Goal: Task Accomplishment & Management: Manage account settings

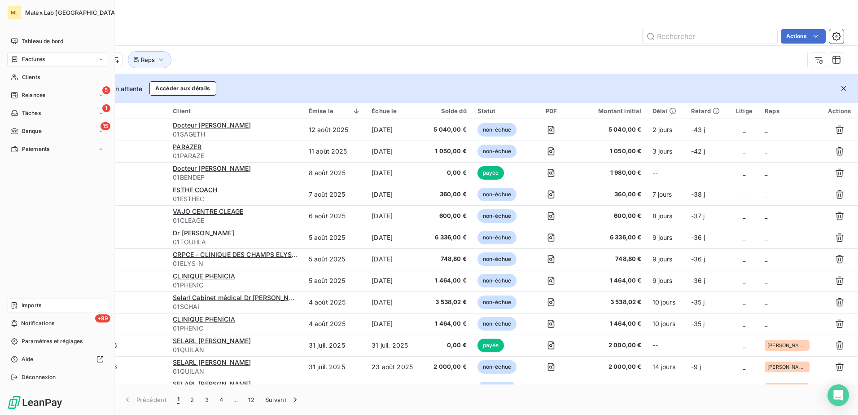
click at [31, 308] on span "Imports" at bounding box center [32, 305] width 20 height 8
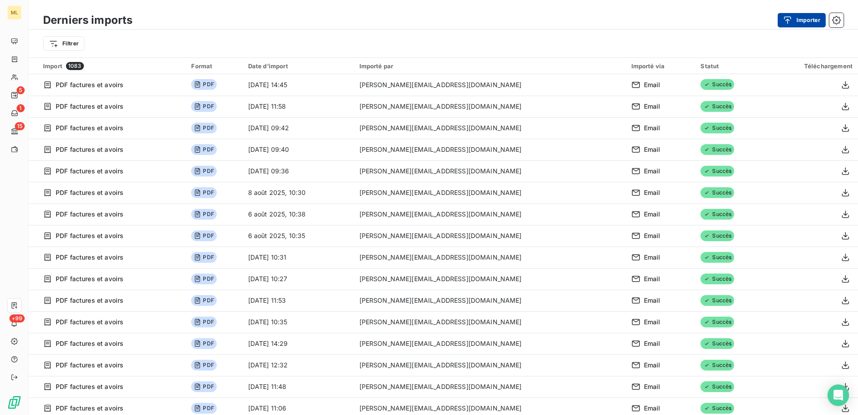
click at [797, 22] on button "Importer" at bounding box center [802, 20] width 48 height 14
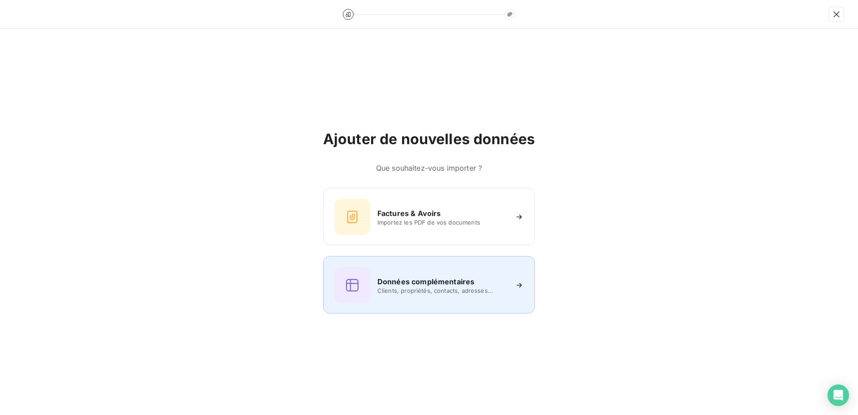
click at [423, 278] on h6 "Données complémentaires" at bounding box center [425, 281] width 97 height 11
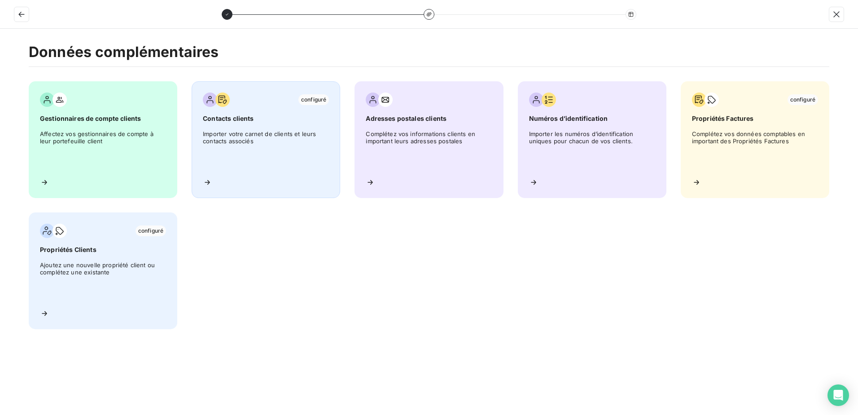
click at [263, 135] on span "Importer votre carnet de clients et leurs contacts associés" at bounding box center [266, 150] width 126 height 40
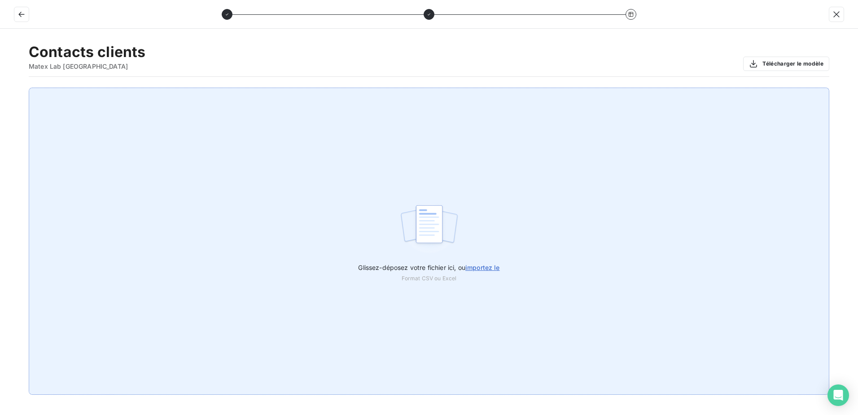
click at [453, 266] on span "Glissez-déposez votre fichier ici, ou importez le" at bounding box center [428, 267] width 141 height 8
click at [0, 88] on input "Glissez-déposez votre fichier ici, ou importez le" at bounding box center [0, 88] width 0 height 0
click at [473, 269] on span "importez le" at bounding box center [482, 267] width 35 height 8
click at [0, 88] on input "Glissez-déposez votre fichier ici, ou importez le" at bounding box center [0, 88] width 0 height 0
click at [668, 228] on div "Glissez-déposez votre fichier ici, ou importez le Format CSV ou Excel" at bounding box center [429, 241] width 801 height 307
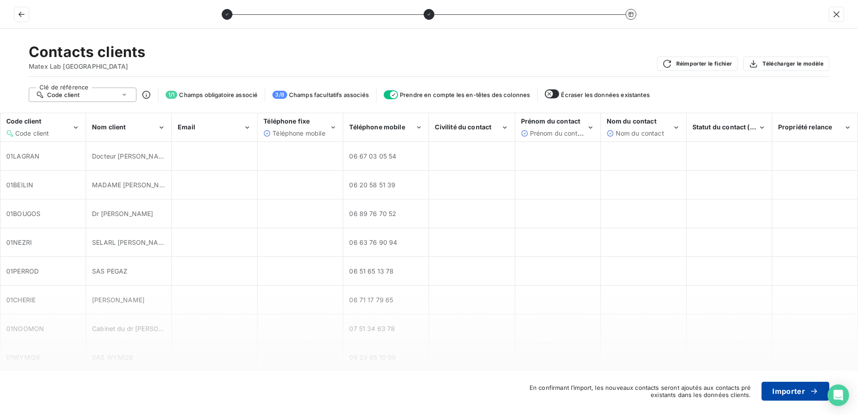
click at [807, 391] on div "button" at bounding box center [811, 390] width 13 height 9
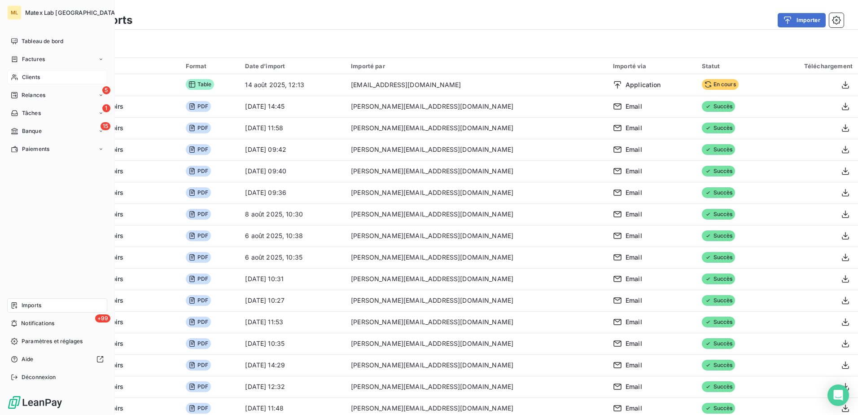
click at [40, 74] on span "Clients" at bounding box center [31, 77] width 18 height 8
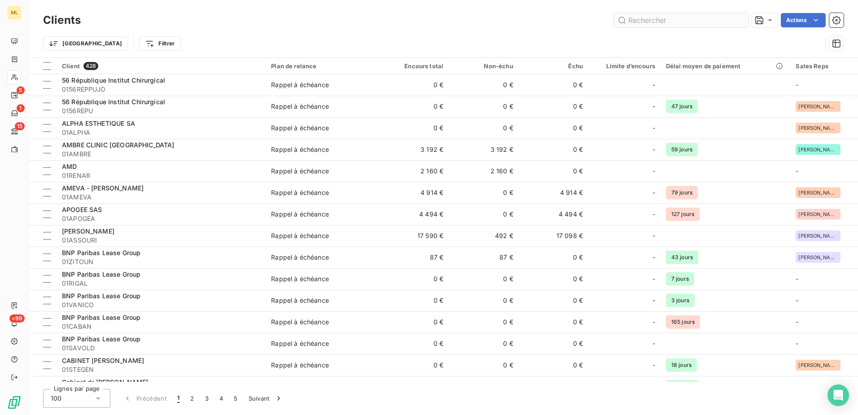
click at [645, 20] on input "text" at bounding box center [681, 20] width 135 height 14
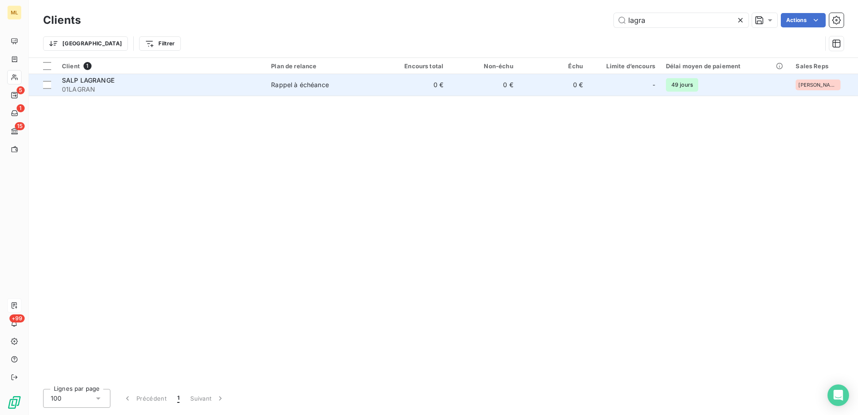
type input "lagra"
click at [105, 79] on span "SALP LAGRANGE" at bounding box center [88, 80] width 53 height 8
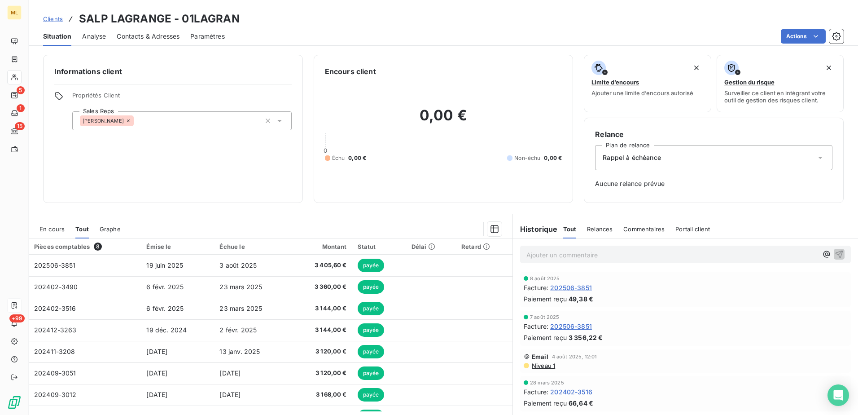
click at [149, 37] on span "Contacts & Adresses" at bounding box center [148, 36] width 63 height 9
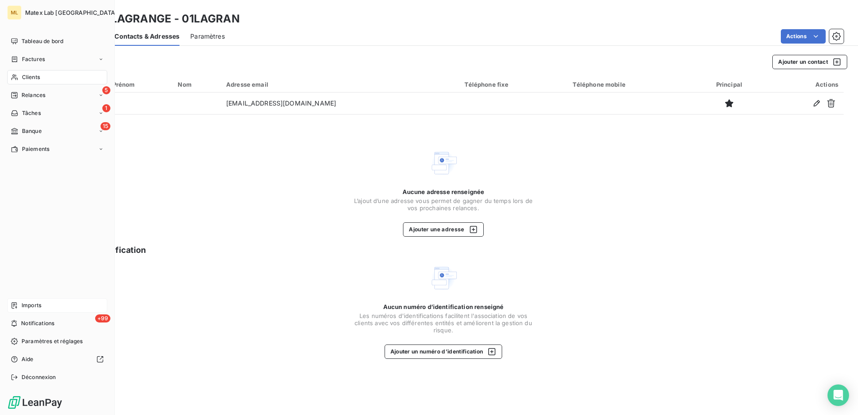
click at [42, 307] on div "Imports" at bounding box center [57, 305] width 100 height 14
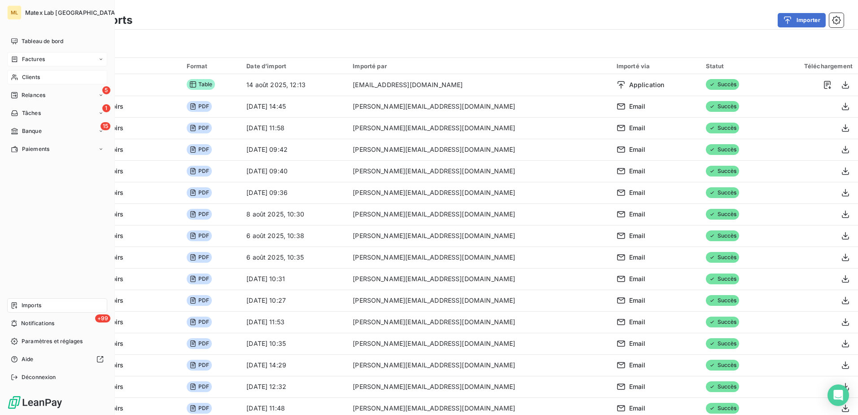
click at [31, 56] on span "Factures" at bounding box center [33, 59] width 23 height 8
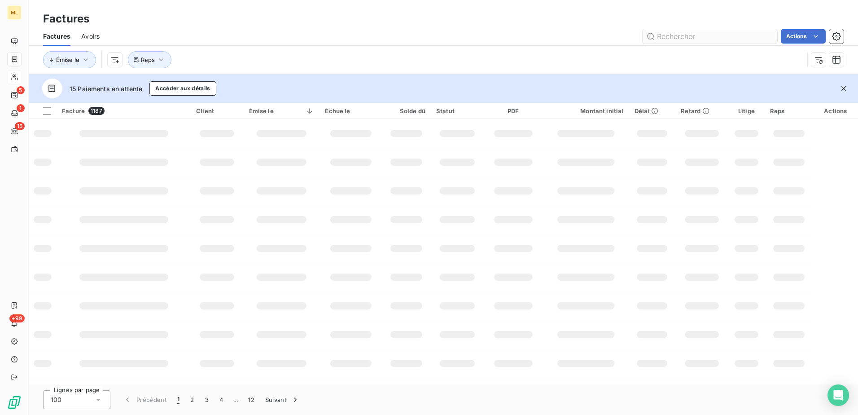
click at [680, 36] on input "text" at bounding box center [710, 36] width 135 height 14
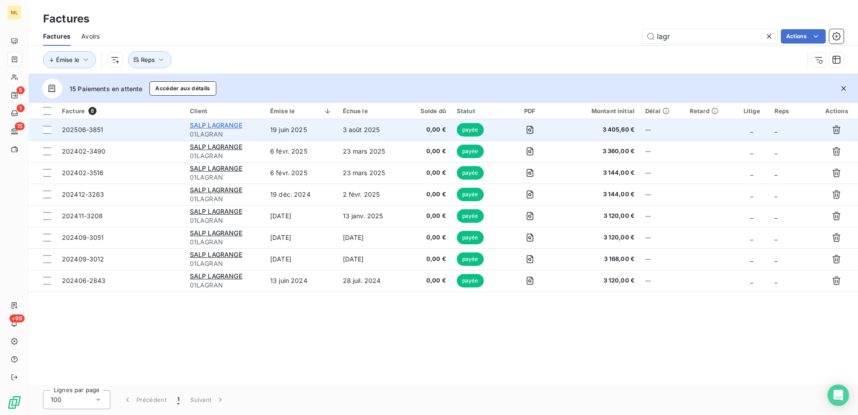
type input "lagr"
click at [217, 126] on span "SALP LAGRANGE" at bounding box center [216, 125] width 53 height 8
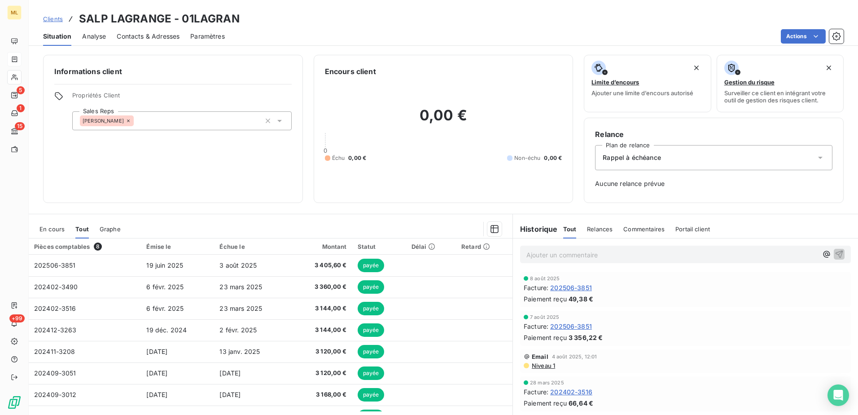
click at [135, 41] on div "Contacts & Adresses" at bounding box center [148, 36] width 63 height 19
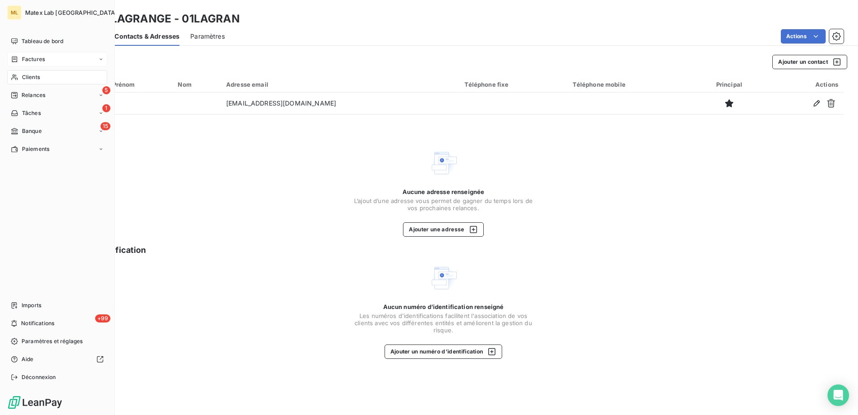
drag, startPoint x: 22, startPoint y: 57, endPoint x: 27, endPoint y: 54, distance: 6.2
click at [22, 57] on span "Factures" at bounding box center [33, 59] width 23 height 8
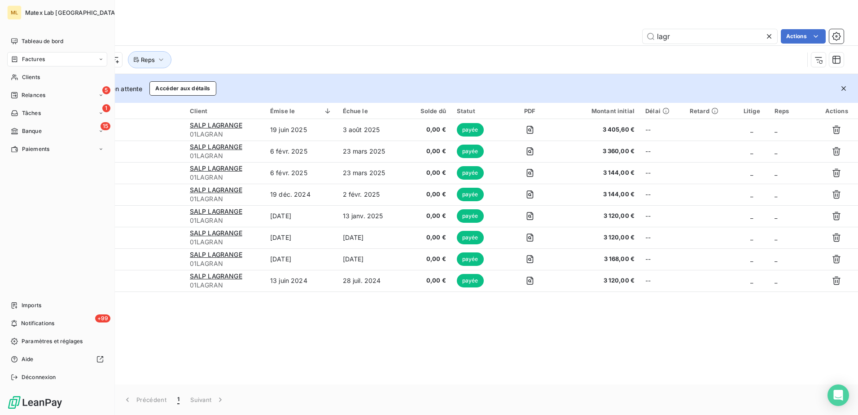
click at [39, 59] on span "Factures" at bounding box center [33, 59] width 23 height 8
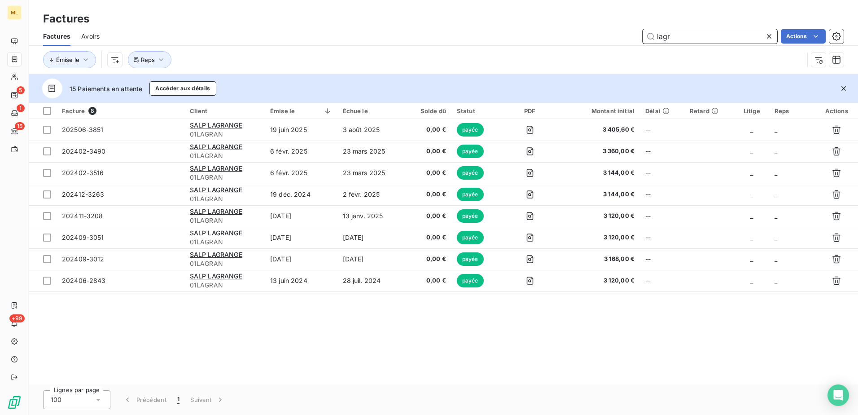
click at [684, 40] on input "lagr" at bounding box center [710, 36] width 135 height 14
drag, startPoint x: 700, startPoint y: 38, endPoint x: 634, endPoint y: 38, distance: 66.4
click at [634, 38] on div "lagr Actions" at bounding box center [476, 36] width 733 height 14
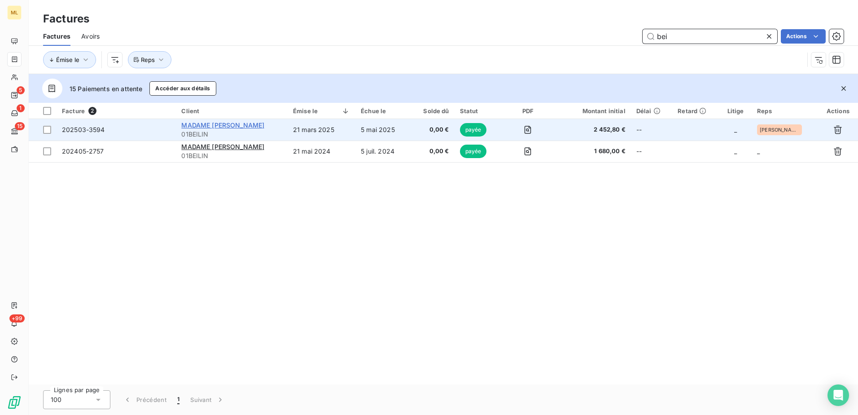
type input "bei"
click at [230, 127] on span "MADAME [PERSON_NAME]" at bounding box center [222, 125] width 83 height 8
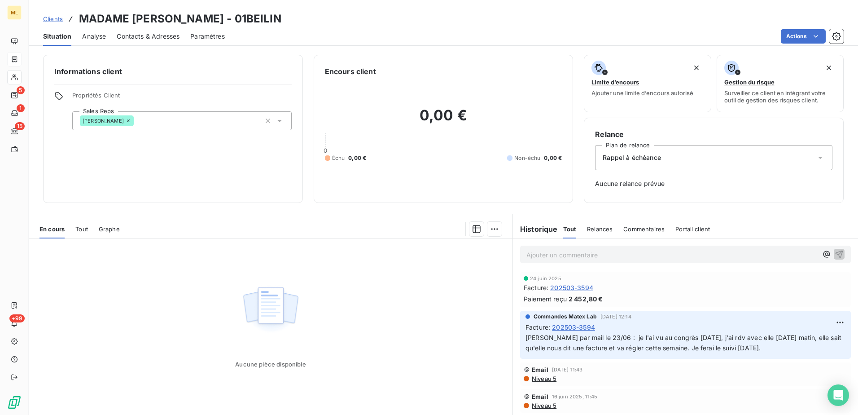
click at [148, 39] on span "Contacts & Adresses" at bounding box center [148, 36] width 63 height 9
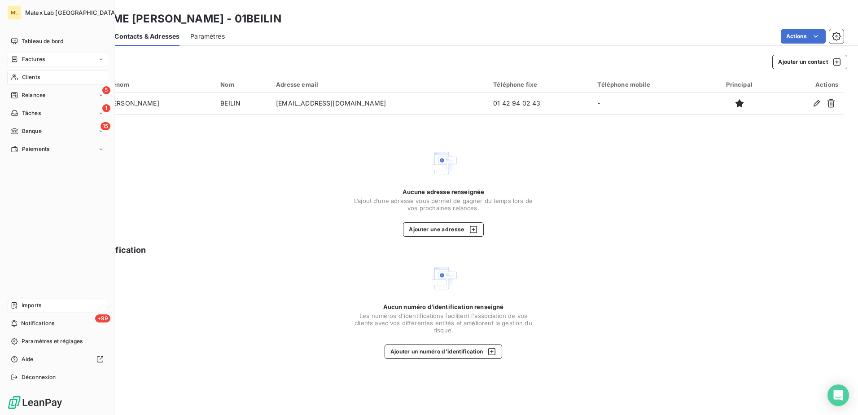
click at [36, 303] on span "Imports" at bounding box center [32, 305] width 20 height 8
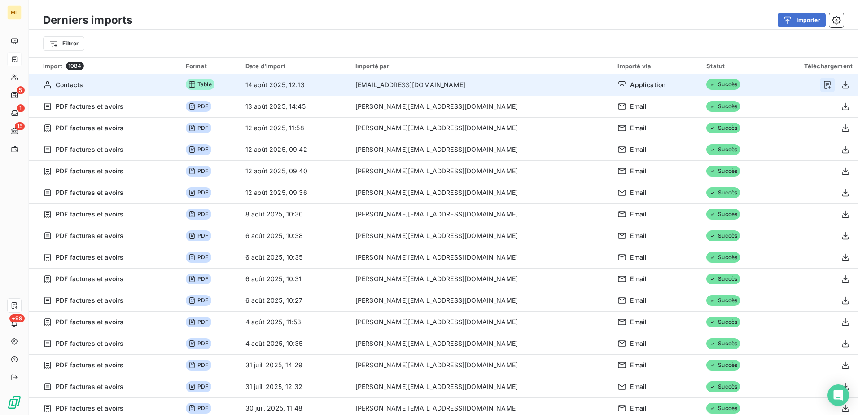
click at [823, 85] on icon "button" at bounding box center [827, 84] width 9 height 9
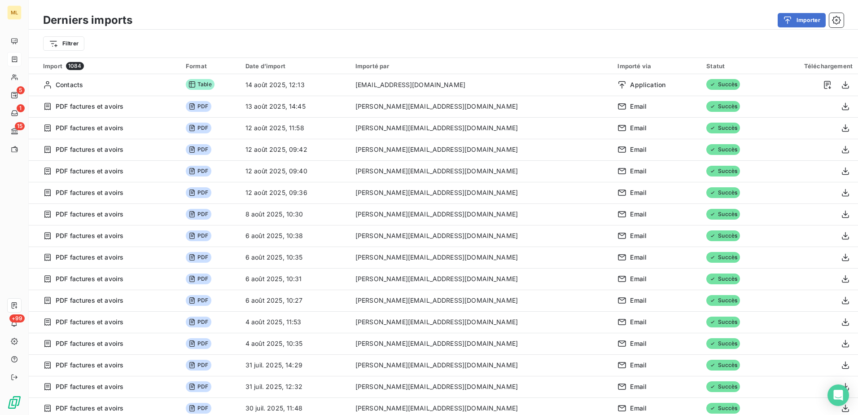
click at [442, 20] on div "Importer" at bounding box center [493, 20] width 701 height 14
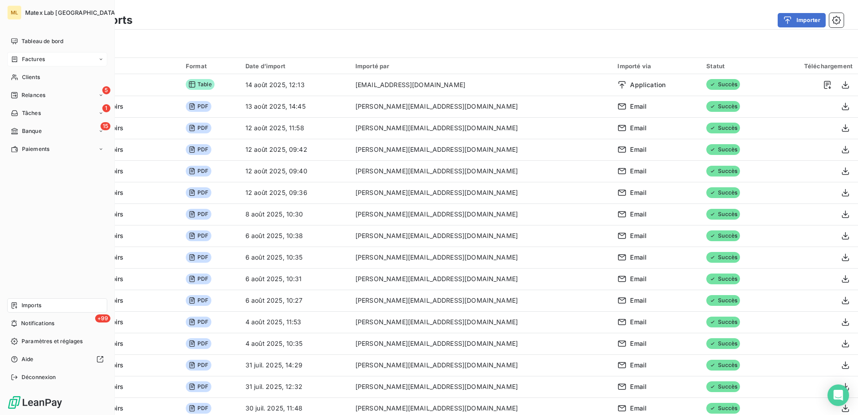
click at [26, 306] on span "Imports" at bounding box center [32, 305] width 20 height 8
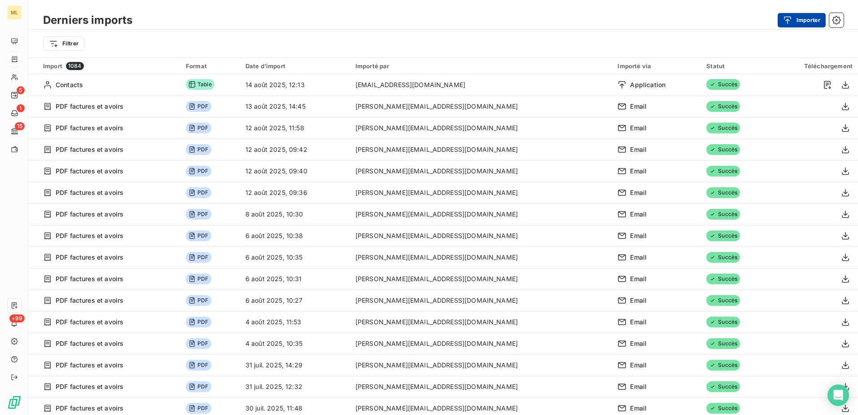
click at [800, 21] on button "Importer" at bounding box center [802, 20] width 48 height 14
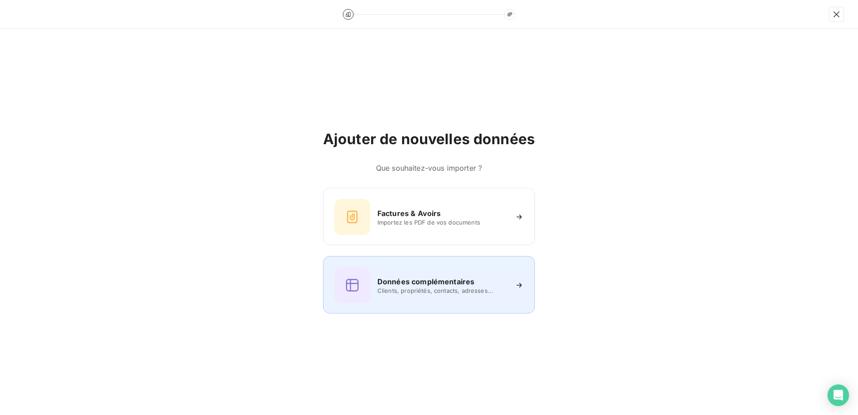
click at [435, 296] on div "Données complémentaires Clients, propriétés, contacts, adresses..." at bounding box center [428, 285] width 189 height 36
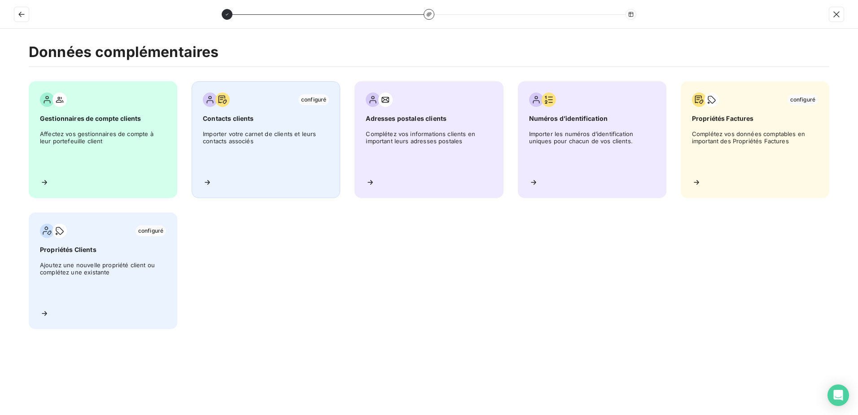
click at [248, 138] on span "Importer votre carnet de clients et leurs contacts associés" at bounding box center [266, 150] width 126 height 40
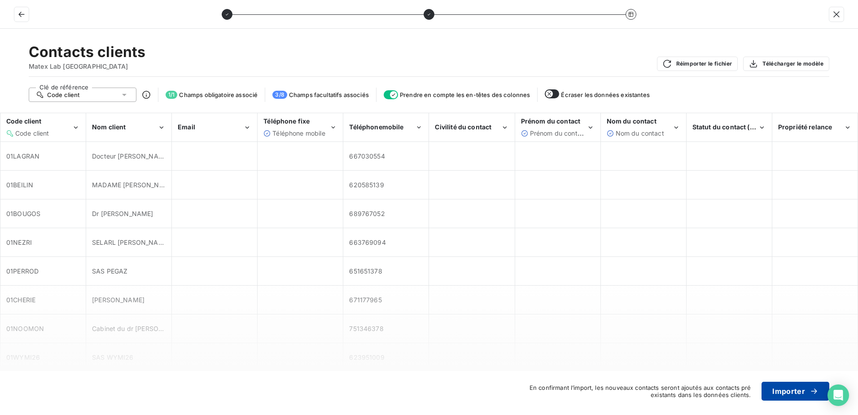
click at [795, 394] on button "Importer" at bounding box center [796, 390] width 68 height 19
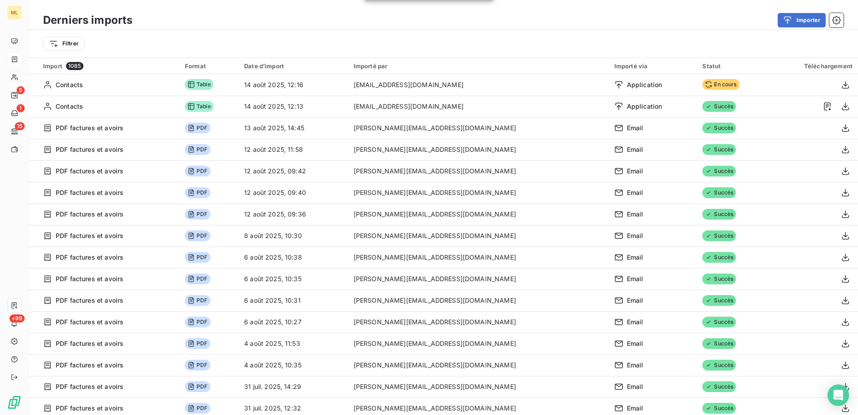
click at [621, 30] on div "Filtrer" at bounding box center [443, 44] width 829 height 28
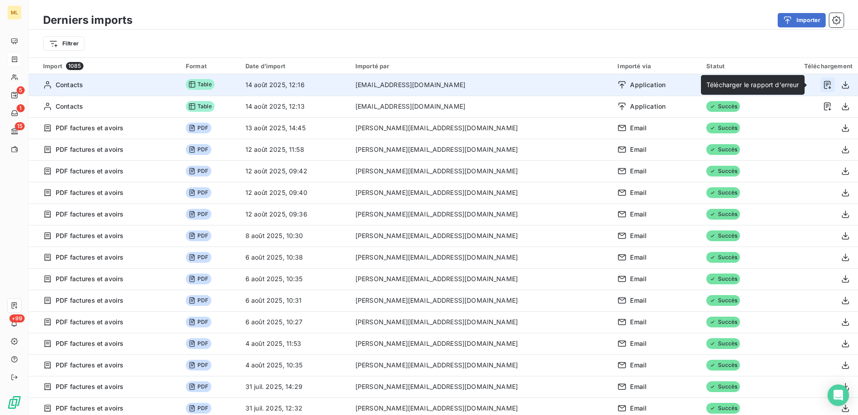
click at [823, 86] on icon "button" at bounding box center [827, 84] width 9 height 9
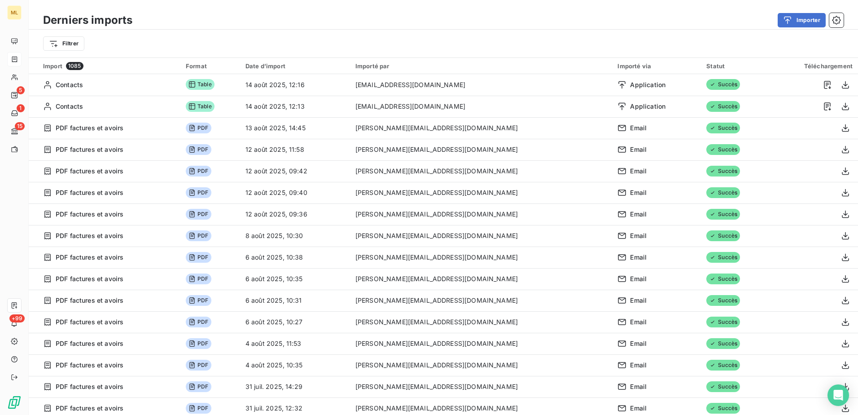
click at [448, 39] on div "Filtrer" at bounding box center [443, 43] width 801 height 17
click at [810, 21] on button "Importer" at bounding box center [802, 20] width 48 height 14
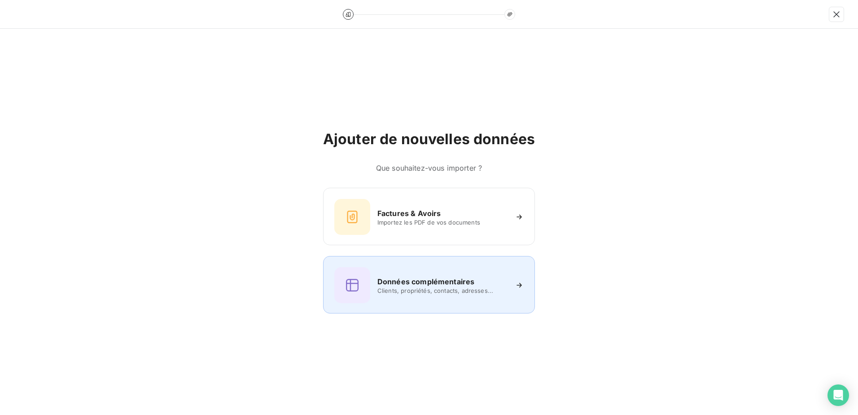
click at [430, 283] on h6 "Données complémentaires" at bounding box center [425, 281] width 97 height 11
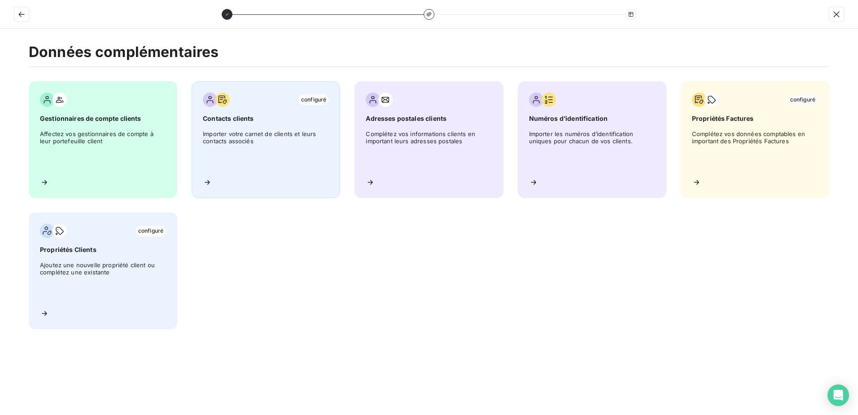
click at [250, 132] on span "Importer votre carnet de clients et leurs contacts associés" at bounding box center [266, 150] width 126 height 40
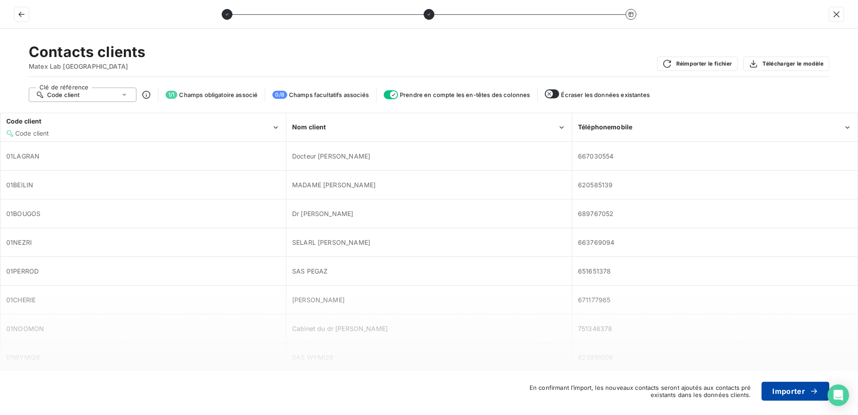
click at [793, 389] on button "Importer" at bounding box center [796, 390] width 68 height 19
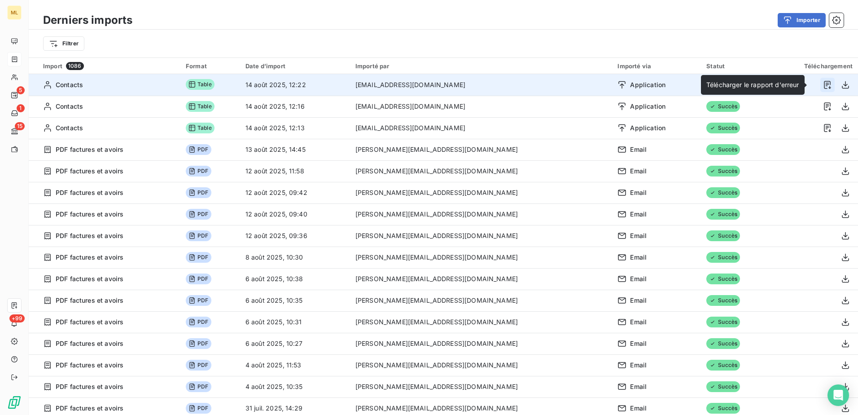
click at [823, 83] on icon "button" at bounding box center [827, 84] width 9 height 9
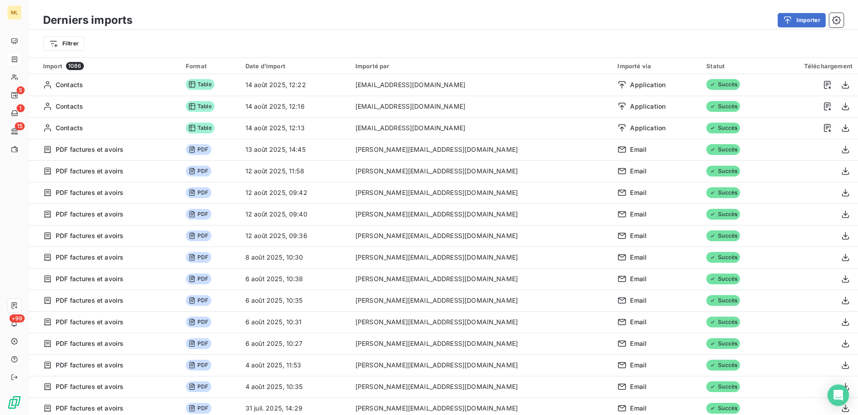
click at [518, 56] on div "Filtrer" at bounding box center [443, 44] width 829 height 28
click at [804, 20] on button "Importer" at bounding box center [802, 20] width 48 height 14
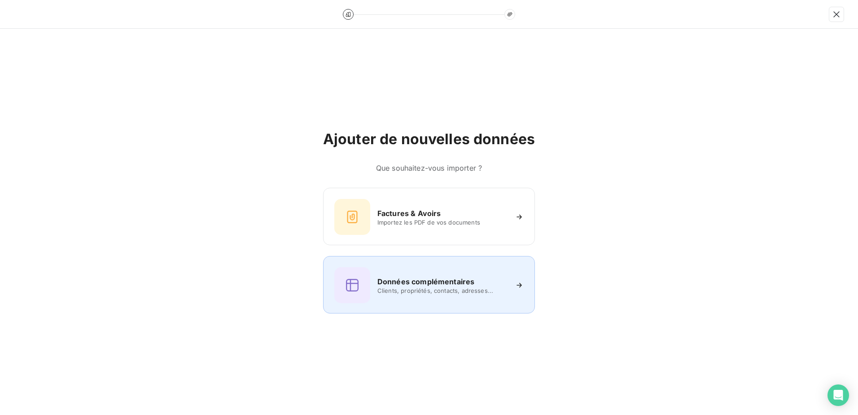
click at [432, 293] on span "Clients, propriétés, contacts, adresses..." at bounding box center [442, 290] width 130 height 7
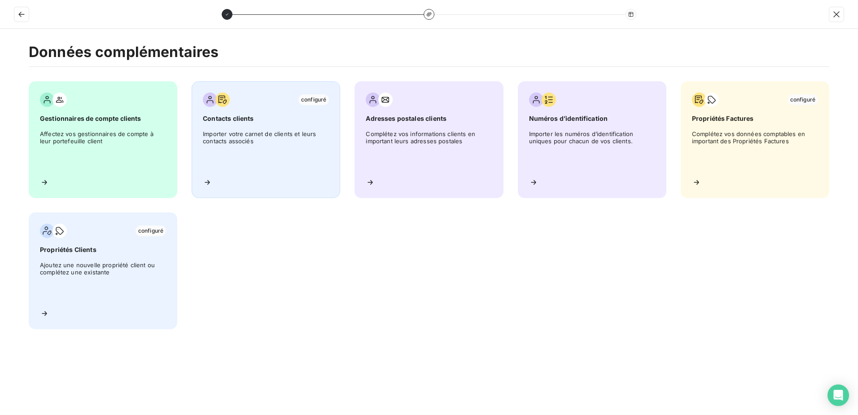
click at [248, 135] on span "Importer votre carnet de clients et leurs contacts associés" at bounding box center [266, 150] width 126 height 40
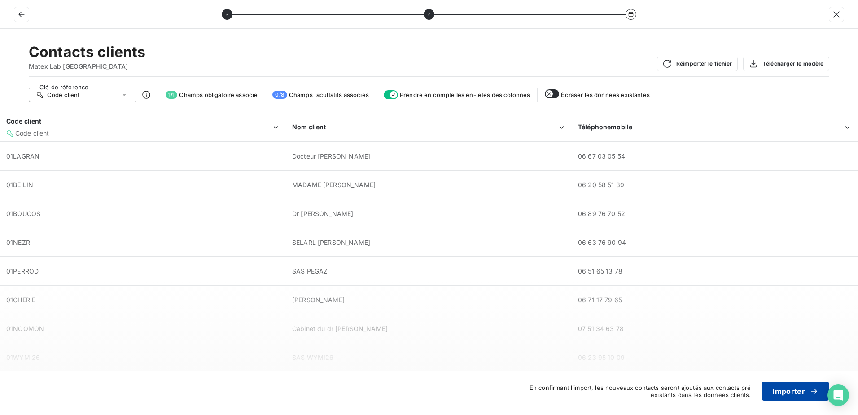
click at [796, 399] on button "Importer" at bounding box center [796, 390] width 68 height 19
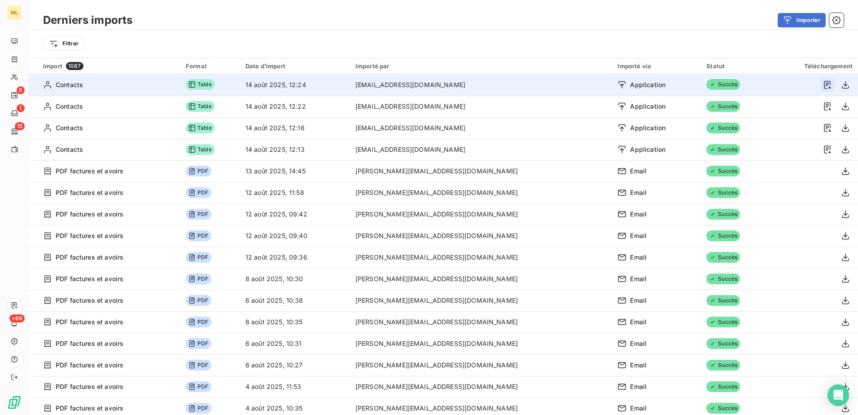
click at [823, 84] on icon "button" at bounding box center [827, 84] width 9 height 9
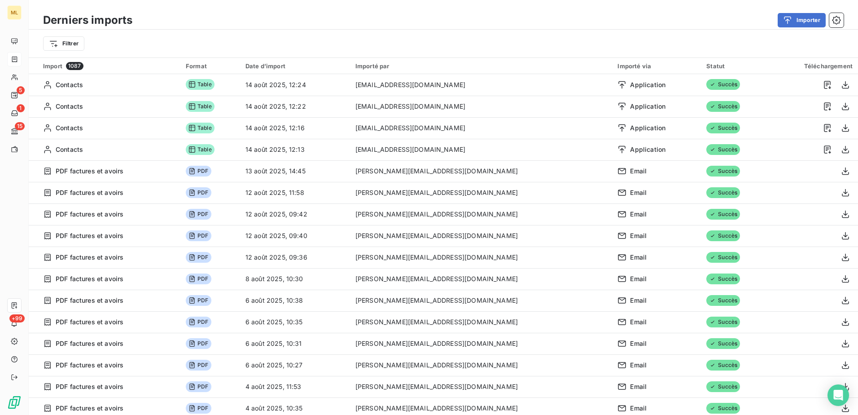
click at [574, 23] on div "Importer" at bounding box center [493, 20] width 701 height 14
click at [845, 397] on div "Open Intercom Messenger" at bounding box center [839, 395] width 24 height 24
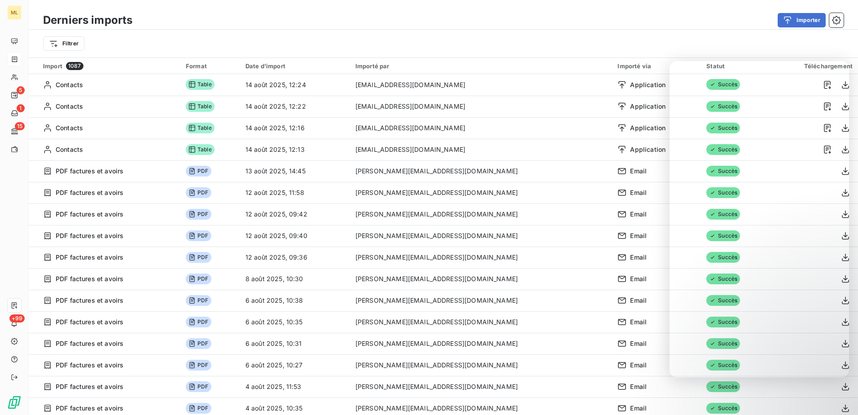
click at [531, 27] on div "Importer" at bounding box center [493, 20] width 701 height 14
click at [589, 28] on div "Derniers imports Importer" at bounding box center [443, 20] width 829 height 19
click at [254, 19] on div "Importer" at bounding box center [493, 20] width 701 height 14
click at [723, 39] on div "Filtrer" at bounding box center [443, 43] width 801 height 17
click at [449, 23] on div "Importer" at bounding box center [493, 20] width 701 height 14
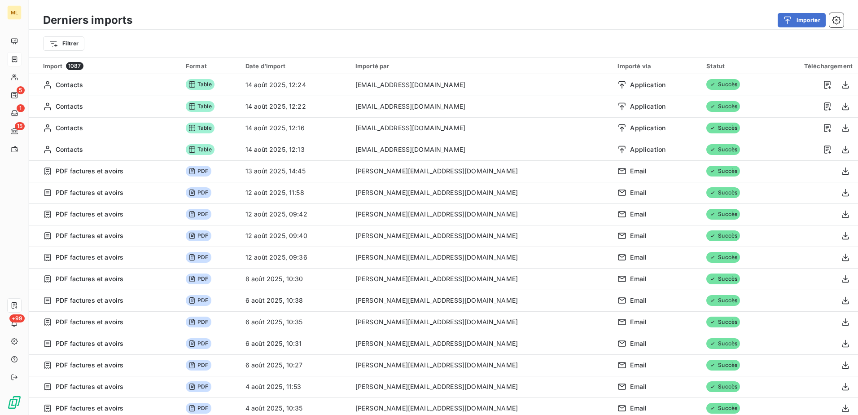
click at [464, 12] on div "Derniers imports Importer" at bounding box center [443, 20] width 829 height 19
click at [797, 22] on button "Importer" at bounding box center [802, 20] width 48 height 14
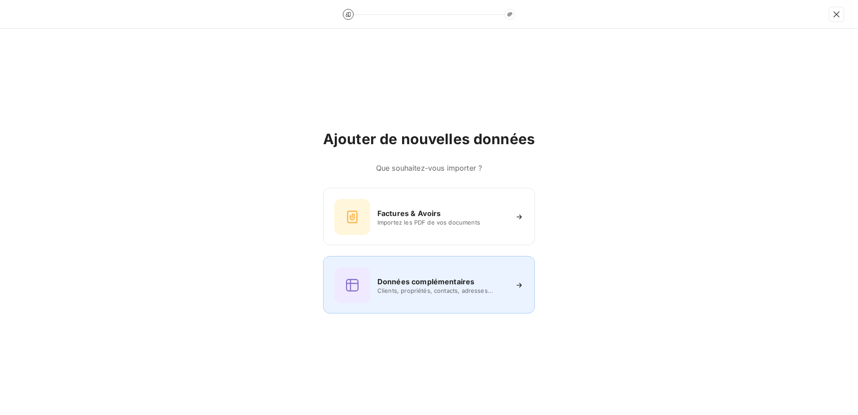
click at [423, 290] on span "Clients, propriétés, contacts, adresses..." at bounding box center [442, 290] width 130 height 7
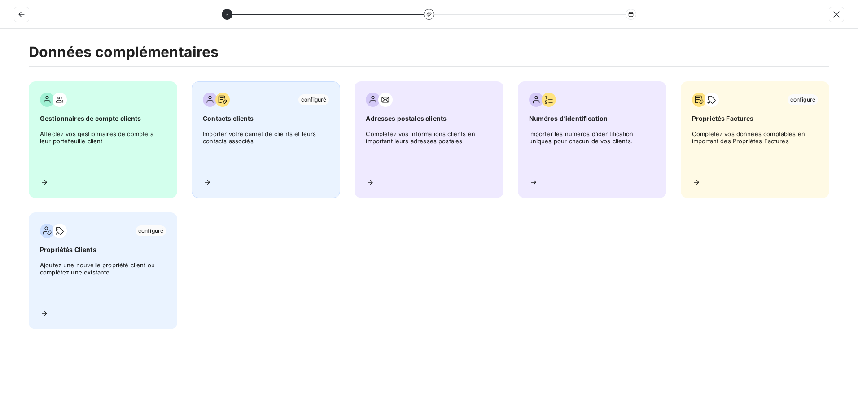
click at [250, 138] on span "Importer votre carnet de clients et leurs contacts associés" at bounding box center [266, 150] width 126 height 40
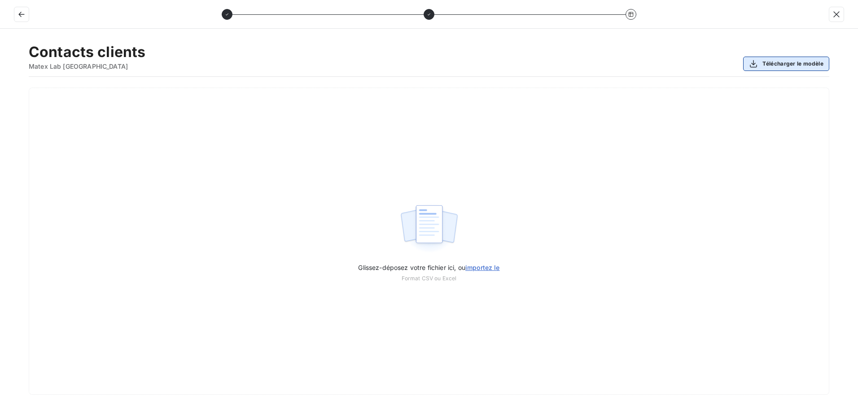
click at [795, 64] on button "Télécharger le modèle" at bounding box center [786, 64] width 86 height 14
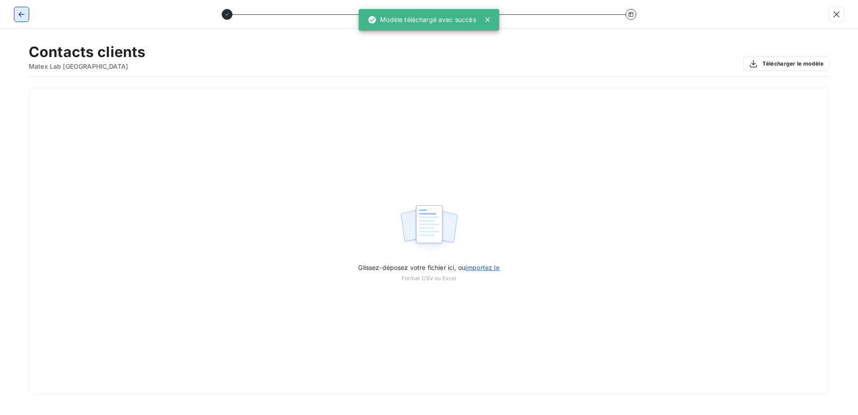
click at [21, 11] on icon "button" at bounding box center [21, 14] width 9 height 9
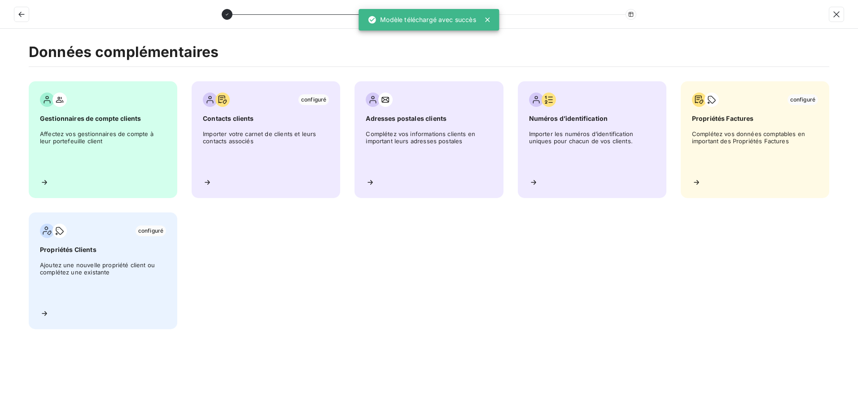
click at [481, 260] on div "Gestionnaires de compte clients Affectez vos gestionnaires de compte à leur por…" at bounding box center [429, 205] width 801 height 248
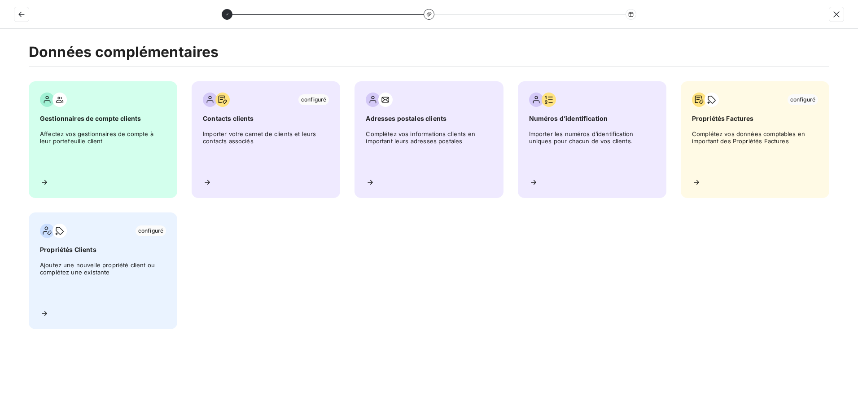
click at [592, 270] on div "Gestionnaires de compte clients Affectez vos gestionnaires de compte à leur por…" at bounding box center [429, 205] width 801 height 248
click at [25, 13] on icon "button" at bounding box center [21, 14] width 9 height 9
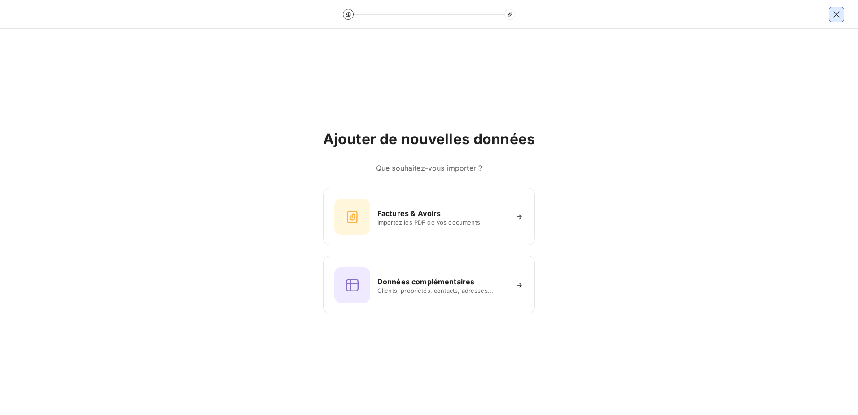
click at [839, 9] on button "button" at bounding box center [836, 14] width 14 height 14
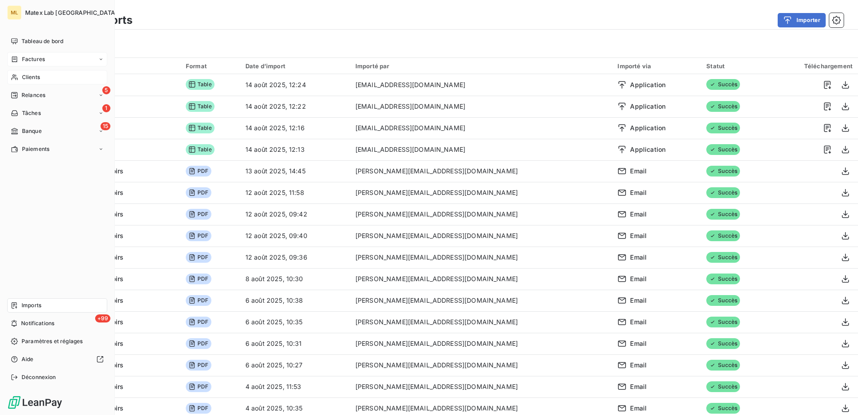
click at [37, 75] on span "Clients" at bounding box center [31, 77] width 18 height 8
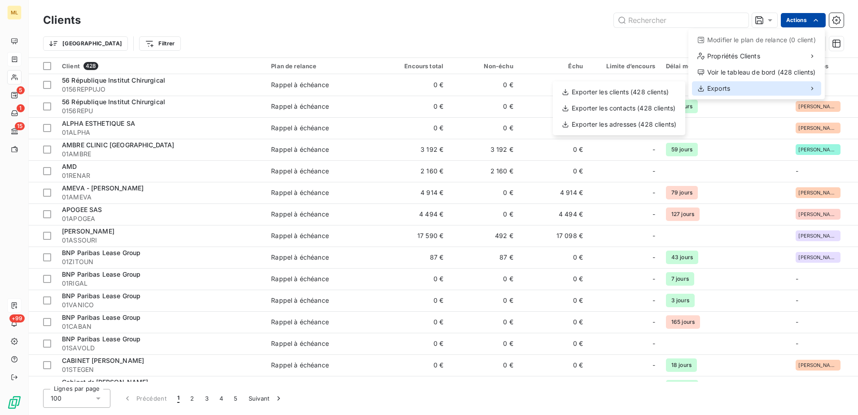
click at [721, 90] on span "Exports" at bounding box center [718, 88] width 23 height 9
click at [602, 92] on div "Exporter les clients (428 clients)" at bounding box center [619, 92] width 125 height 14
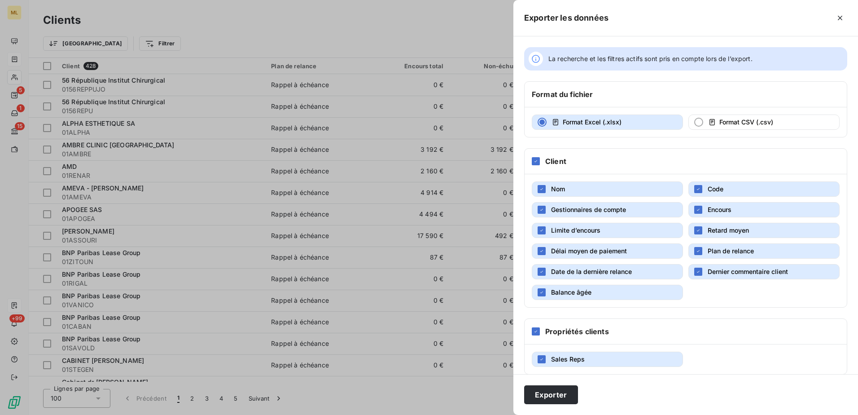
click at [548, 191] on button "Nom" at bounding box center [607, 188] width 151 height 15
click at [544, 186] on div "button" at bounding box center [542, 189] width 8 height 8
click at [553, 395] on button "Exporter" at bounding box center [551, 394] width 54 height 19
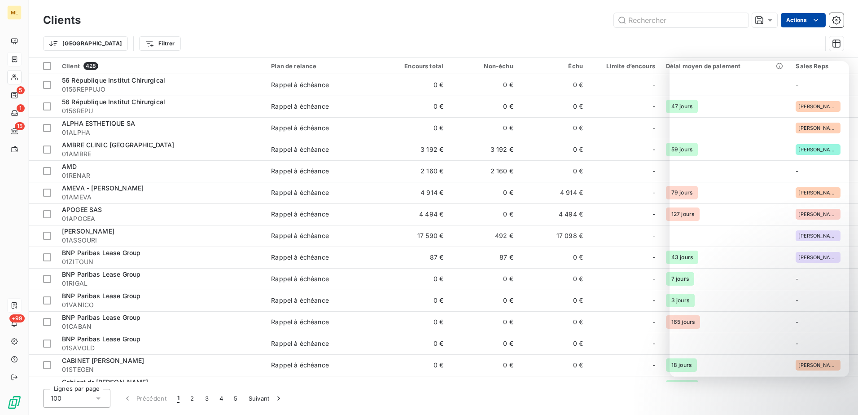
click at [460, 34] on div "Trier Filtrer" at bounding box center [443, 44] width 801 height 28
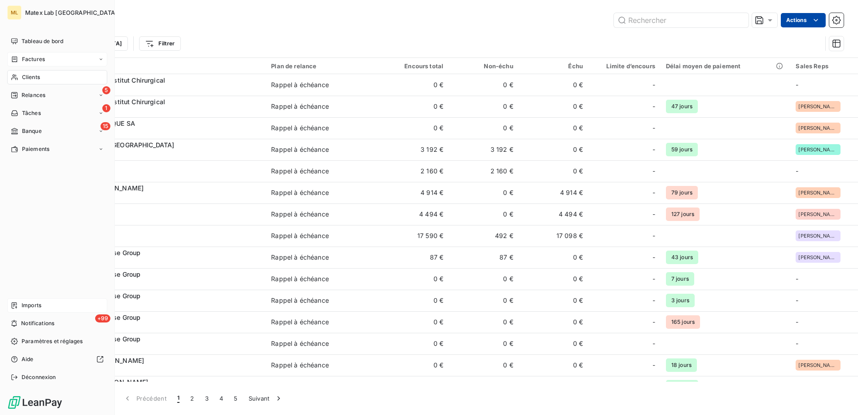
click at [36, 307] on span "Imports" at bounding box center [32, 305] width 20 height 8
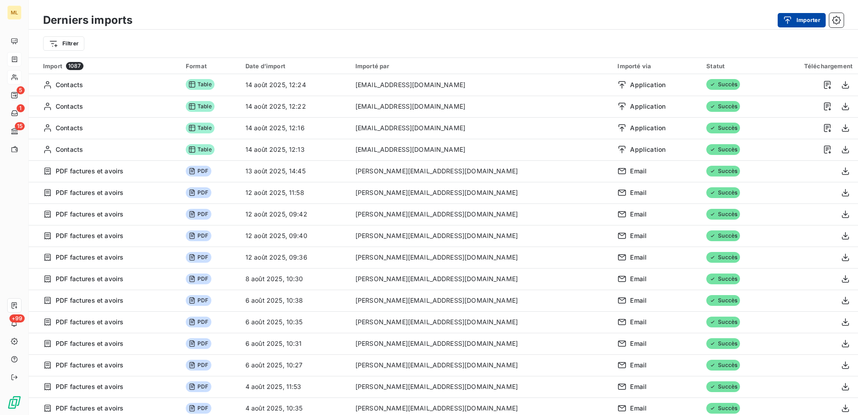
click at [797, 25] on button "Importer" at bounding box center [802, 20] width 48 height 14
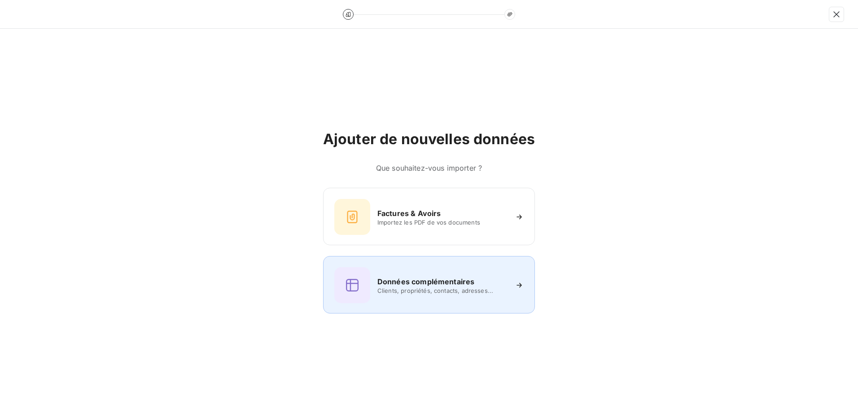
click at [418, 282] on h6 "Données complémentaires" at bounding box center [425, 281] width 97 height 11
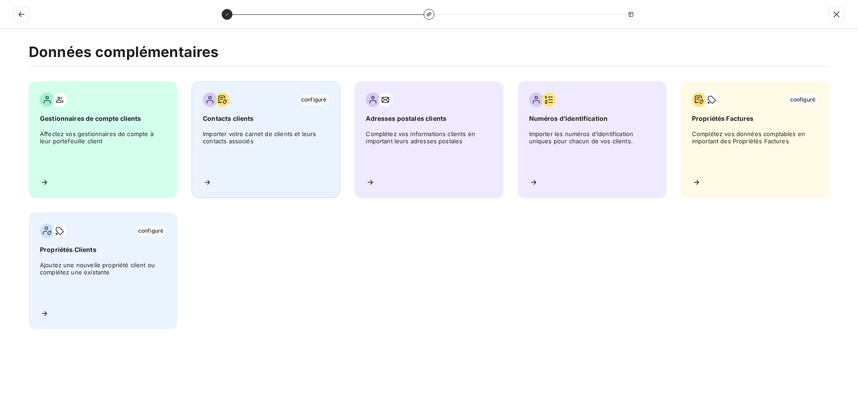
click at [276, 147] on span "Importer votre carnet de clients et leurs contacts associés" at bounding box center [266, 150] width 126 height 40
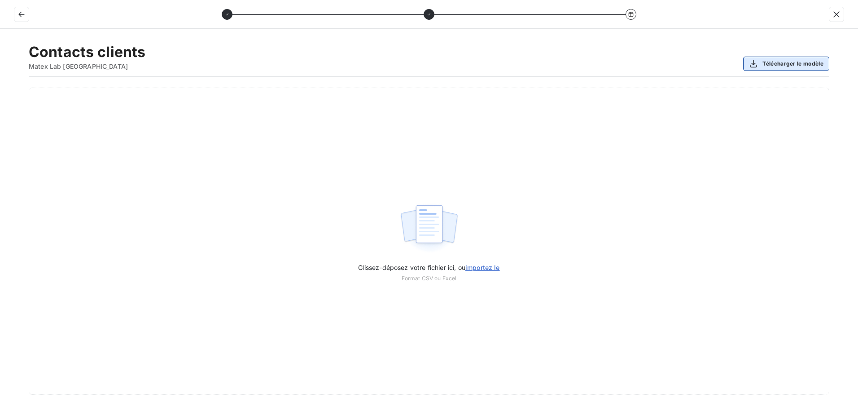
click at [762, 64] on div "button" at bounding box center [755, 63] width 13 height 9
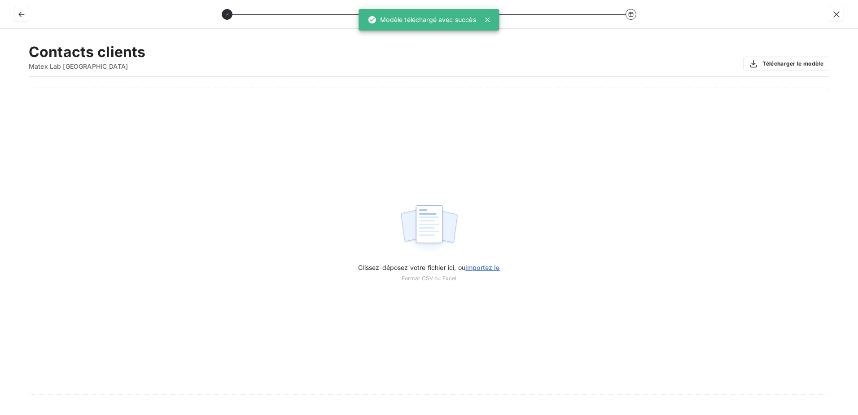
click at [601, 58] on div "Contacts clients Matex Lab France Télécharger le modèle" at bounding box center [429, 60] width 801 height 34
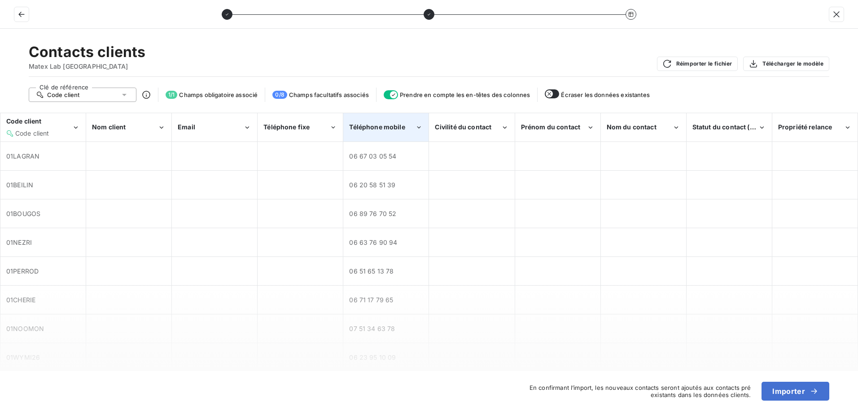
click at [418, 127] on icon "Téléphone mobile" at bounding box center [419, 127] width 4 height 2
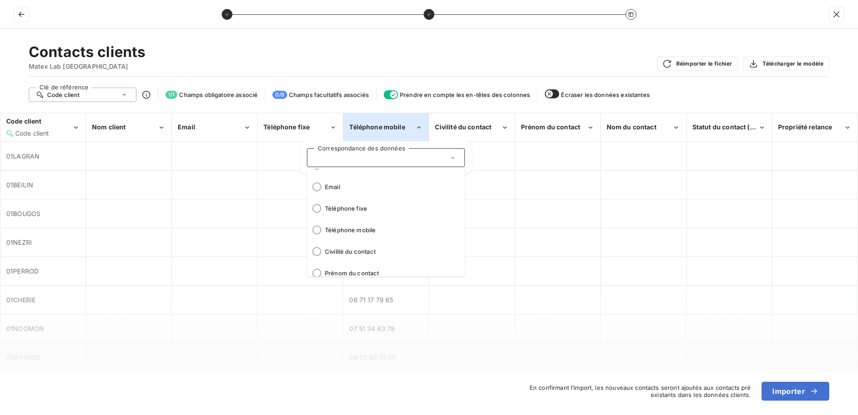
scroll to position [22, 0]
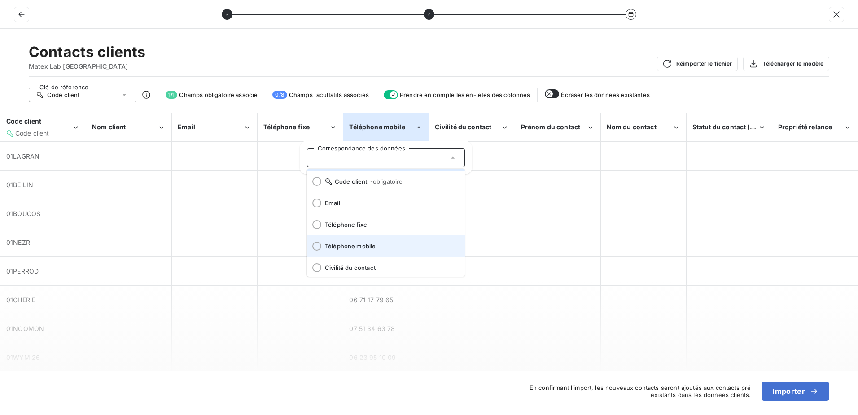
click at [320, 246] on div at bounding box center [316, 245] width 9 height 9
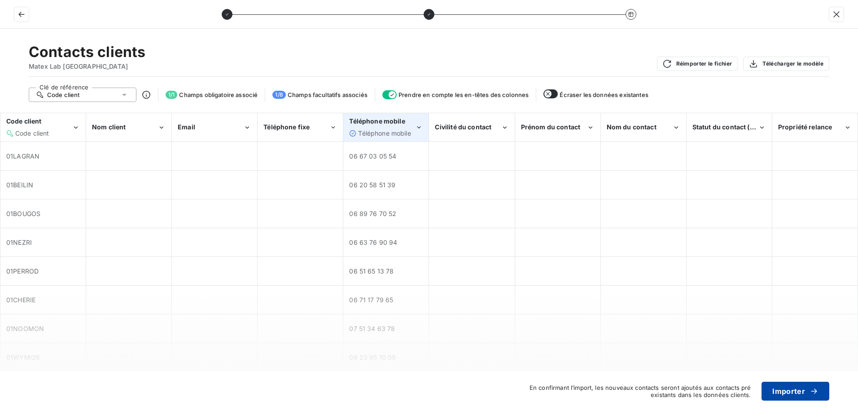
click at [794, 391] on button "Importer" at bounding box center [796, 390] width 68 height 19
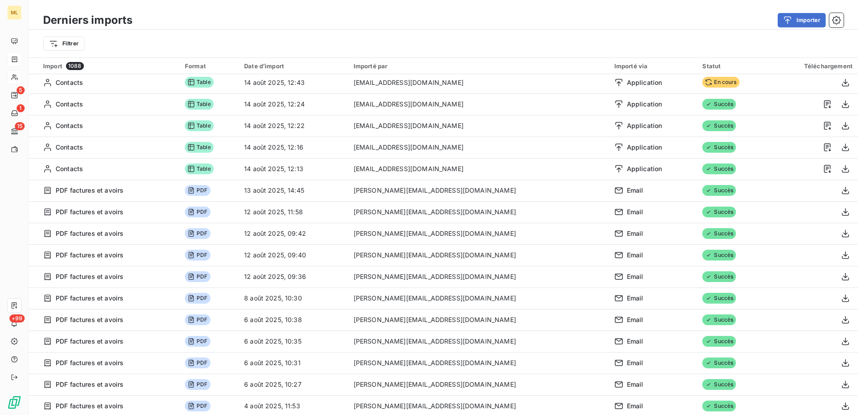
scroll to position [0, 0]
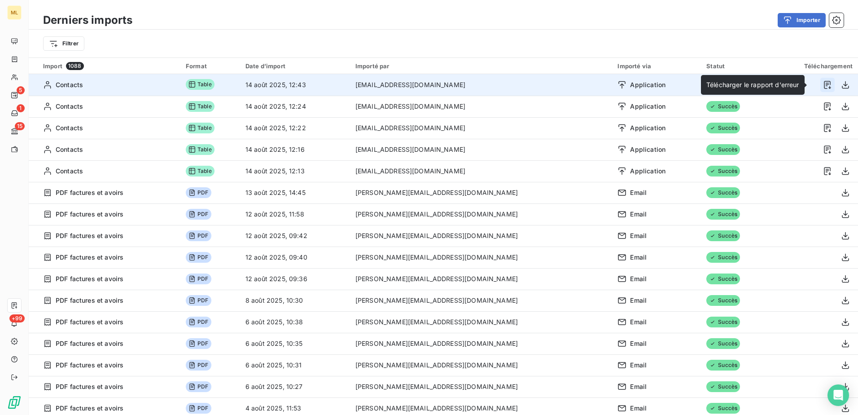
click at [823, 87] on icon "button" at bounding box center [827, 84] width 9 height 9
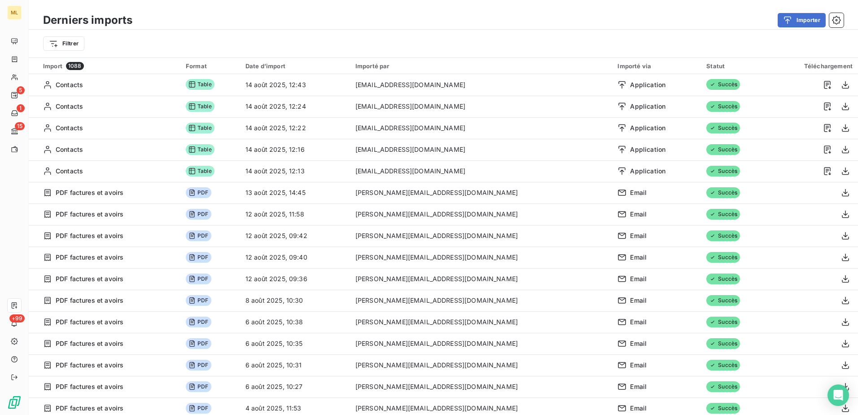
click at [555, 24] on div "Importer" at bounding box center [493, 20] width 701 height 14
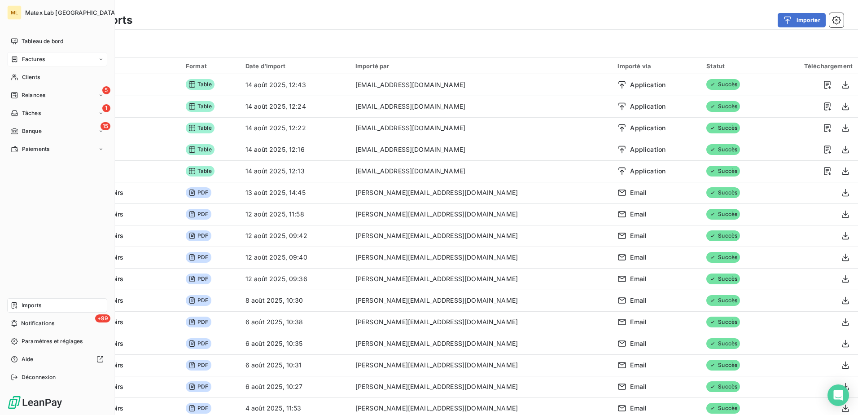
click at [37, 57] on span "Factures" at bounding box center [33, 59] width 23 height 8
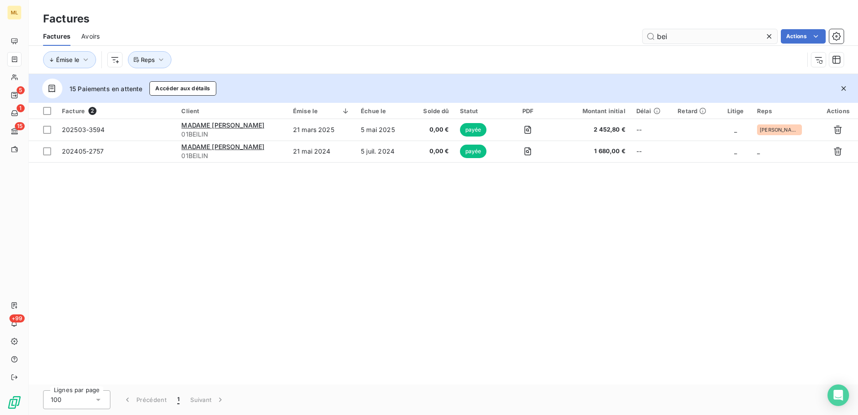
click at [693, 34] on input "bei" at bounding box center [710, 36] width 135 height 14
drag, startPoint x: 648, startPoint y: 34, endPoint x: 642, endPoint y: 34, distance: 5.4
click at [643, 34] on input "bei" at bounding box center [710, 36] width 135 height 14
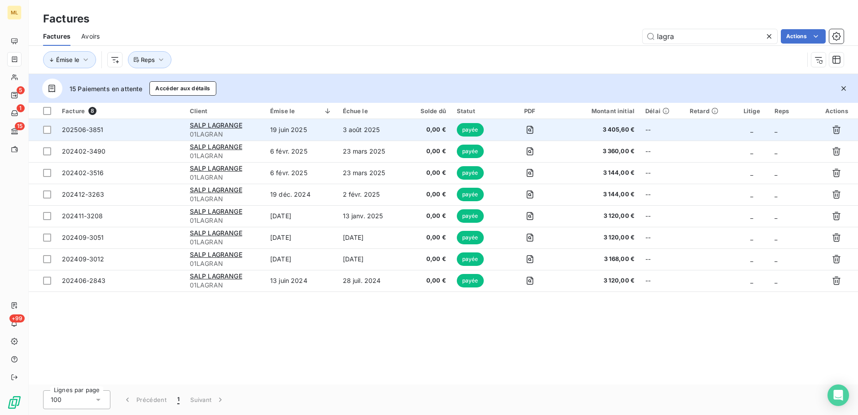
type input "lagra"
click at [251, 136] on span "01LAGRAN" at bounding box center [225, 134] width 70 height 9
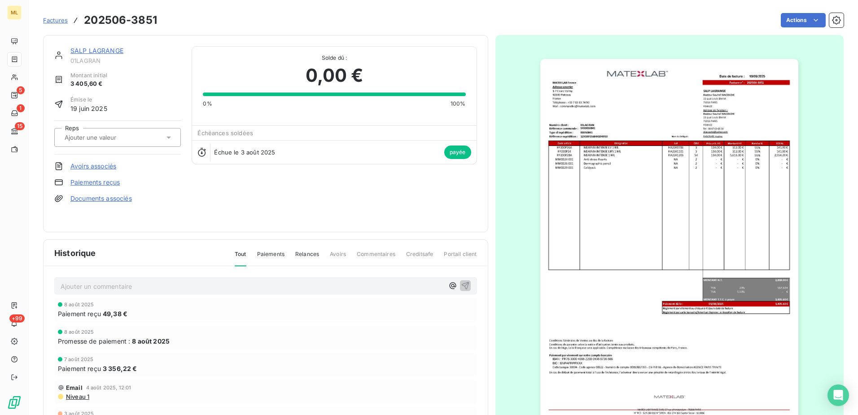
click at [98, 49] on link "SALP LAGRANGE" at bounding box center [96, 51] width 53 height 8
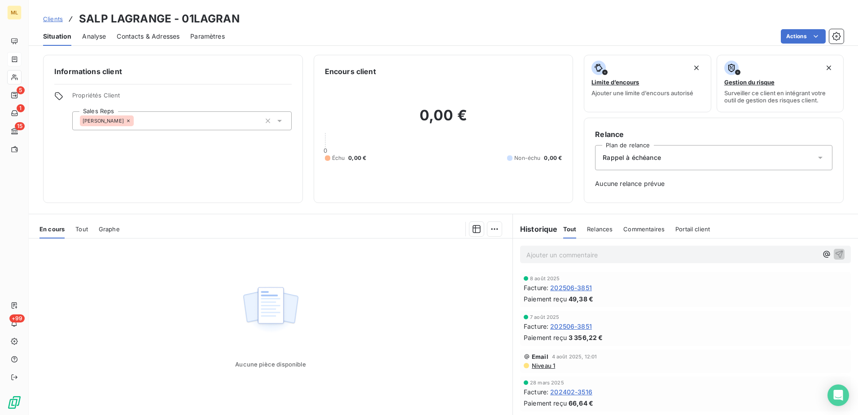
click at [158, 34] on span "Contacts & Adresses" at bounding box center [148, 36] width 63 height 9
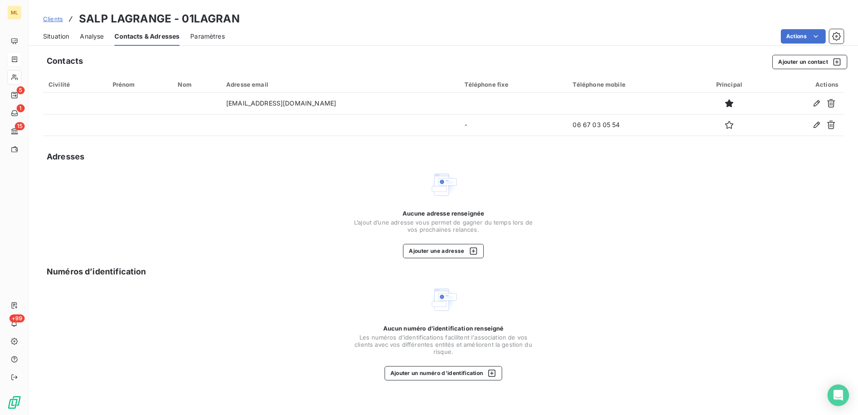
click at [678, 198] on div "Aucune adresse renseignée L’ajout d’une adresse vous permet de gagner du temps …" at bounding box center [443, 214] width 801 height 88
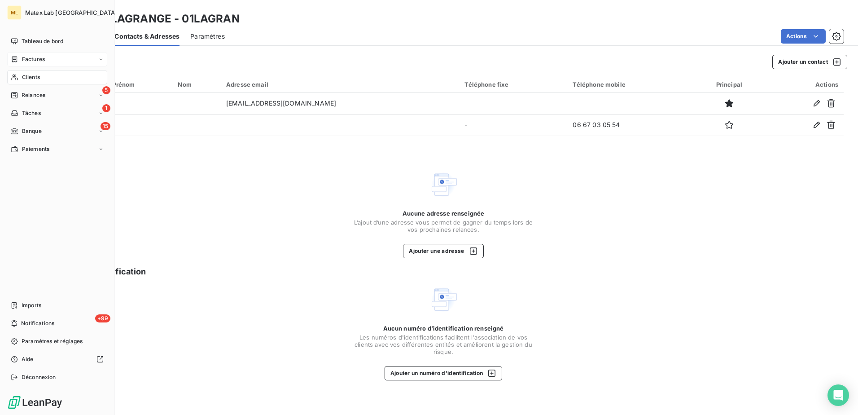
click at [34, 55] on div "Factures" at bounding box center [57, 59] width 100 height 14
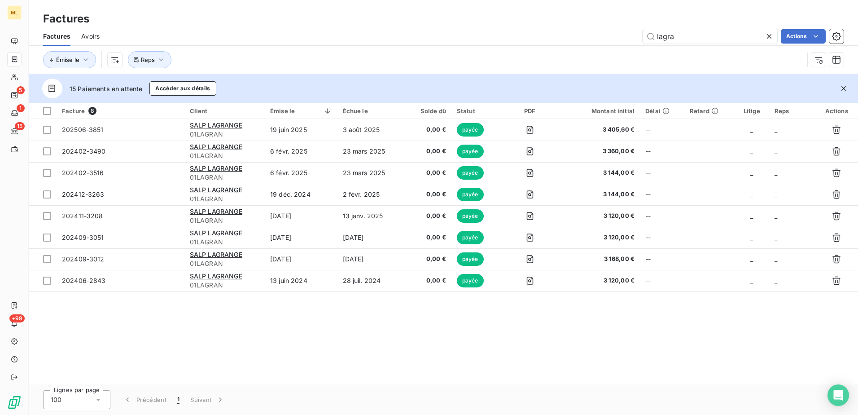
click at [330, 26] on div "Factures" at bounding box center [443, 19] width 829 height 16
click at [769, 39] on icon at bounding box center [769, 36] width 9 height 9
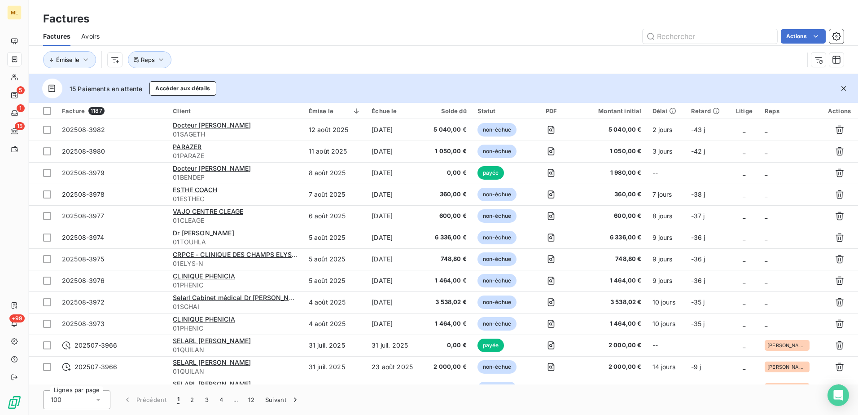
click at [346, 4] on div "Factures Factures Avoirs Actions Émise le Reps" at bounding box center [443, 37] width 829 height 74
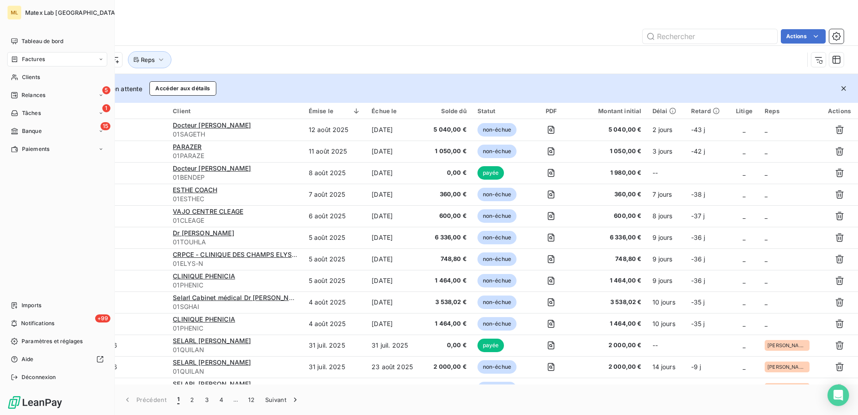
click at [38, 61] on span "Factures" at bounding box center [33, 59] width 23 height 8
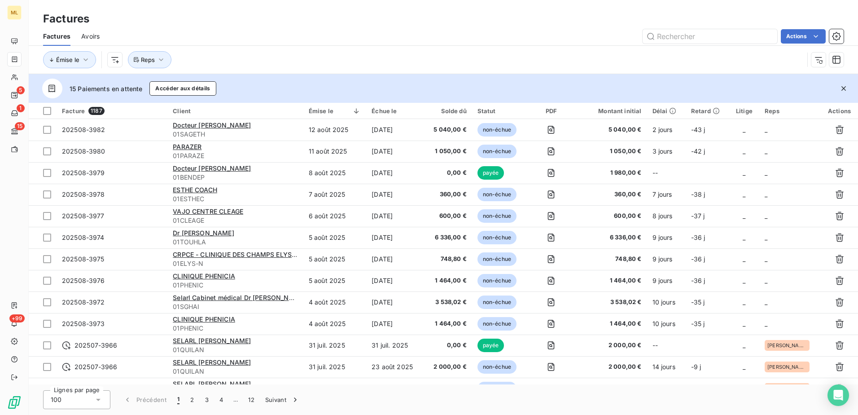
click at [229, 31] on div "Actions" at bounding box center [476, 36] width 733 height 14
click at [688, 32] on input "text" at bounding box center [710, 36] width 135 height 14
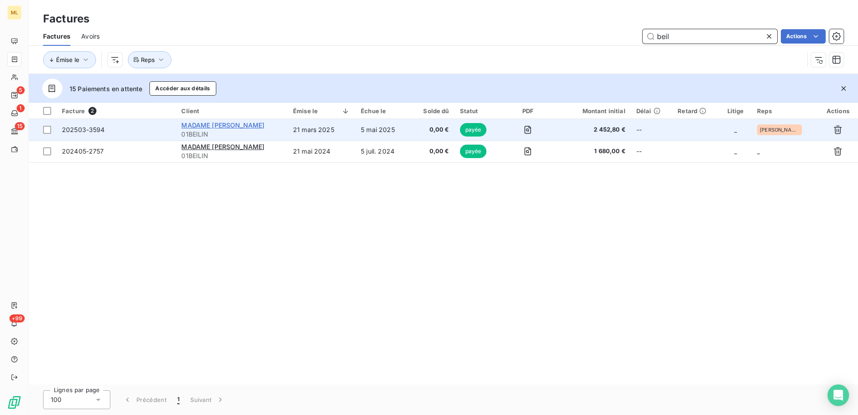
type input "beil"
click at [219, 127] on span "MADAME [PERSON_NAME]" at bounding box center [222, 125] width 83 height 8
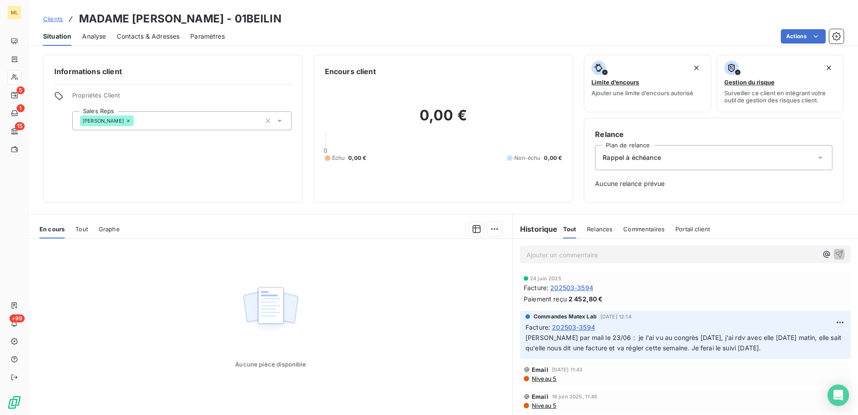
click at [141, 36] on span "Contacts & Adresses" at bounding box center [148, 36] width 63 height 9
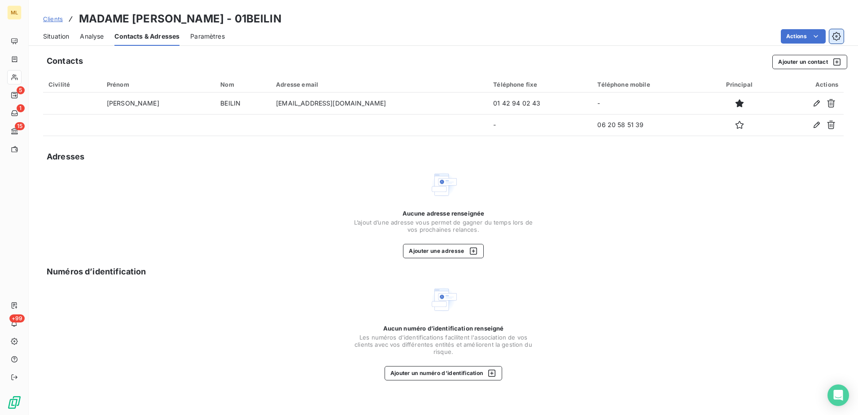
click at [838, 35] on icon "button" at bounding box center [836, 36] width 9 height 9
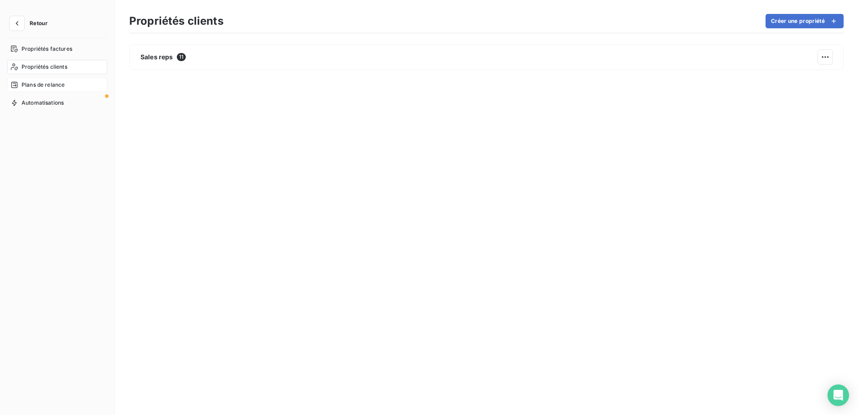
click at [44, 83] on span "Plans de relance" at bounding box center [43, 85] width 43 height 8
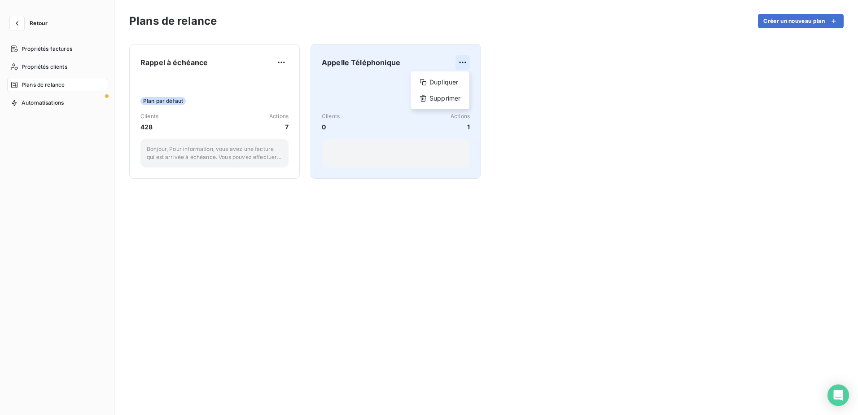
click at [465, 59] on html "Retour Propriétés factures Propriétés clients Plans de relance Automatisations …" at bounding box center [429, 207] width 858 height 415
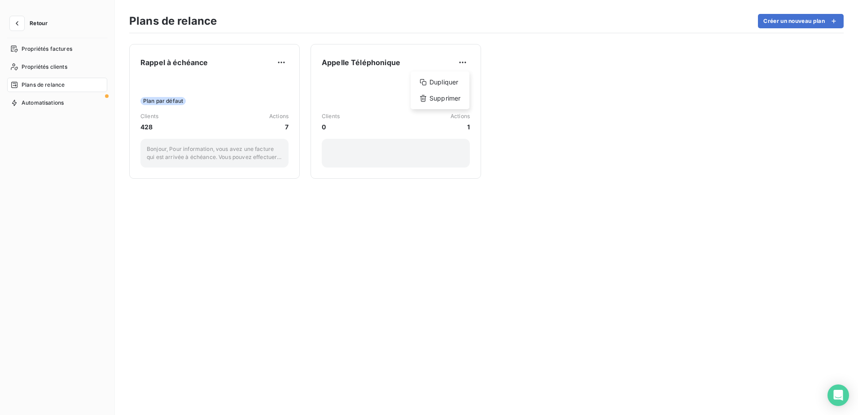
click at [285, 61] on html "Retour Propriétés factures Propriétés clients Plans de relance Automatisations …" at bounding box center [429, 207] width 858 height 415
click at [221, 63] on html "Retour Propriétés factures Propriétés clients Plans de relance Automatisations …" at bounding box center [429, 207] width 858 height 415
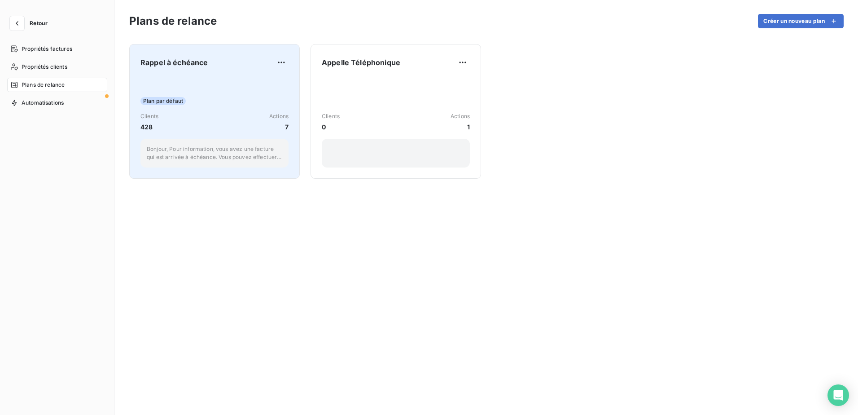
click at [221, 91] on div "Plan par défaut Clients 428 Actions 7 Bonjour, Pour information, vous avez une …" at bounding box center [214, 122] width 148 height 91
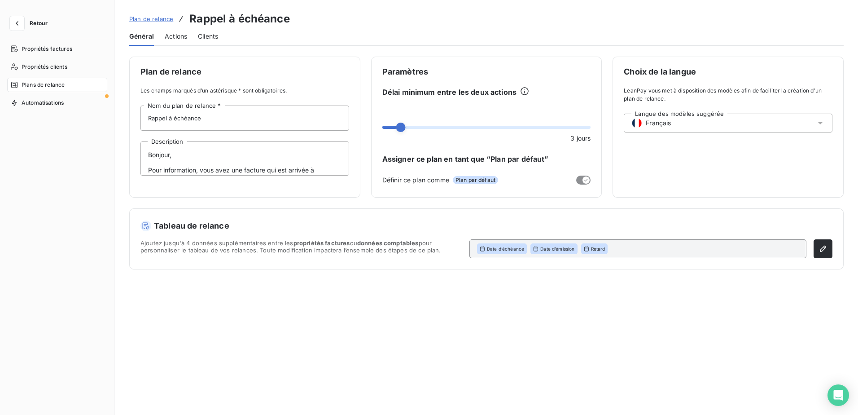
click at [169, 35] on span "Actions" at bounding box center [176, 36] width 22 height 9
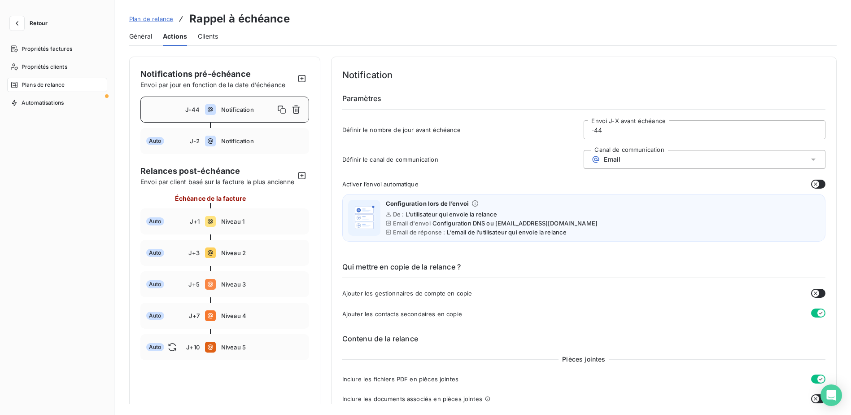
click at [753, 164] on div "Email" at bounding box center [705, 159] width 242 height 19
click at [242, 288] on span "Niveau 3" at bounding box center [262, 284] width 82 height 7
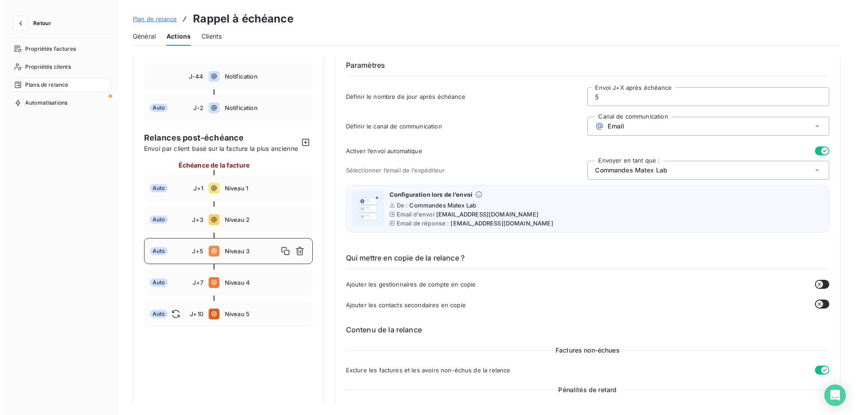
scroll to position [45, 0]
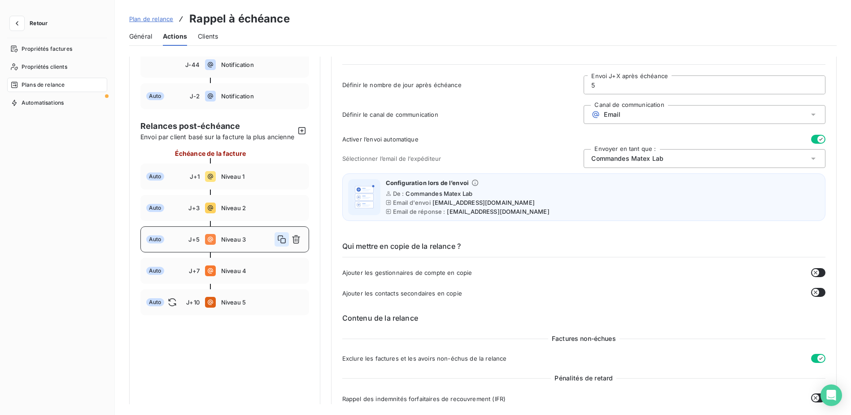
click at [279, 244] on icon "button" at bounding box center [281, 239] width 9 height 9
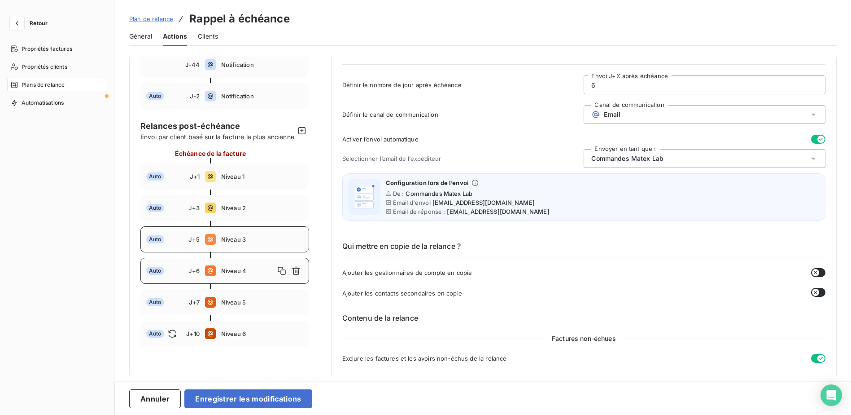
click at [247, 243] on span "Niveau 3" at bounding box center [262, 239] width 82 height 7
click at [243, 273] on div "Auto J+6 Niveau 4" at bounding box center [224, 271] width 169 height 26
click at [649, 117] on div "Email" at bounding box center [705, 114] width 242 height 19
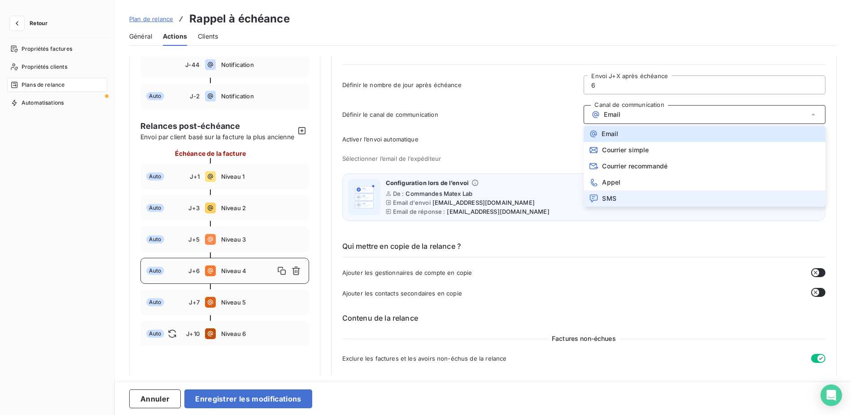
click at [622, 196] on li "SMS" at bounding box center [705, 198] width 242 height 16
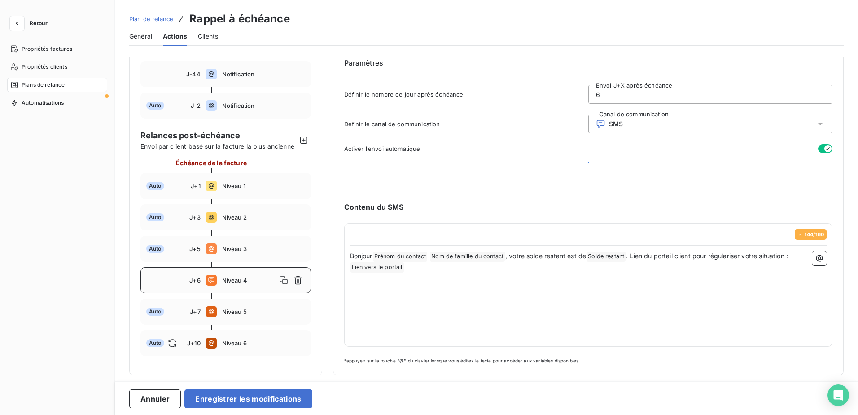
scroll to position [37, 0]
click at [667, 172] on div "Alvaro Dos Santos" at bounding box center [710, 167] width 244 height 19
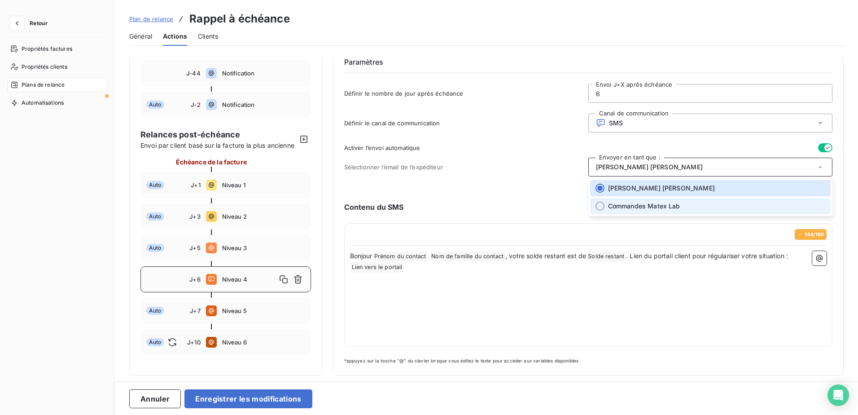
click at [600, 205] on div at bounding box center [600, 206] width 9 height 9
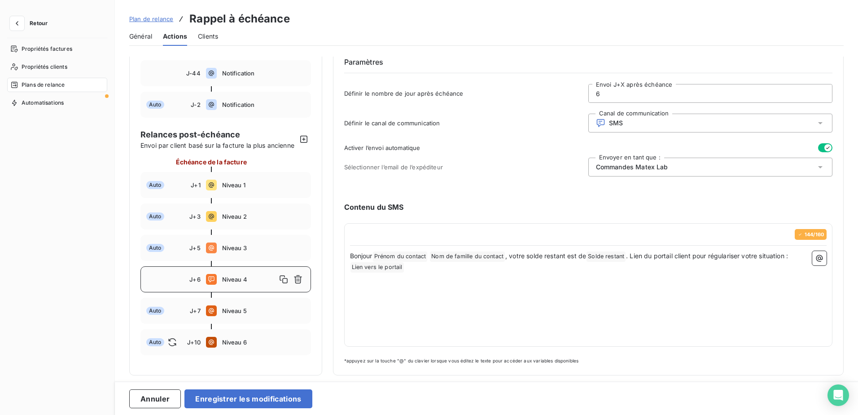
click at [500, 179] on div "Activer l’envoi automatique Sélectionner l’email de l’expéditeur Envoyer en tan…" at bounding box center [588, 162] width 489 height 39
click at [80, 207] on div "Propriétés factures Propriétés clients Plans de relance Automatisations" at bounding box center [57, 220] width 100 height 357
click at [442, 22] on div "Plan de relance Rappel à échéance" at bounding box center [486, 19] width 715 height 16
click at [236, 251] on span "Niveau 3" at bounding box center [263, 247] width 83 height 7
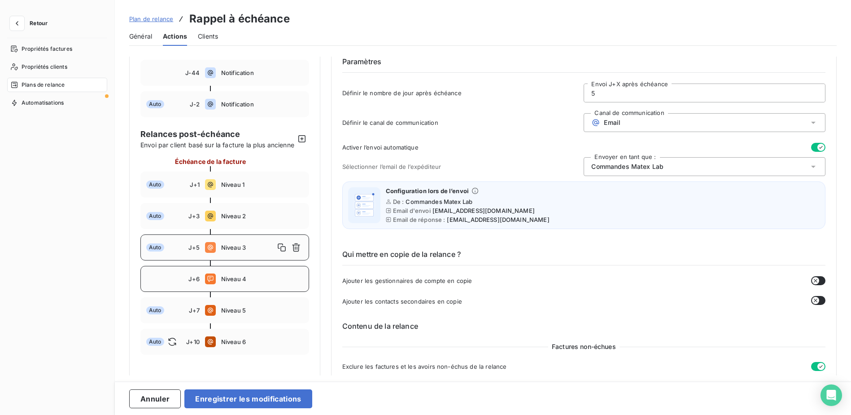
click at [235, 282] on span "Niveau 4" at bounding box center [262, 278] width 82 height 7
type input "6"
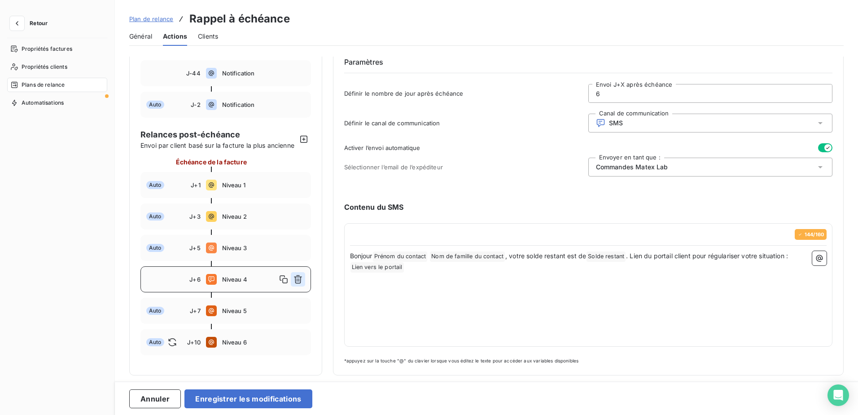
click at [297, 284] on icon "button" at bounding box center [298, 279] width 9 height 9
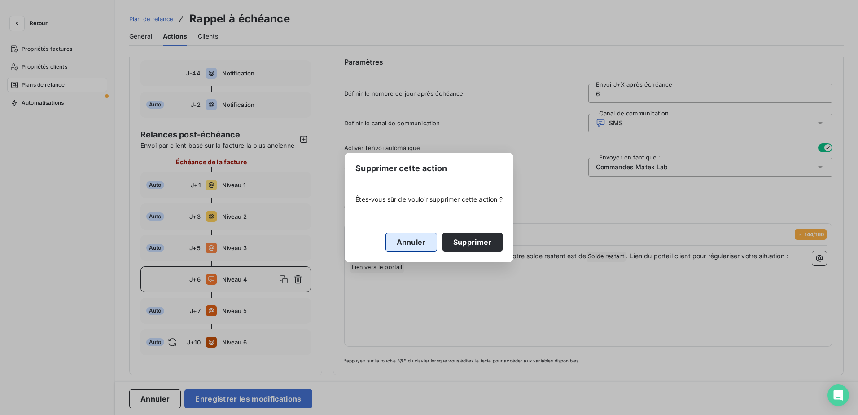
click at [410, 242] on button "Annuler" at bounding box center [412, 241] width 52 height 19
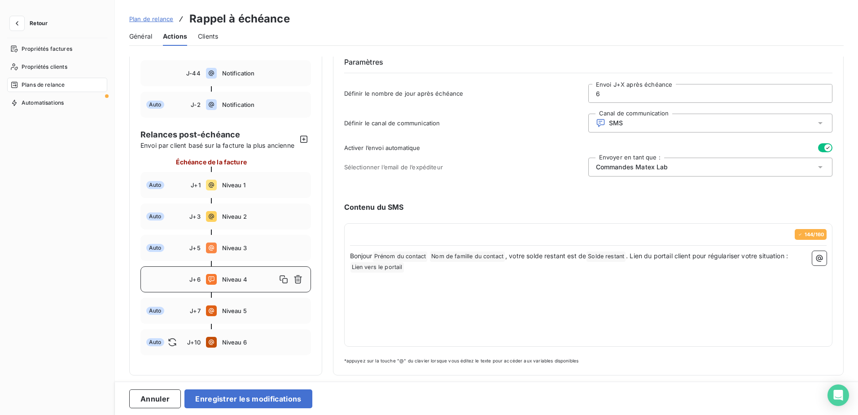
click at [808, 149] on div "Activer l’envoi automatique" at bounding box center [588, 147] width 489 height 9
click at [818, 148] on button "button" at bounding box center [825, 147] width 14 height 9
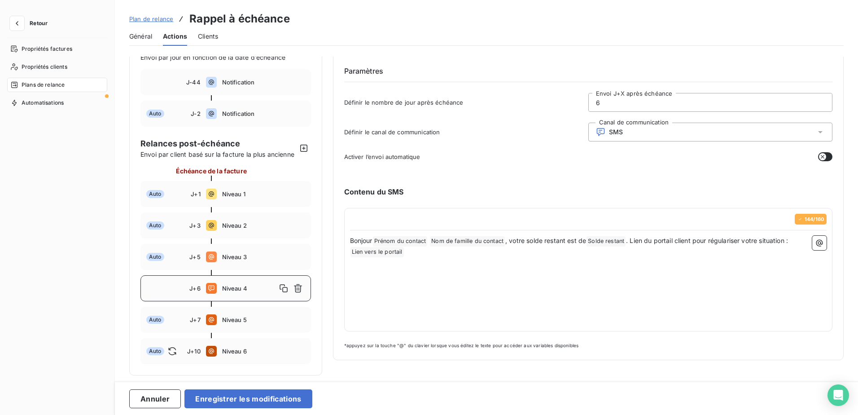
click at [639, 186] on h6 "Contenu du SMS" at bounding box center [588, 191] width 489 height 11
click at [261, 403] on button "Enregistrer les modifications" at bounding box center [247, 398] width 127 height 19
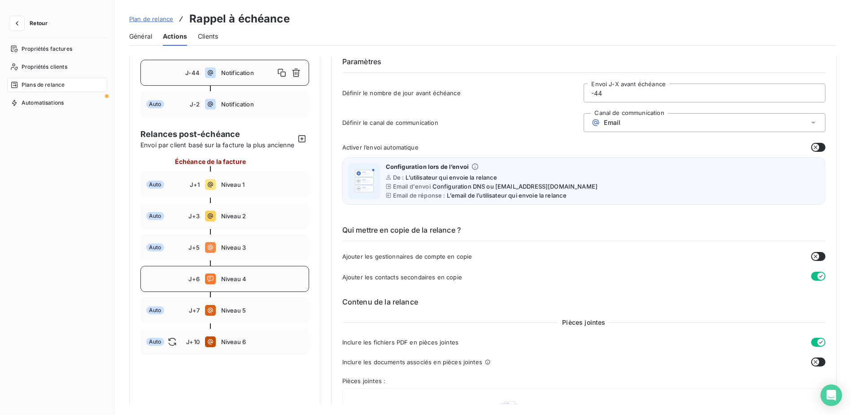
click at [247, 284] on div "J+6 Niveau 4" at bounding box center [224, 279] width 169 height 26
type input "6"
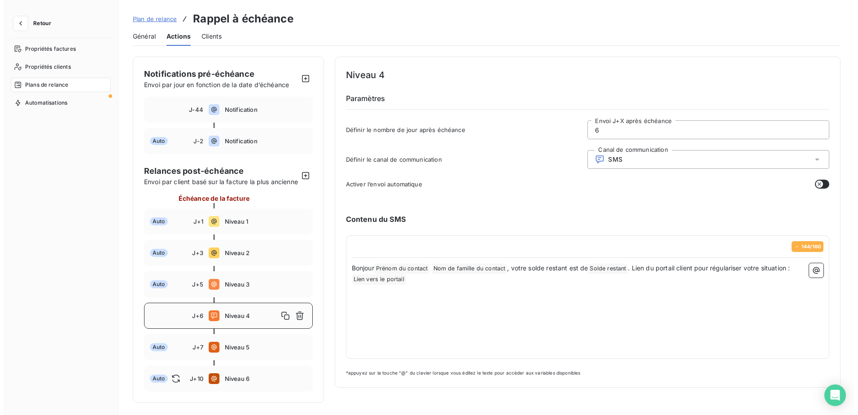
scroll to position [8, 0]
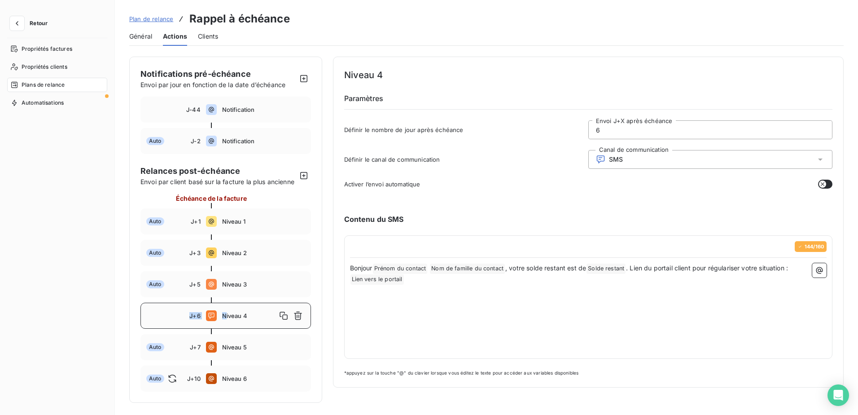
drag, startPoint x: 225, startPoint y: 317, endPoint x: 188, endPoint y: 320, distance: 37.3
click at [188, 320] on div "J+6 Niveau 4" at bounding box center [225, 316] width 171 height 26
click at [175, 312] on div "J+6 Niveau 4" at bounding box center [225, 316] width 171 height 26
click at [294, 316] on icon "button" at bounding box center [298, 315] width 9 height 9
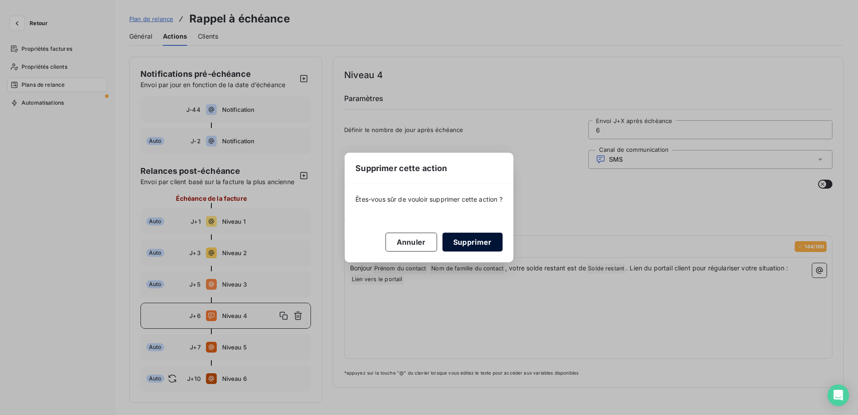
click at [475, 239] on button "Supprimer" at bounding box center [473, 241] width 60 height 19
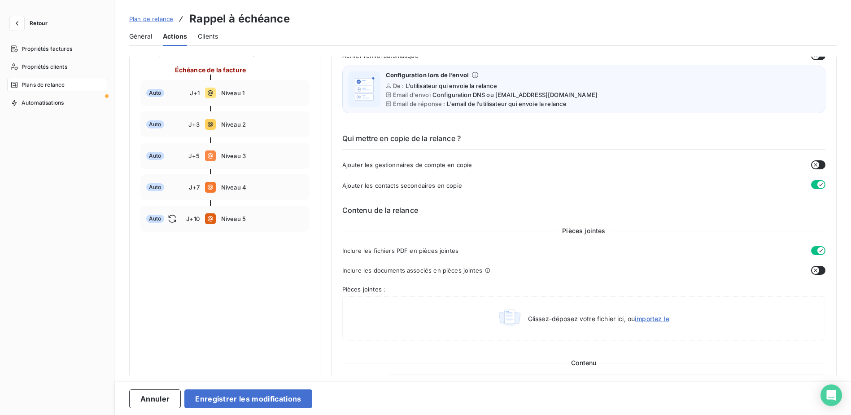
scroll to position [143, 0]
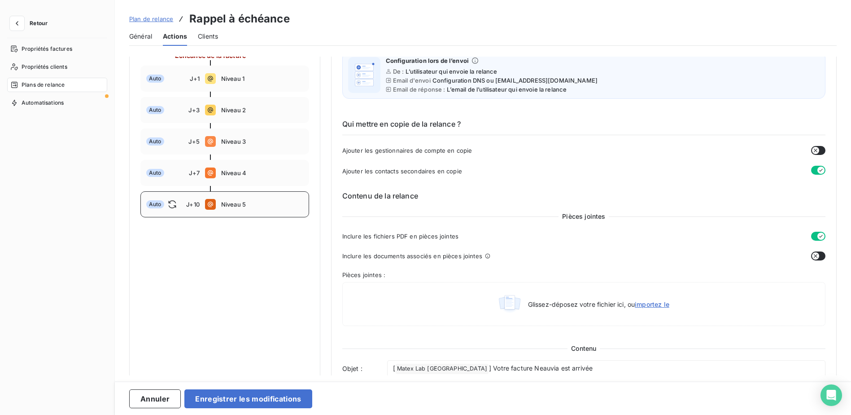
click at [239, 217] on div "Auto J+10 Niveau 5" at bounding box center [224, 204] width 169 height 26
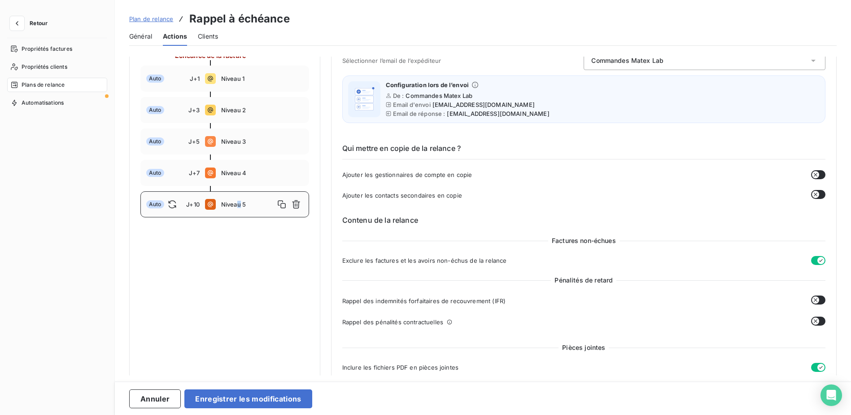
drag, startPoint x: 239, startPoint y: 218, endPoint x: 283, endPoint y: 213, distance: 44.2
click at [283, 209] on icon "button" at bounding box center [281, 204] width 9 height 9
type input "11"
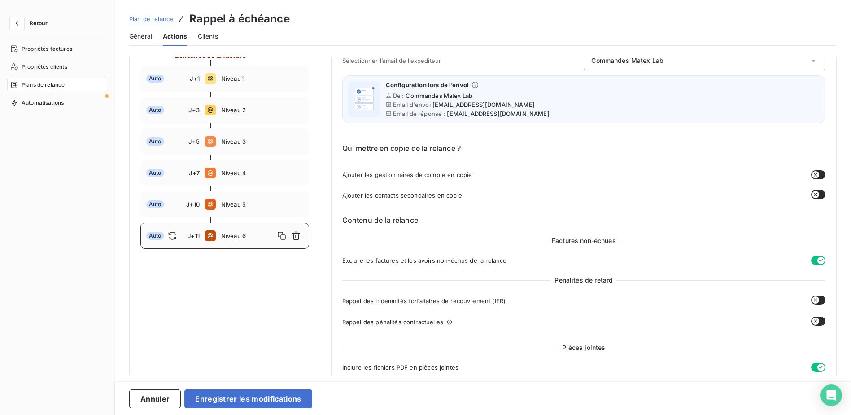
click at [240, 239] on span "Niveau 6" at bounding box center [247, 235] width 53 height 7
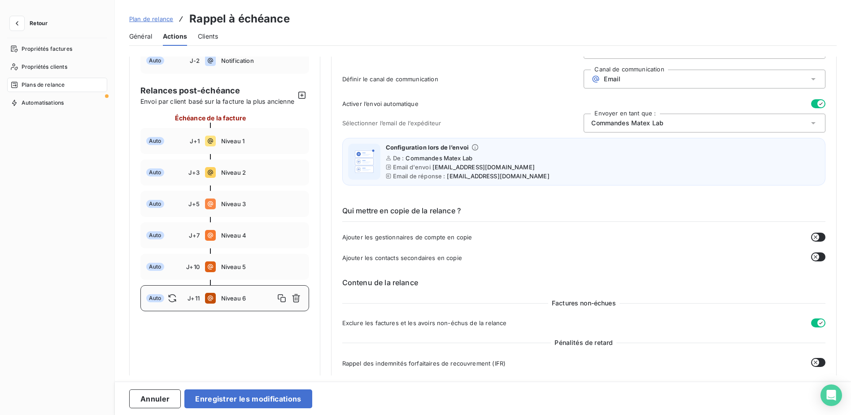
scroll to position [0, 0]
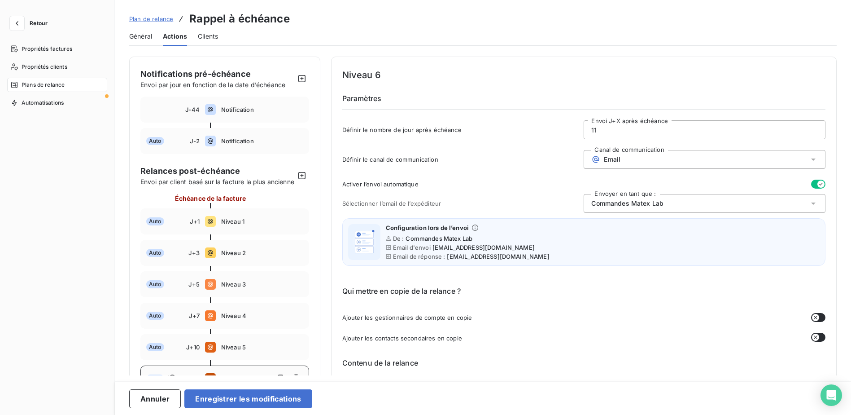
click at [820, 184] on icon "button" at bounding box center [822, 184] width 4 height 3
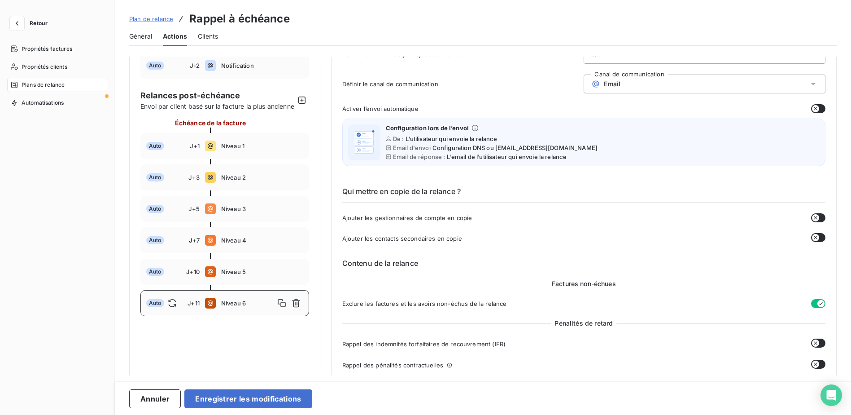
scroll to position [90, 0]
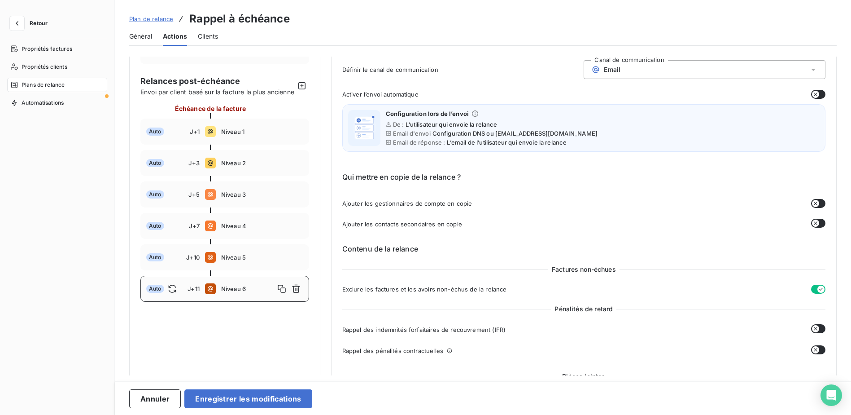
click at [171, 293] on icon at bounding box center [172, 288] width 9 height 9
click at [153, 293] on span "Auto" at bounding box center [155, 289] width 18 height 8
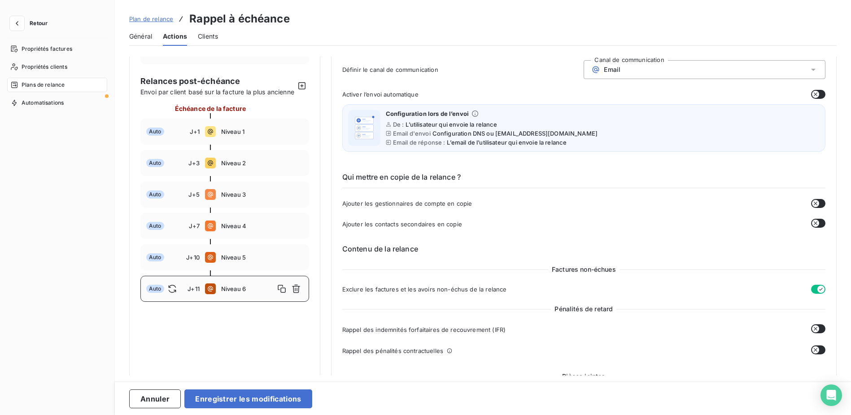
click at [500, 74] on div "Définir le canal de communication Canal de communication Email" at bounding box center [583, 72] width 483 height 24
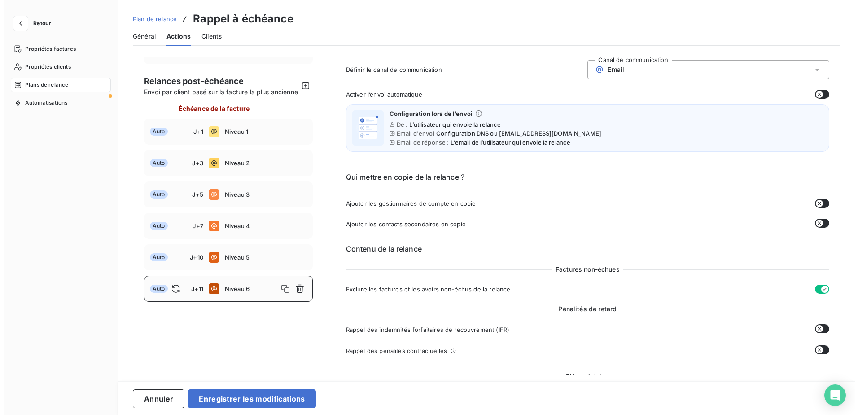
scroll to position [45, 0]
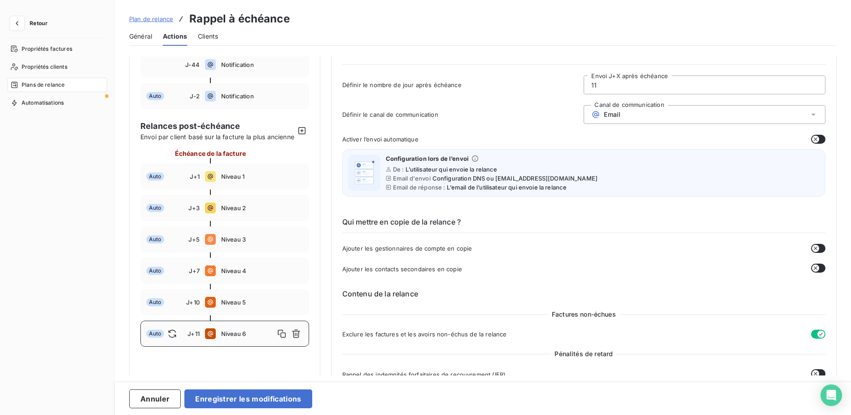
click at [635, 113] on div "Email" at bounding box center [705, 114] width 242 height 19
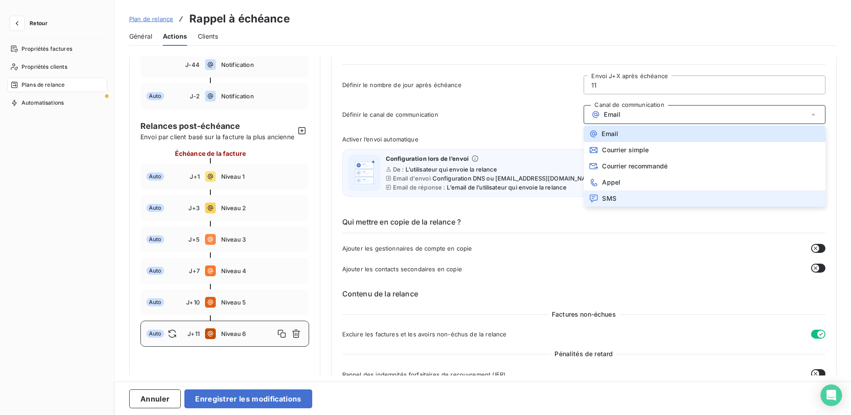
click at [624, 197] on li "SMS" at bounding box center [705, 198] width 242 height 16
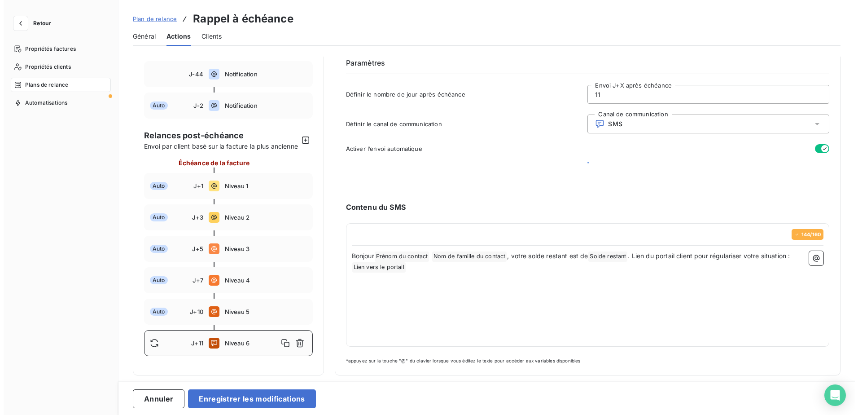
scroll to position [37, 0]
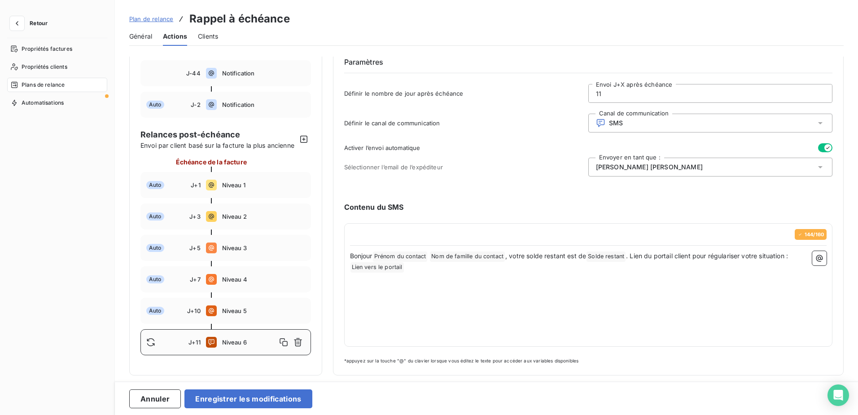
click at [824, 148] on icon "button" at bounding box center [827, 147] width 7 height 7
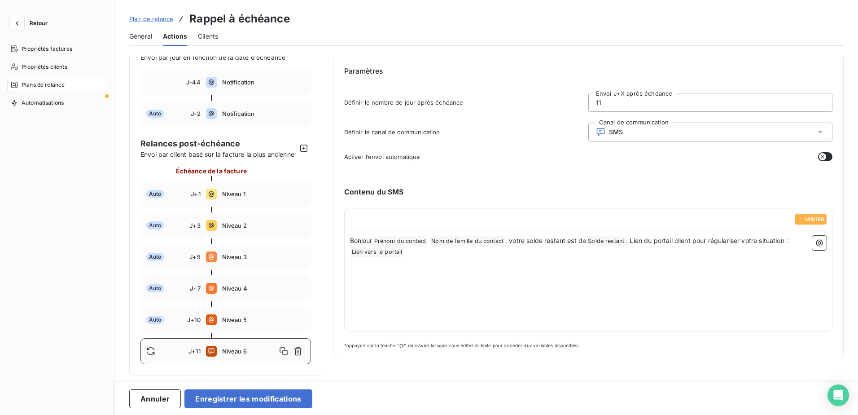
click at [491, 175] on div "Contenu du SMS 144 / 160 Bonjour Prénom du contact ﻿ Nom de famille du contact …" at bounding box center [588, 260] width 489 height 177
click at [439, 246] on p "﻿ Lien vers le portail ﻿ ﻿" at bounding box center [588, 251] width 477 height 11
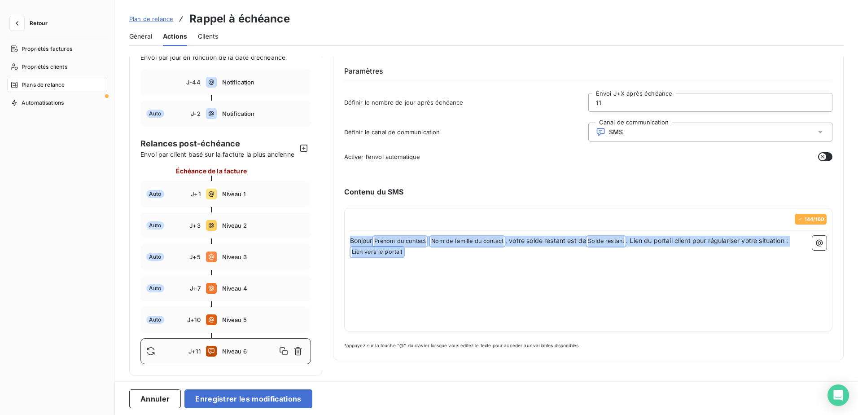
drag, startPoint x: 349, startPoint y: 230, endPoint x: 435, endPoint y: 245, distance: 87.1
click at [435, 245] on div "Bonjour Prénom du contact ﻿ Nom de famille du contact ﻿ , votre solde restant e…" at bounding box center [588, 281] width 477 height 90
copy div "Bonjour Prénom du contact ﻿ Nom de famille du contact ﻿ , votre solde restant e…"
click at [471, 298] on div "Bonjour Prénom du contact ﻿ Nom de famille du contact ﻿ , votre solde restant e…" at bounding box center [588, 281] width 477 height 90
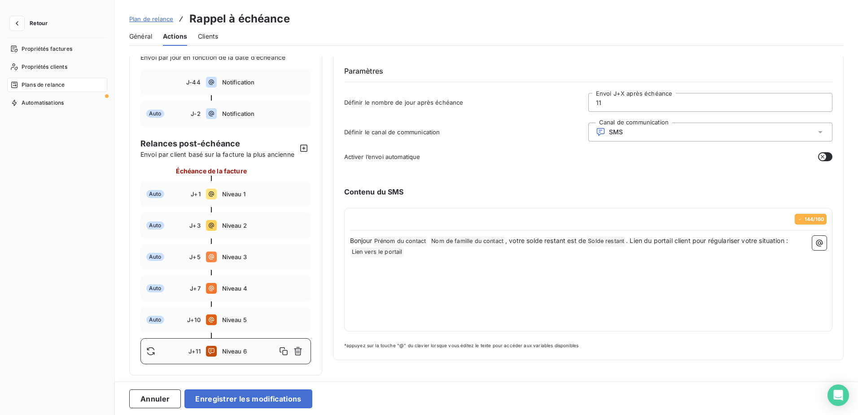
click at [412, 246] on p "﻿ Lien vers le portail ﻿ ﻿" at bounding box center [588, 251] width 477 height 11
click at [357, 267] on p "﻿" at bounding box center [588, 272] width 477 height 10
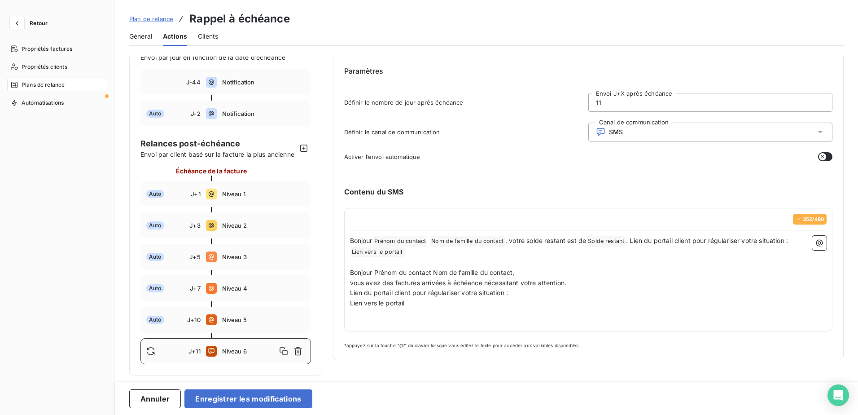
click at [545, 308] on p "﻿" at bounding box center [588, 313] width 477 height 10
click at [348, 273] on div "352 / 480 Bonjour Prénom du contact ﻿ Nom de famille du contact ﻿ , votre solde…" at bounding box center [588, 269] width 489 height 123
drag, startPoint x: 350, startPoint y: 273, endPoint x: 570, endPoint y: 271, distance: 220.4
click at [570, 278] on p "vous avez des factures arrivées à échéance nécessitant votre attention." at bounding box center [588, 283] width 477 height 10
copy span "vous avez des factures arrivées à échéance nécessitant votre attention."
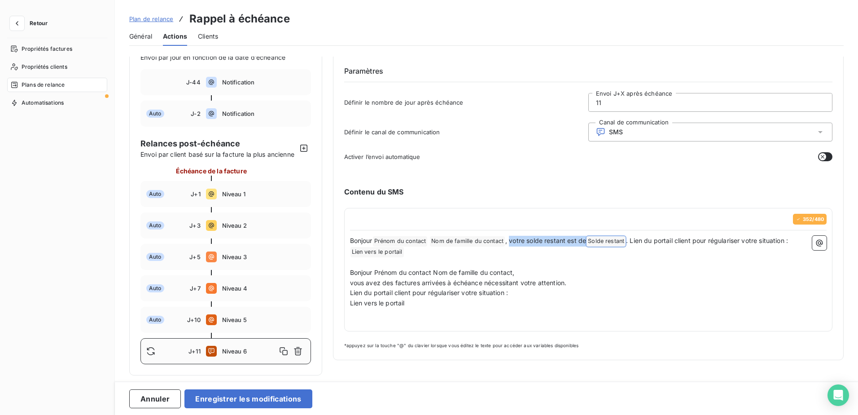
drag, startPoint x: 511, startPoint y: 230, endPoint x: 614, endPoint y: 235, distance: 103.3
click at [614, 236] on p "Bonjour Prénom du contact ﻿ Nom de famille du contact ﻿ , votre solde restant e…" at bounding box center [588, 241] width 477 height 11
click at [631, 237] on span ". Lien du portail client pour régulariser votre situation :" at bounding box center [707, 241] width 162 height 8
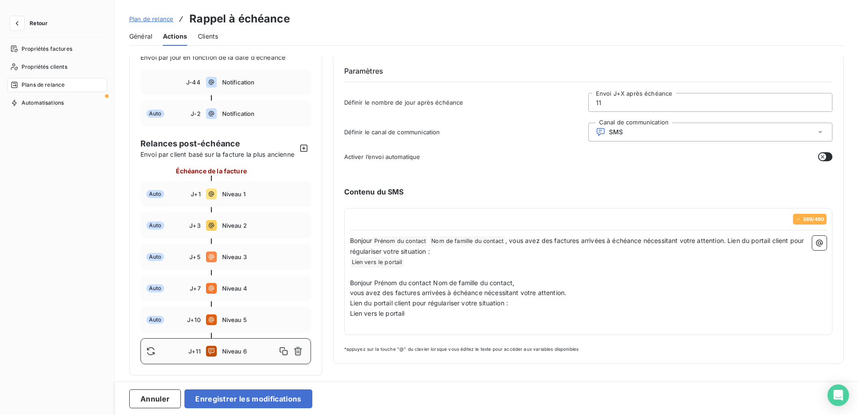
click at [475, 308] on p "Lien vers le portail" at bounding box center [588, 313] width 477 height 10
drag, startPoint x: 415, startPoint y: 309, endPoint x: 355, endPoint y: 263, distance: 75.6
click at [355, 263] on div "Bonjour Prénom du contact ﻿ Nom de famille du contact ﻿ , vous avez des facture…" at bounding box center [588, 282] width 477 height 93
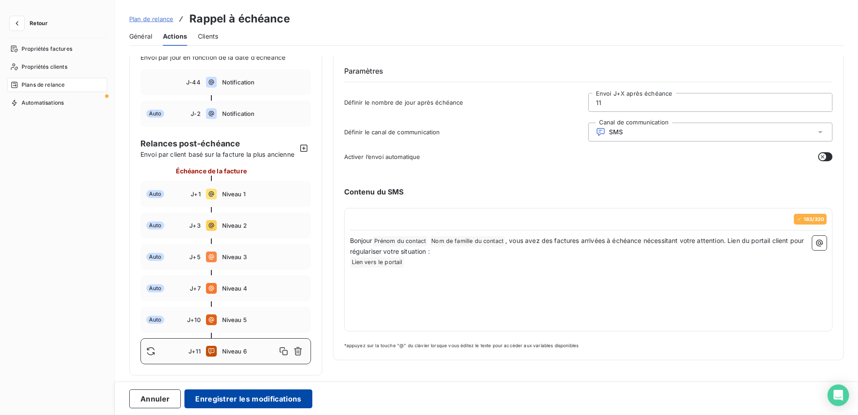
click at [233, 402] on button "Enregistrer les modifications" at bounding box center [247, 398] width 127 height 19
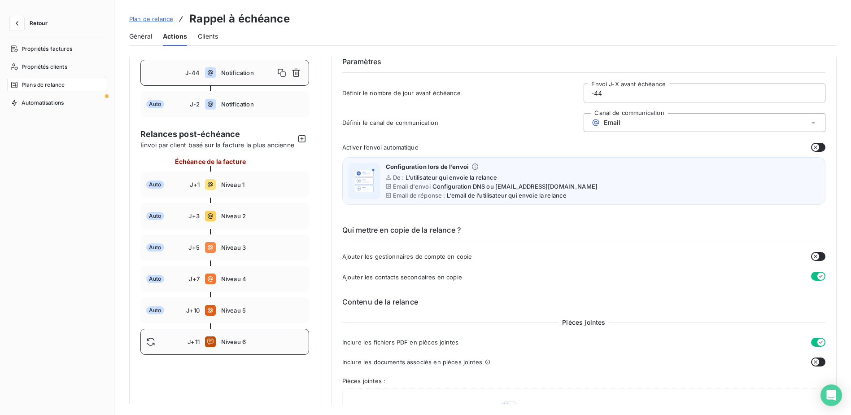
click at [179, 346] on div at bounding box center [166, 341] width 41 height 9
type input "11"
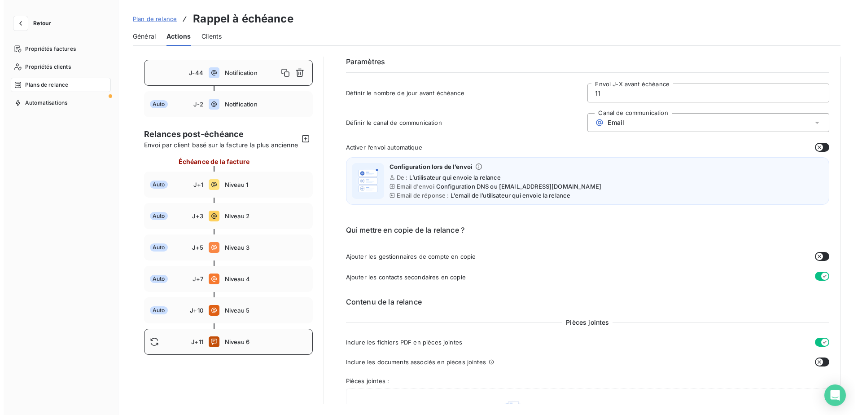
scroll to position [8, 0]
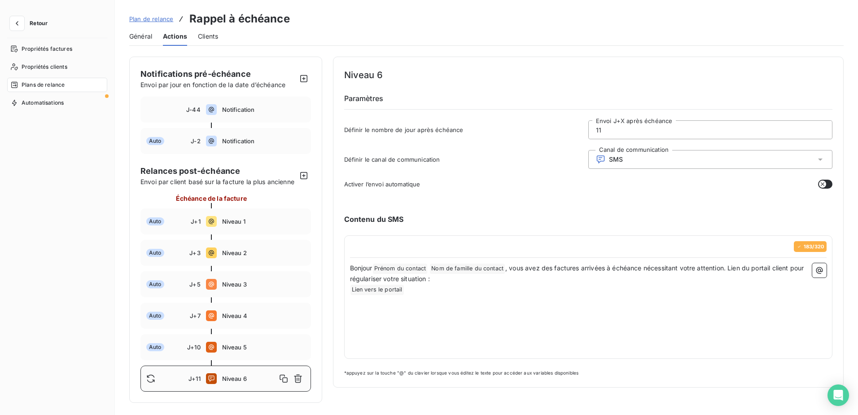
click at [576, 295] on p "﻿" at bounding box center [588, 300] width 477 height 10
click at [20, 26] on icon "button" at bounding box center [17, 23] width 9 height 9
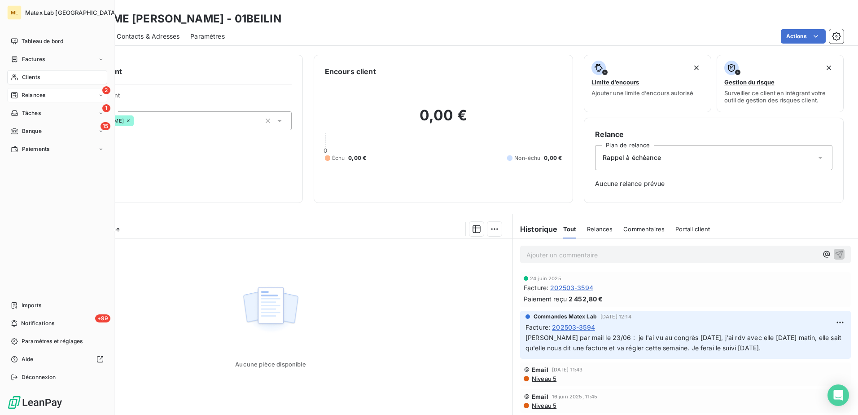
click at [44, 94] on span "Relances" at bounding box center [34, 95] width 24 height 8
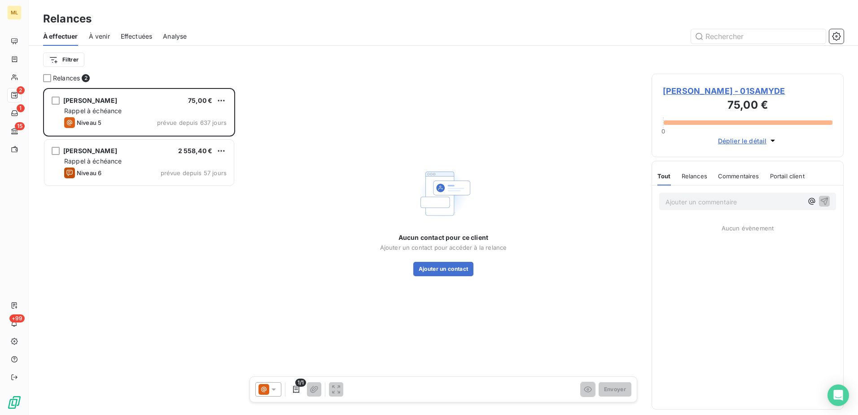
scroll to position [320, 185]
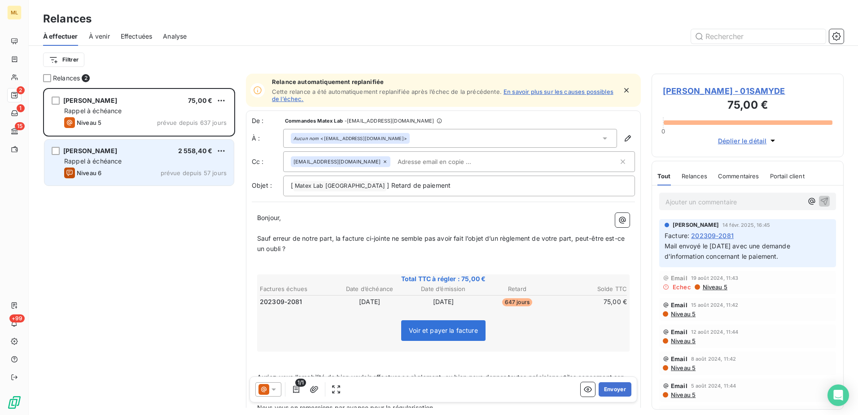
click at [120, 163] on span "Rappel à échéance" at bounding box center [93, 161] width 58 height 8
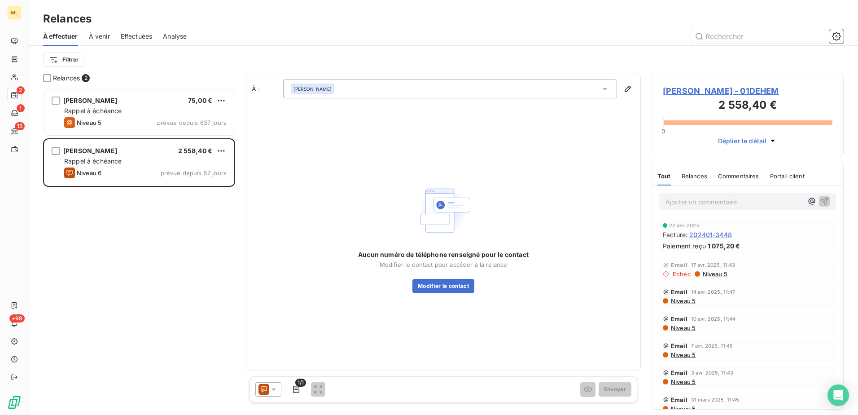
click at [749, 92] on span "Dr HUGUES DEHEM - 01DEHEM" at bounding box center [748, 91] width 170 height 12
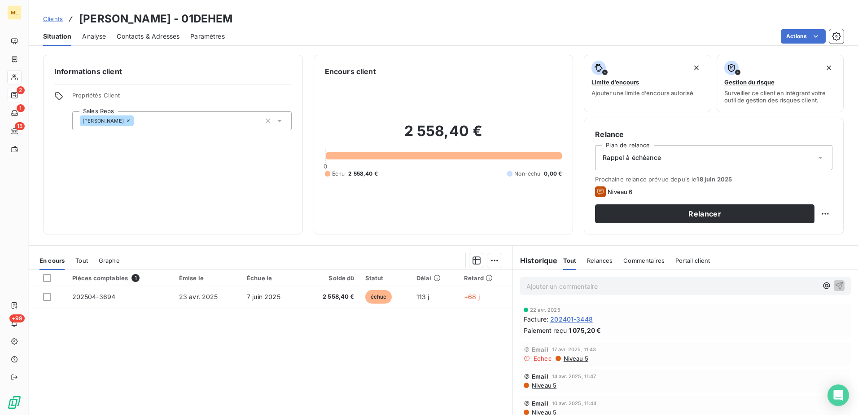
click at [147, 38] on span "Contacts & Adresses" at bounding box center [148, 36] width 63 height 9
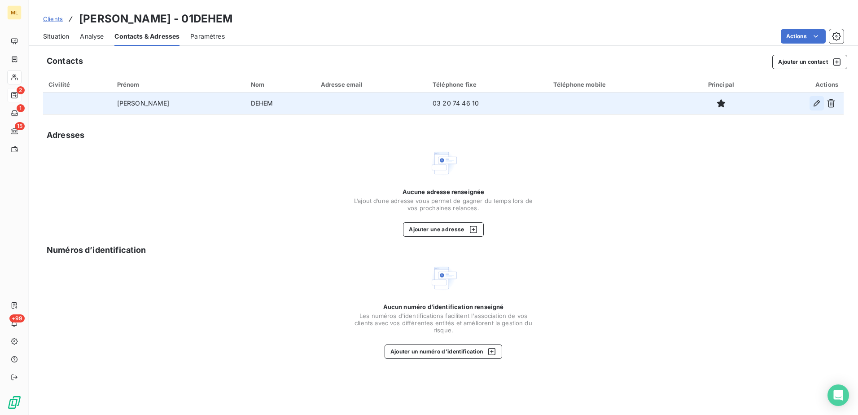
click at [816, 102] on icon "button" at bounding box center [816, 103] width 9 height 9
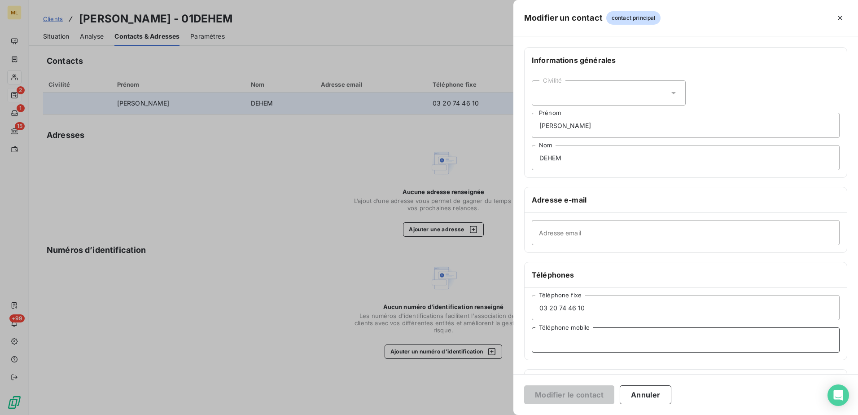
click at [584, 343] on input "Téléphone mobile" at bounding box center [686, 339] width 308 height 25
type input "0643826355"
click at [571, 395] on button "Modifier le contact" at bounding box center [569, 394] width 90 height 19
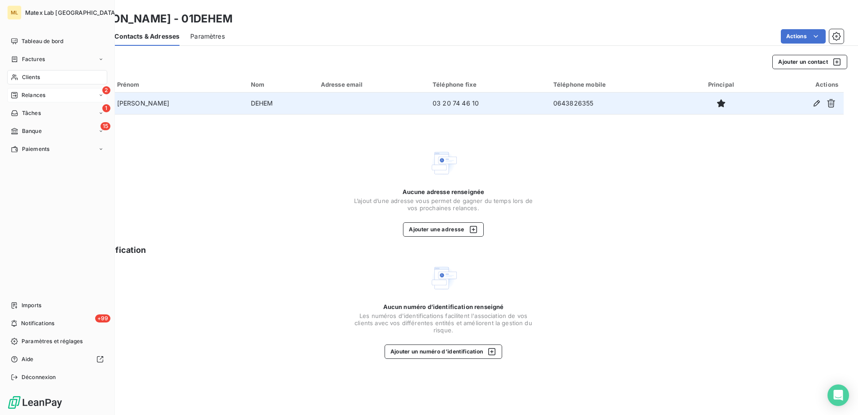
click at [43, 96] on span "Relances" at bounding box center [34, 95] width 24 height 8
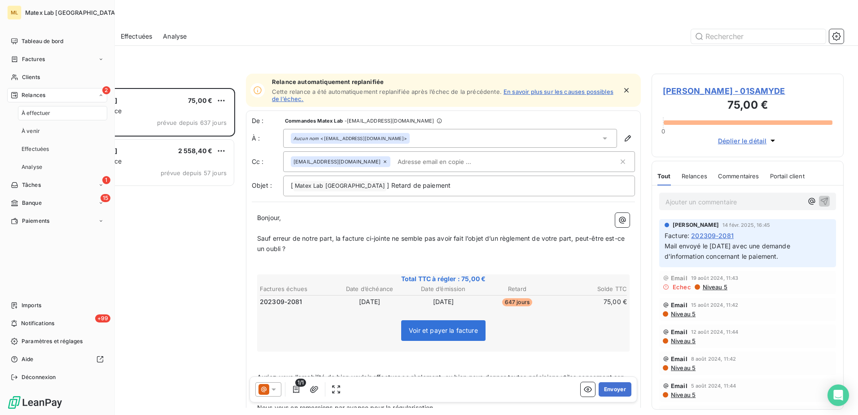
scroll to position [320, 185]
click at [160, 204] on div "Dr SAMYDE CHRISTIAN 75,00 € Rappel à échéance Niveau 5 prévue depuis 637 jours …" at bounding box center [139, 251] width 192 height 327
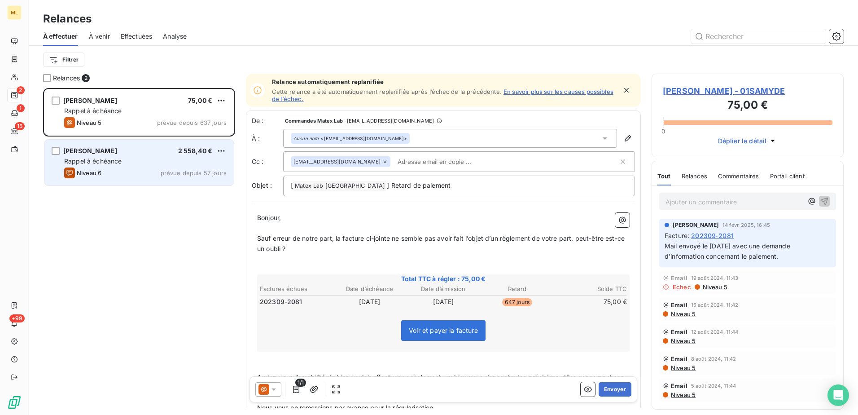
click at [133, 163] on div "Rappel à échéance" at bounding box center [145, 161] width 162 height 9
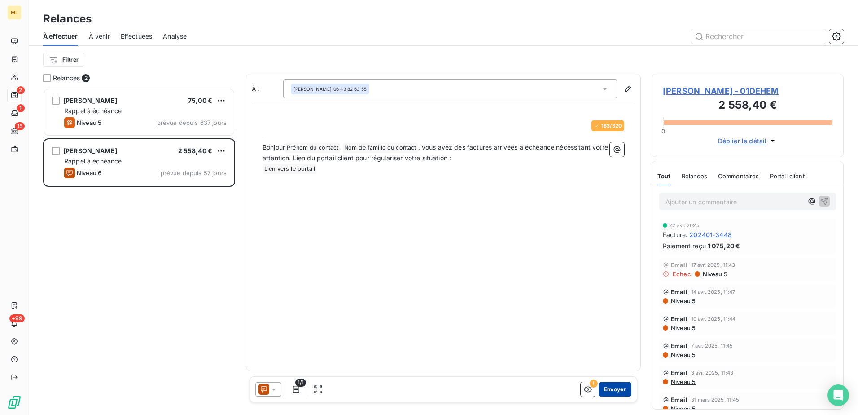
click at [609, 390] on button "Envoyer" at bounding box center [615, 389] width 33 height 14
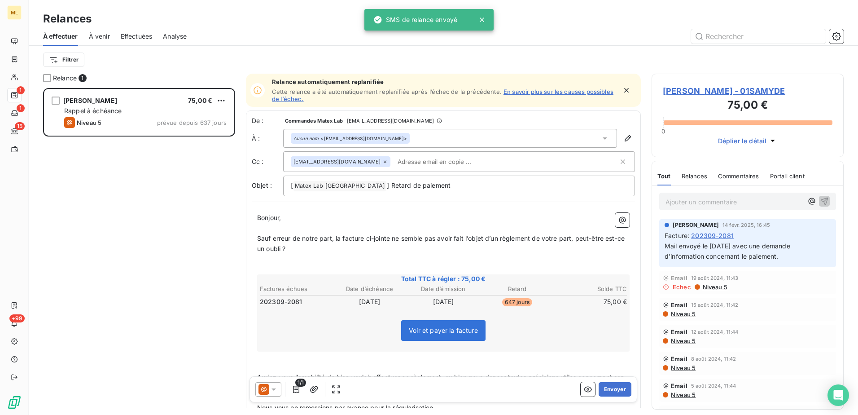
click at [140, 226] on div "Dr SAMYDE CHRISTIAN 75,00 € Rappel à échéance Niveau 5 prévue depuis 637 jours" at bounding box center [139, 251] width 192 height 327
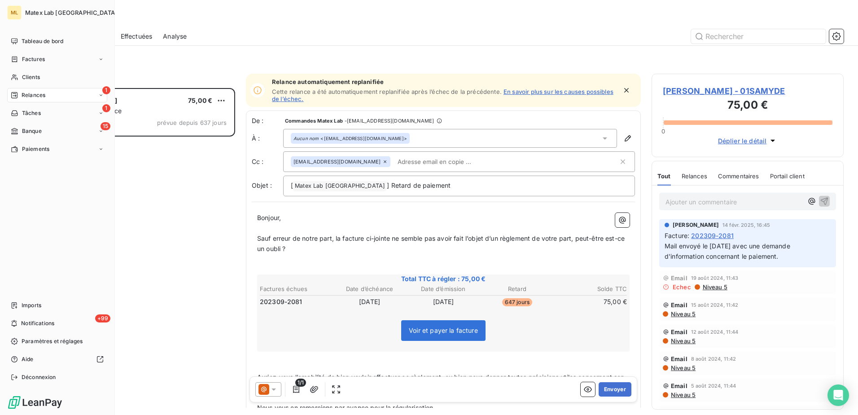
drag, startPoint x: 23, startPoint y: 54, endPoint x: 108, endPoint y: 52, distance: 84.9
click at [23, 54] on div "Factures" at bounding box center [57, 59] width 100 height 14
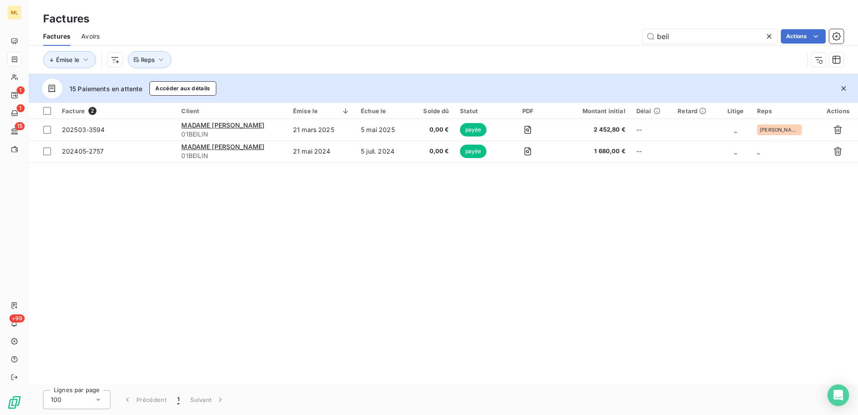
drag, startPoint x: 688, startPoint y: 35, endPoint x: 629, endPoint y: 39, distance: 58.9
click at [629, 39] on div "beil Actions" at bounding box center [476, 36] width 733 height 14
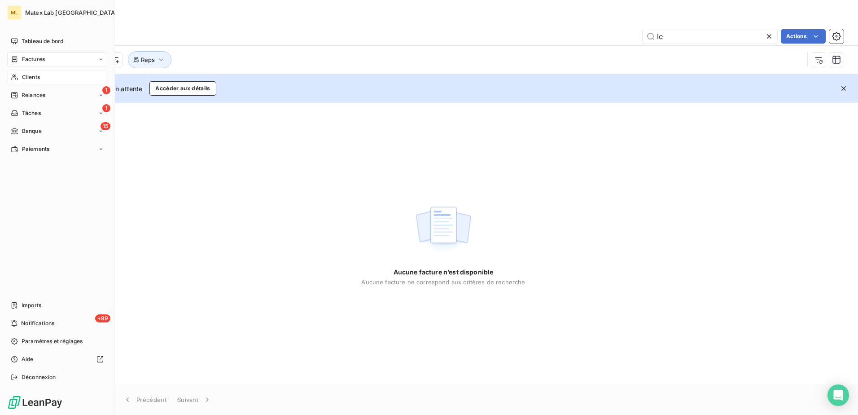
type input "l"
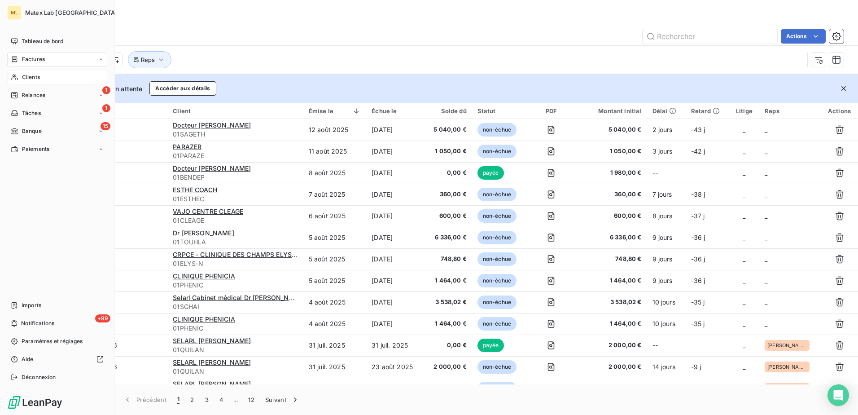
click at [29, 75] on span "Clients" at bounding box center [31, 77] width 18 height 8
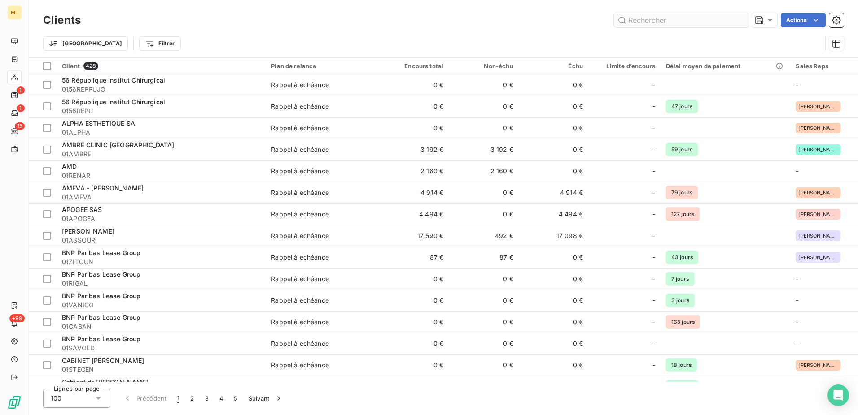
click at [661, 19] on input "text" at bounding box center [681, 20] width 135 height 14
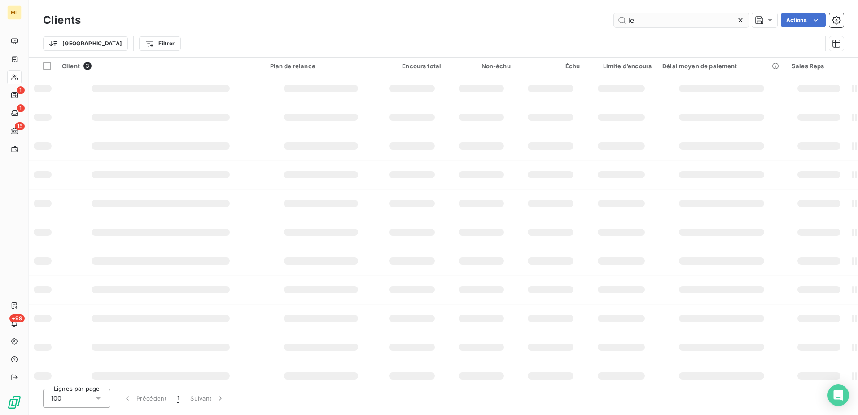
type input "l"
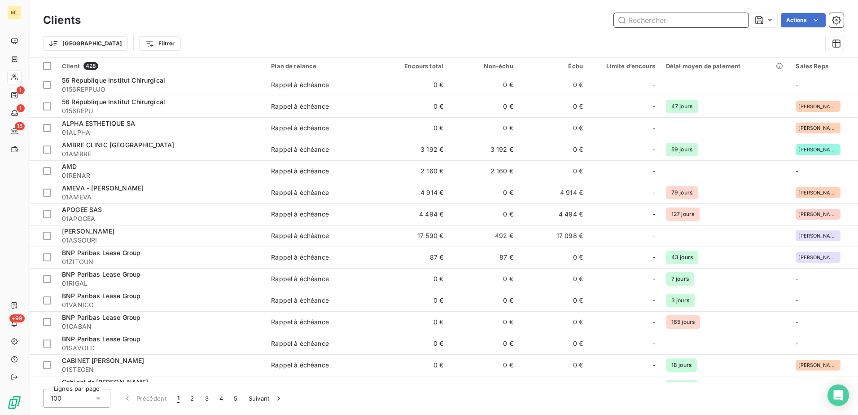
click at [659, 22] on input "text" at bounding box center [681, 20] width 135 height 14
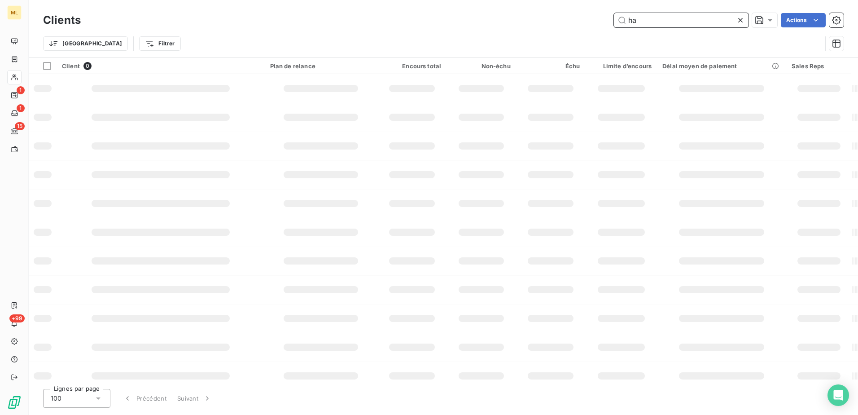
type input "h"
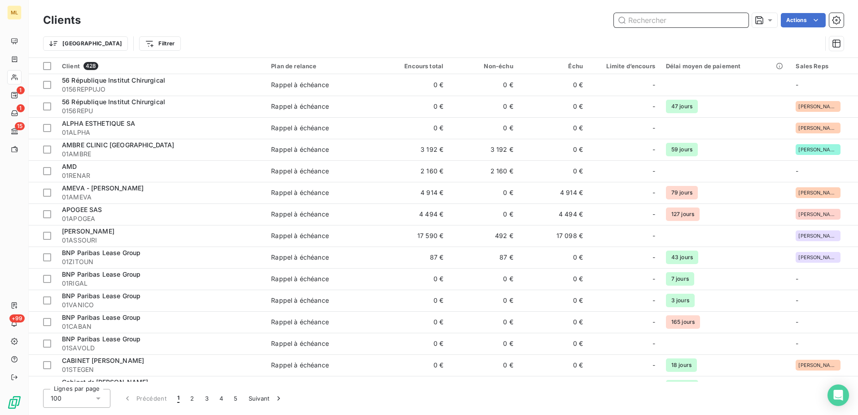
click at [656, 21] on input "text" at bounding box center [681, 20] width 135 height 14
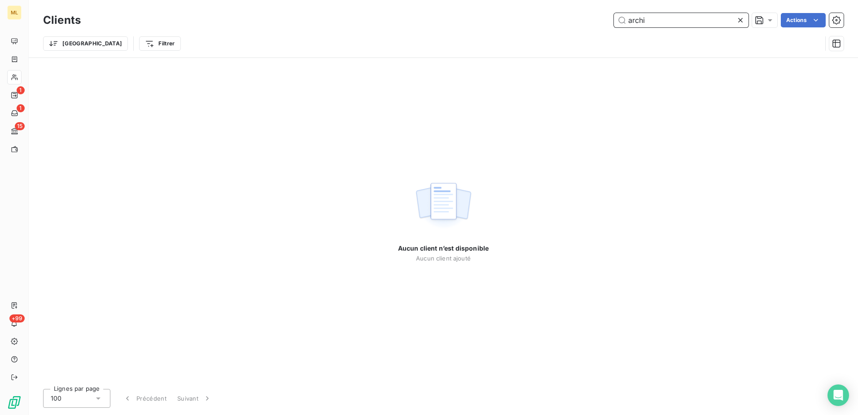
type input "archim"
drag, startPoint x: 653, startPoint y: 19, endPoint x: 609, endPoint y: 18, distance: 44.0
click at [609, 18] on div "archim Actions" at bounding box center [468, 20] width 752 height 14
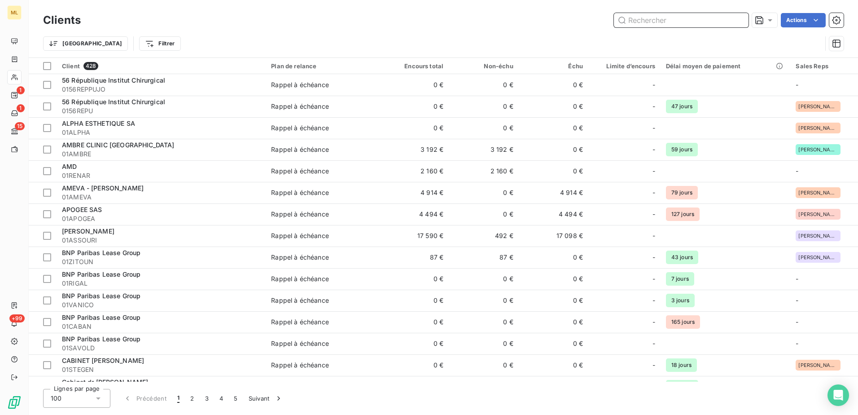
click at [697, 25] on input "text" at bounding box center [681, 20] width 135 height 14
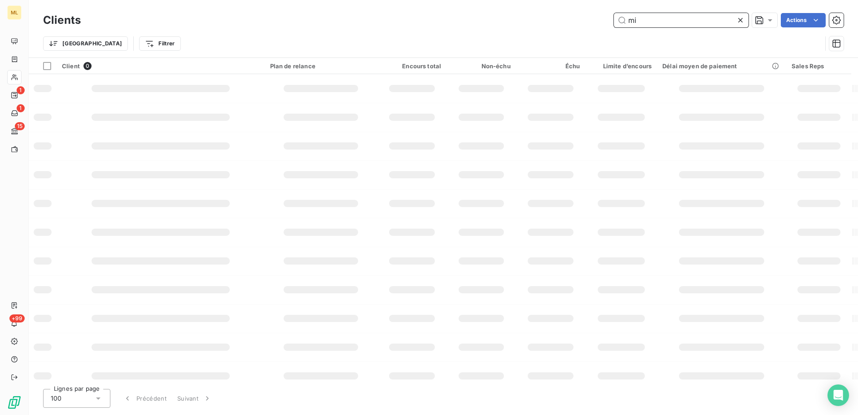
type input "m"
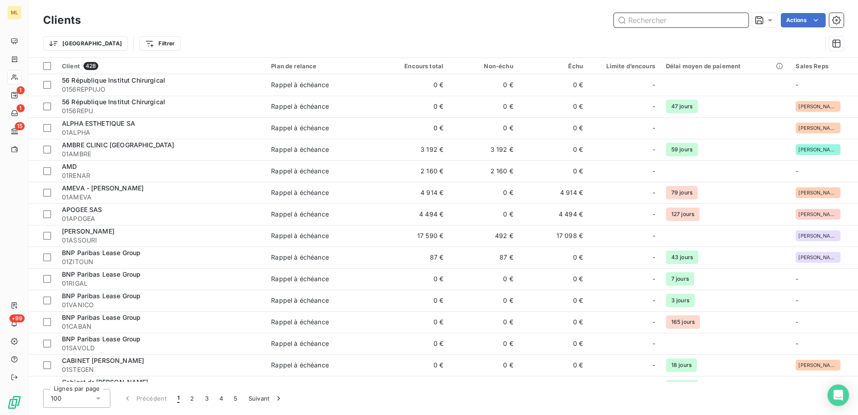
click at [680, 17] on input "text" at bounding box center [681, 20] width 135 height 14
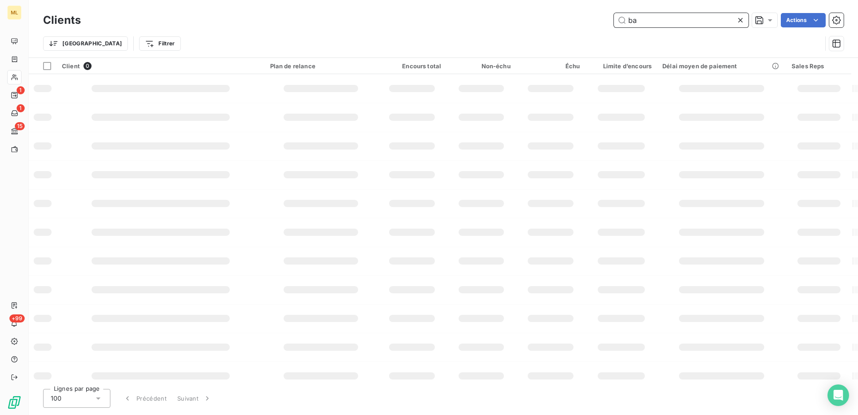
type input "b"
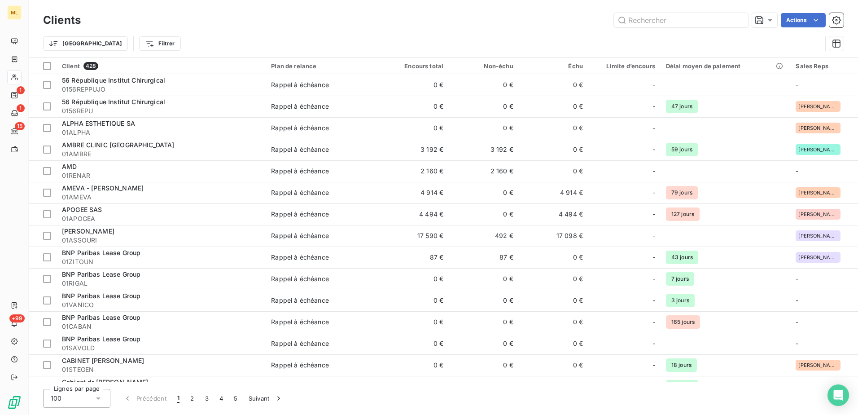
click at [684, 13] on div "Clients Actions" at bounding box center [443, 20] width 801 height 19
click at [682, 19] on input "text" at bounding box center [681, 20] width 135 height 14
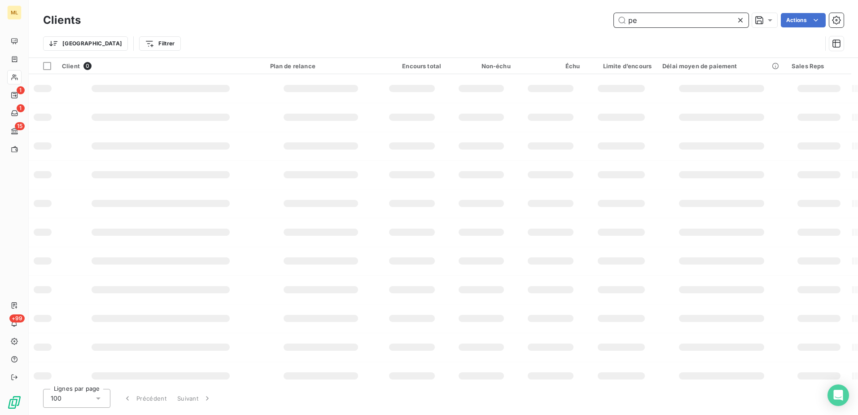
type input "p"
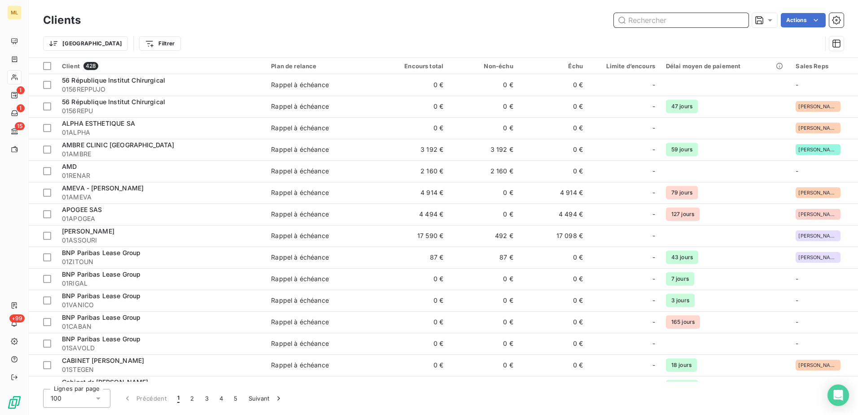
click at [663, 22] on input "text" at bounding box center [681, 20] width 135 height 14
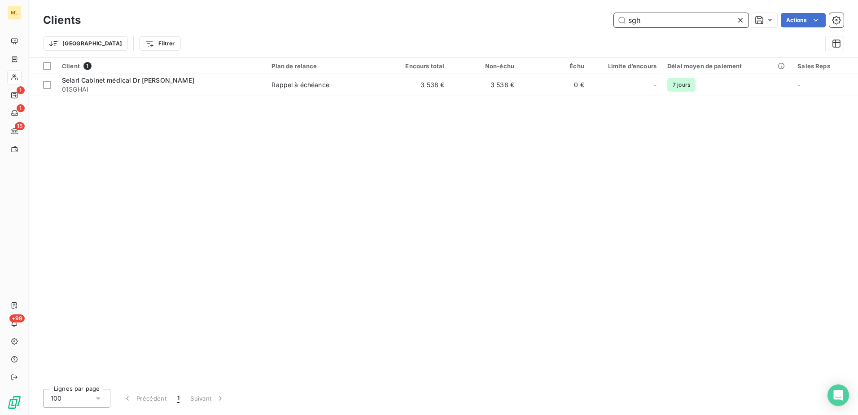
drag, startPoint x: 649, startPoint y: 19, endPoint x: 652, endPoint y: 22, distance: 4.8
click at [649, 19] on input "sgh" at bounding box center [681, 20] width 135 height 14
drag, startPoint x: 654, startPoint y: 23, endPoint x: 600, endPoint y: 17, distance: 54.7
click at [600, 17] on div "sgh Actions" at bounding box center [468, 20] width 752 height 14
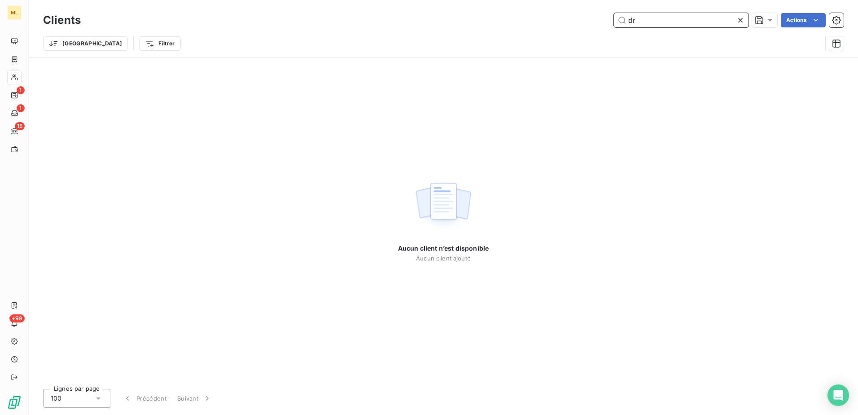
type input "d"
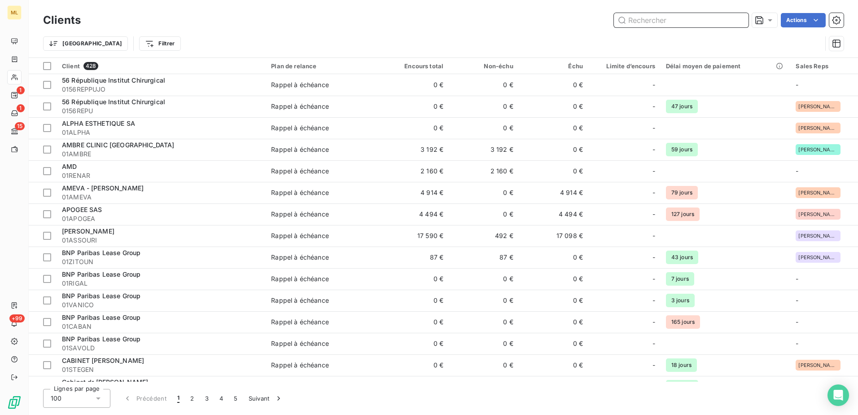
click at [672, 21] on input "text" at bounding box center [681, 20] width 135 height 14
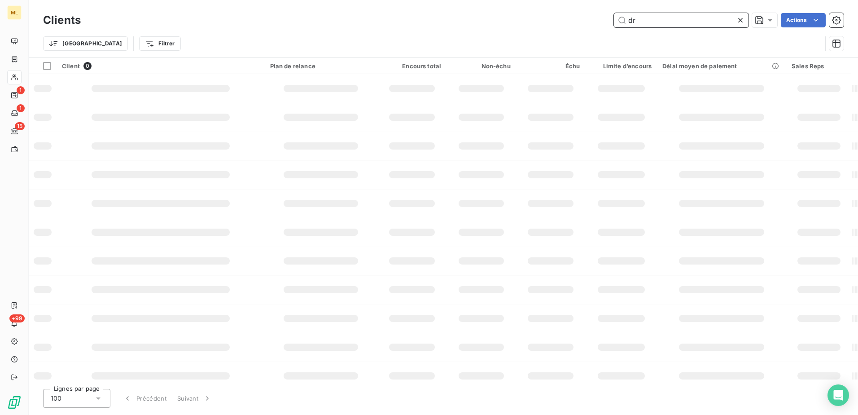
type input "d"
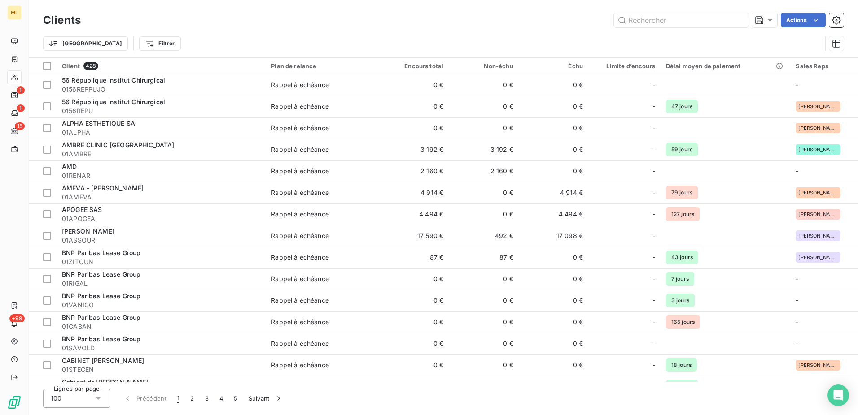
click at [504, 37] on div "Trier Filtrer" at bounding box center [432, 43] width 779 height 17
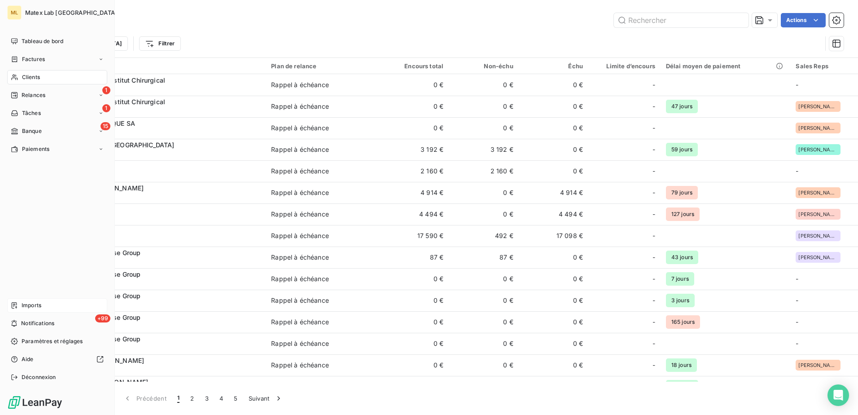
click at [37, 308] on span "Imports" at bounding box center [32, 305] width 20 height 8
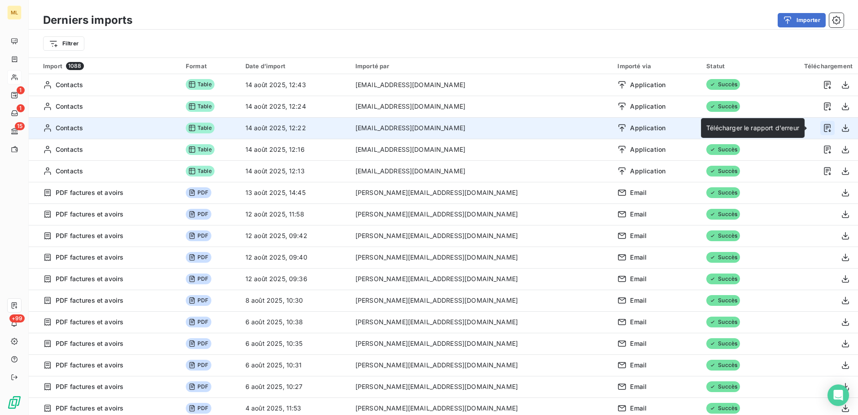
click at [824, 129] on icon "button" at bounding box center [827, 128] width 7 height 8
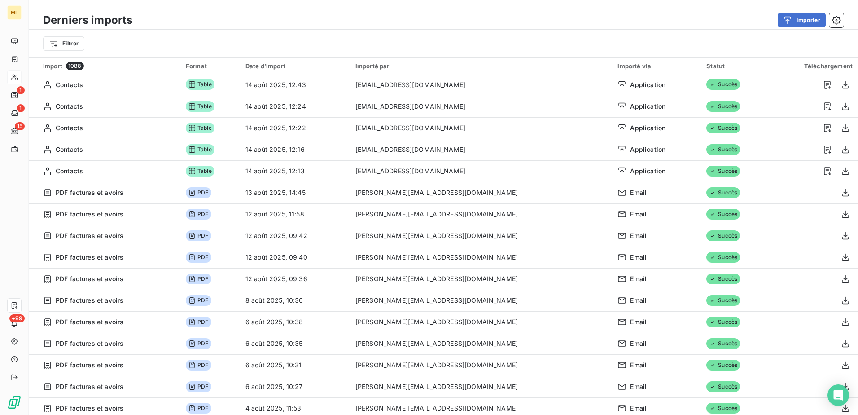
click at [211, 16] on div "Importer" at bounding box center [493, 20] width 701 height 14
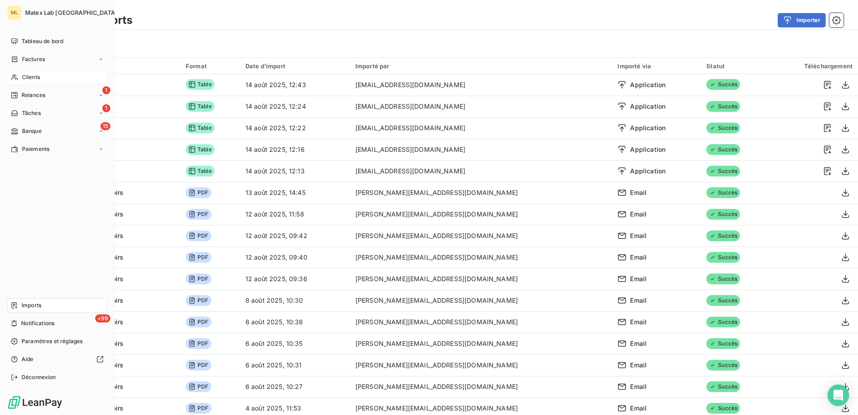
click at [29, 81] on span "Clients" at bounding box center [31, 77] width 18 height 8
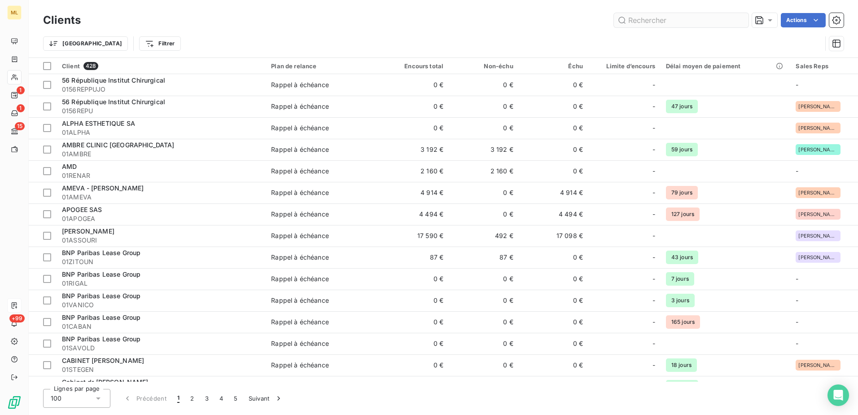
click at [668, 24] on input "text" at bounding box center [681, 20] width 135 height 14
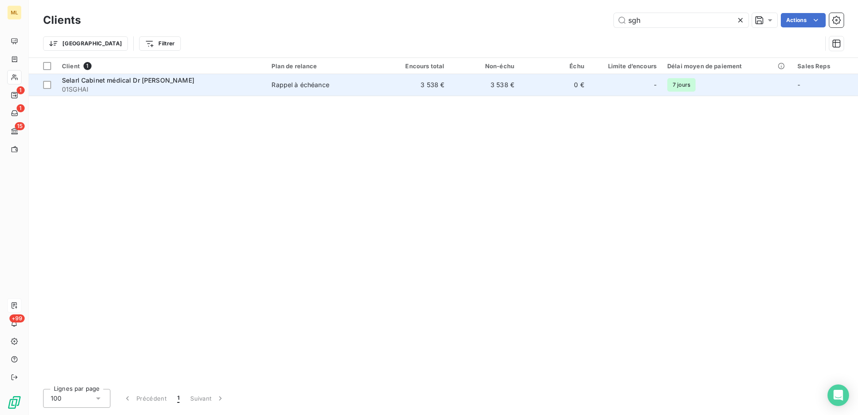
type input "sgh"
click at [193, 94] on td "Selarl Cabinet médical Dr Sghaier 01SGHAI" at bounding box center [162, 85] width 210 height 22
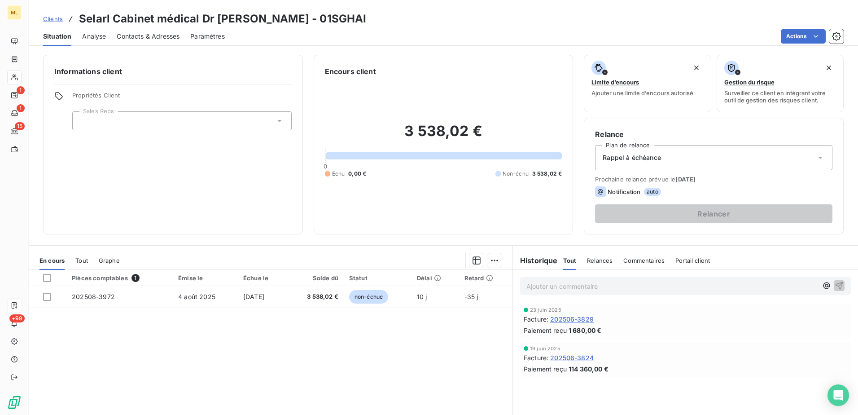
click at [152, 37] on span "Contacts & Adresses" at bounding box center [148, 36] width 63 height 9
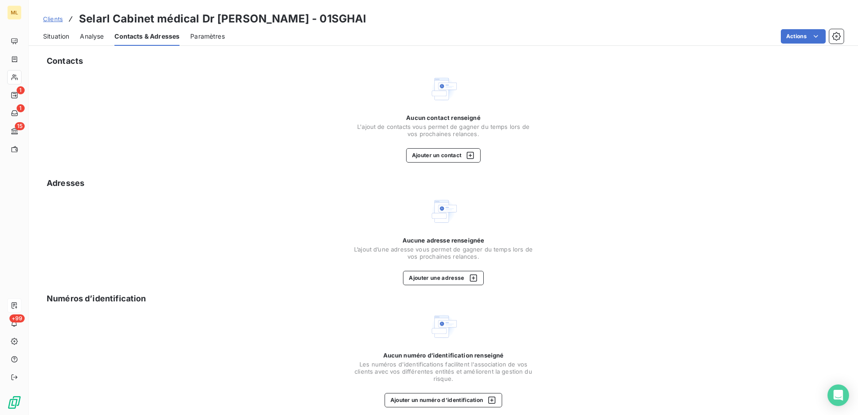
click at [98, 45] on div "Analyse" at bounding box center [92, 36] width 24 height 19
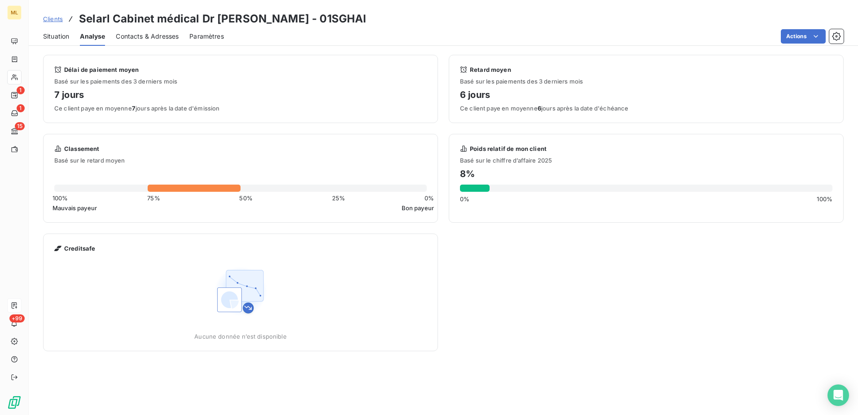
click at [58, 39] on span "Situation" at bounding box center [56, 36] width 26 height 9
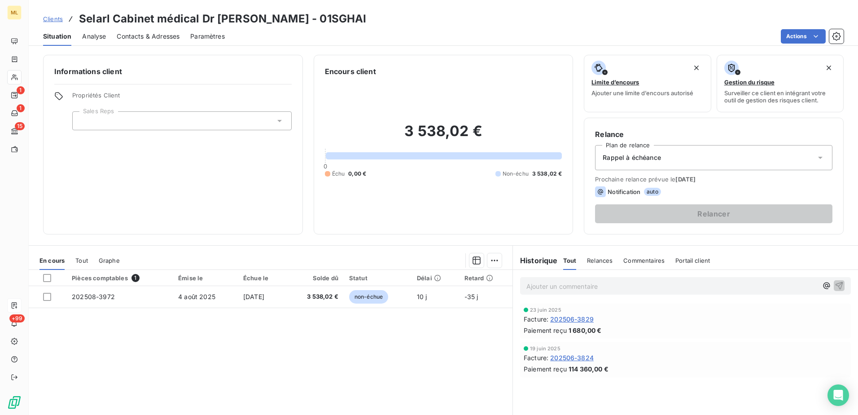
click at [271, 125] on div at bounding box center [181, 120] width 219 height 19
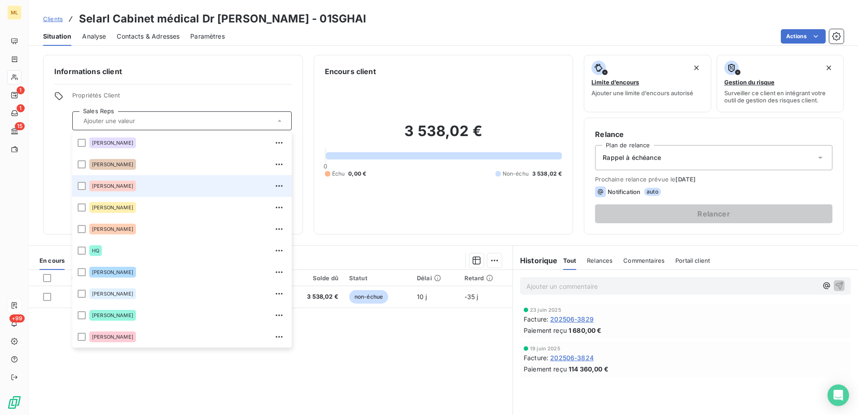
click at [155, 186] on div "[PERSON_NAME]" at bounding box center [187, 186] width 197 height 14
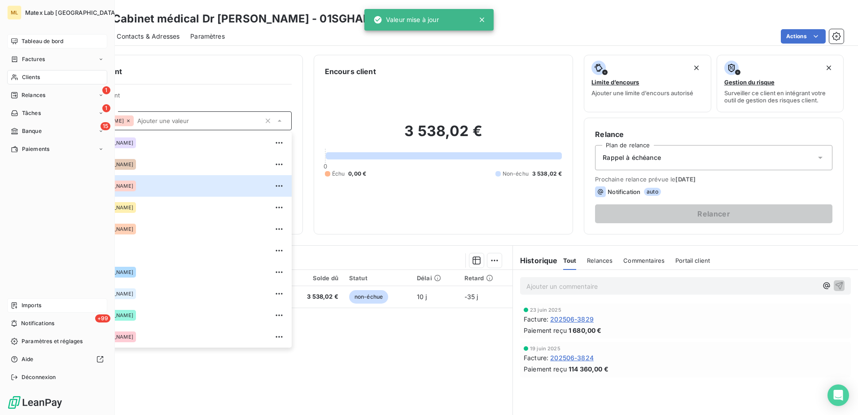
click at [31, 46] on div "Tableau de bord" at bounding box center [57, 41] width 100 height 14
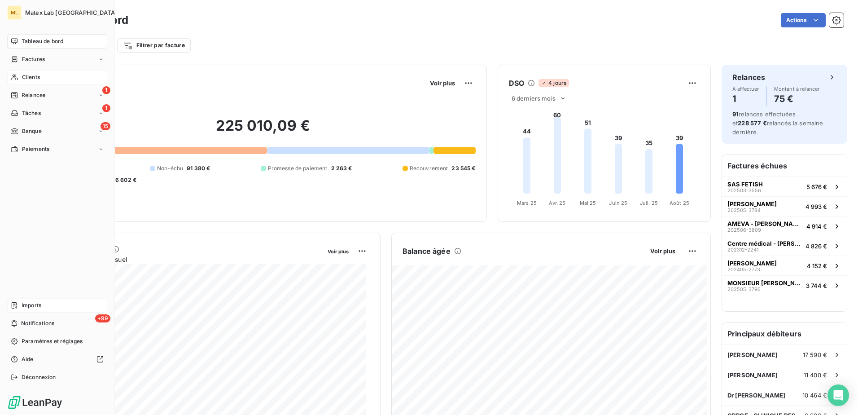
click at [27, 305] on span "Imports" at bounding box center [32, 305] width 20 height 8
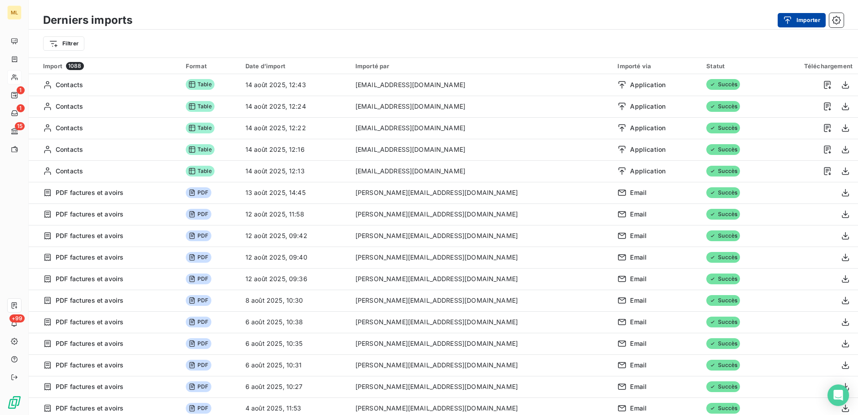
click at [795, 19] on div "button" at bounding box center [789, 20] width 13 height 9
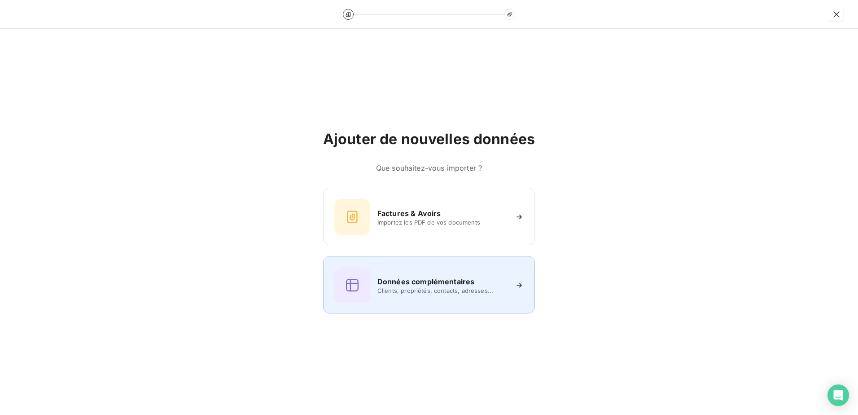
click at [417, 299] on div "Données complémentaires Clients, propriétés, contacts, adresses..." at bounding box center [428, 285] width 189 height 36
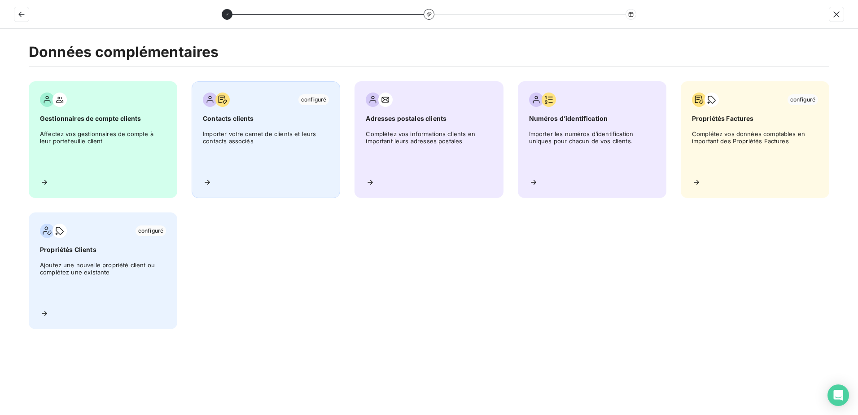
click at [264, 152] on span "Importer votre carnet de clients et leurs contacts associés" at bounding box center [266, 150] width 126 height 40
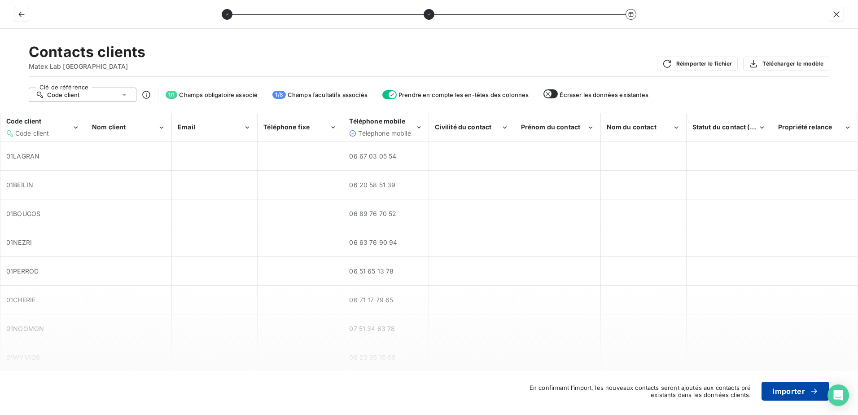
click at [797, 393] on button "Importer" at bounding box center [796, 390] width 68 height 19
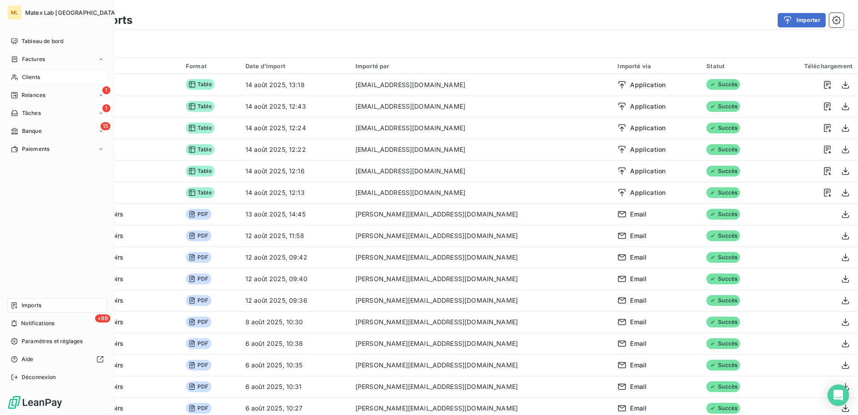
click at [5, 62] on div "ML Matex Lab France Tableau de bord Factures Clients 1 Relances 1 Tâches 15 Ban…" at bounding box center [57, 207] width 115 height 415
click at [33, 75] on span "Clients" at bounding box center [31, 77] width 18 height 8
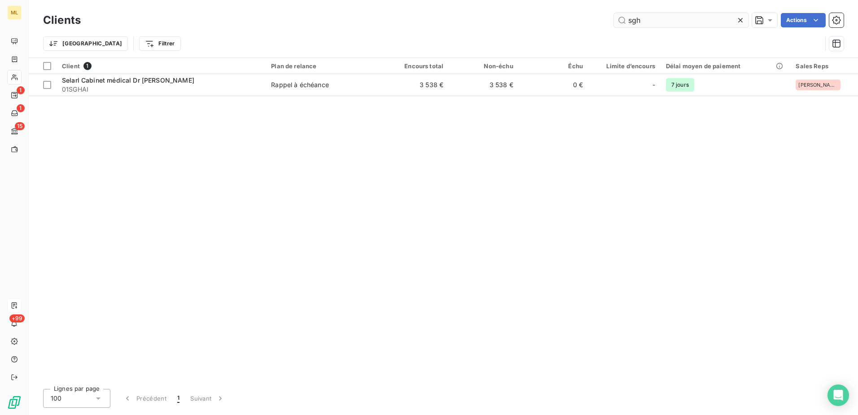
click at [653, 19] on input "sgh" at bounding box center [681, 20] width 135 height 14
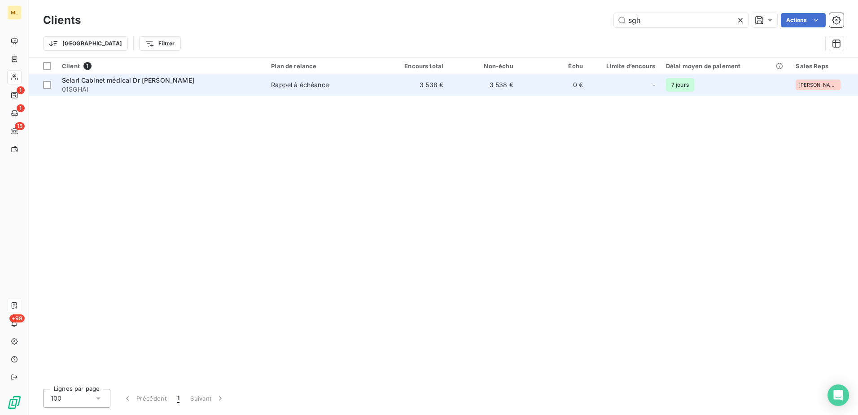
click at [221, 85] on span "01SGHAI" at bounding box center [161, 89] width 198 height 9
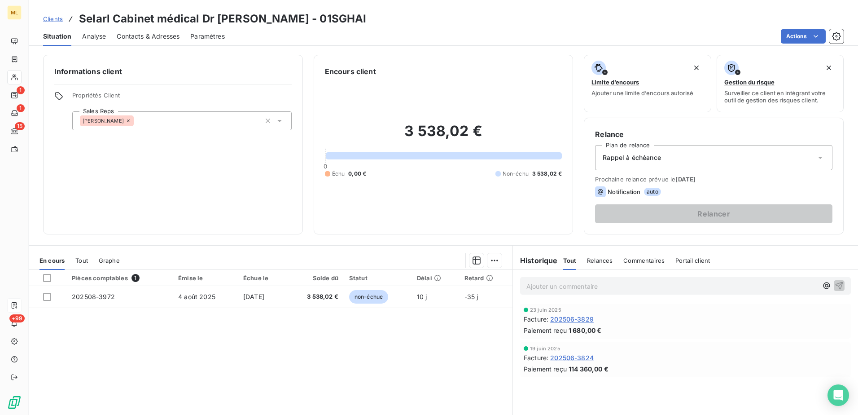
click at [145, 38] on span "Contacts & Adresses" at bounding box center [148, 36] width 63 height 9
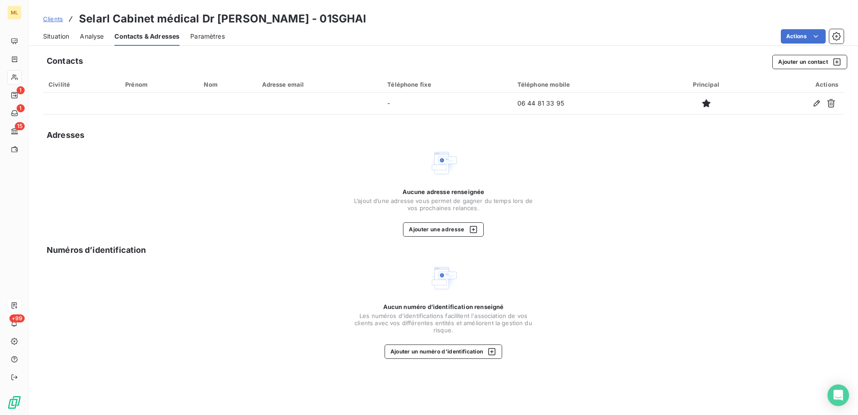
click at [500, 18] on div "Clients Selarl Cabinet médical Dr Sghaier - 01SGHAI" at bounding box center [443, 19] width 829 height 16
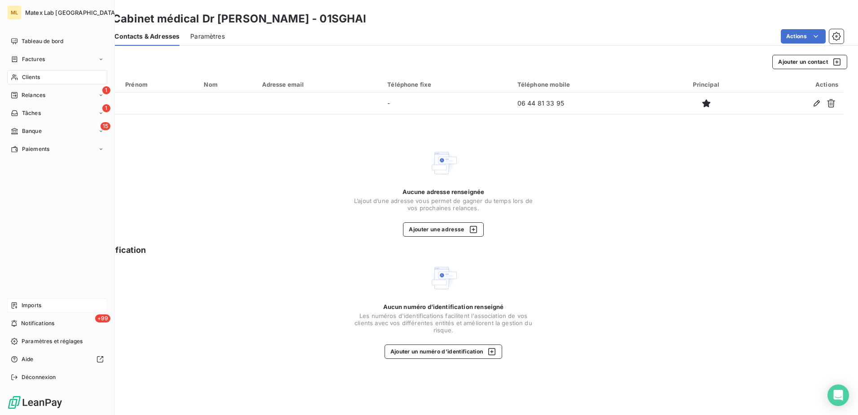
click at [49, 305] on div "Imports" at bounding box center [57, 305] width 100 height 14
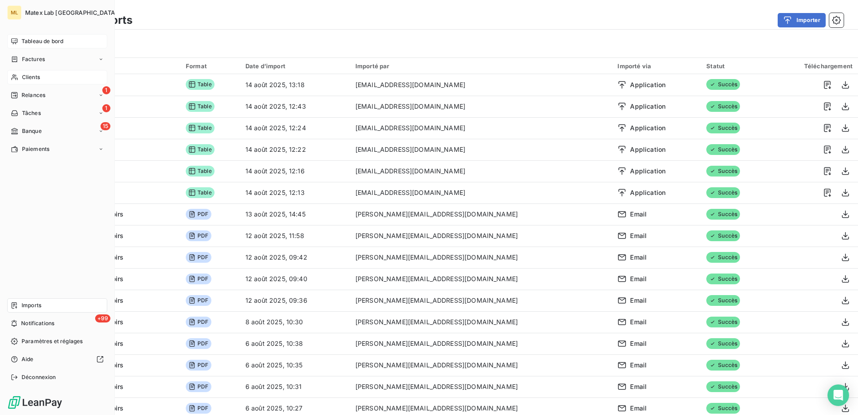
click at [32, 43] on span "Tableau de bord" at bounding box center [43, 41] width 42 height 8
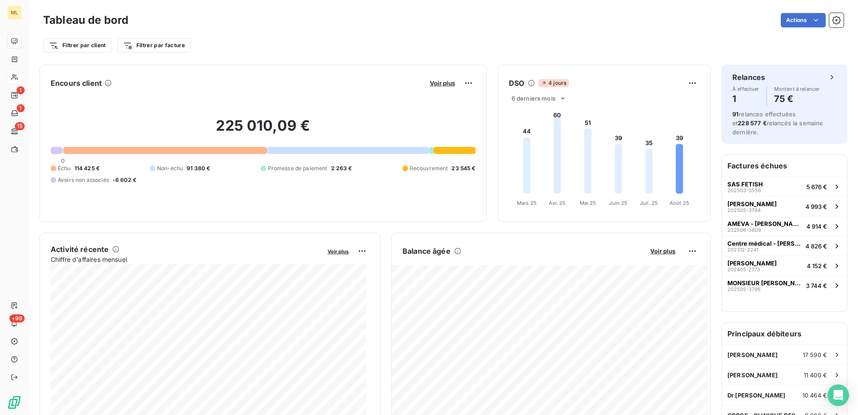
click at [521, 9] on div "Tableau de bord Actions Filtrer par client Filtrer par facture" at bounding box center [443, 29] width 829 height 59
